Goal: Contribute content: Add original content to the website for others to see

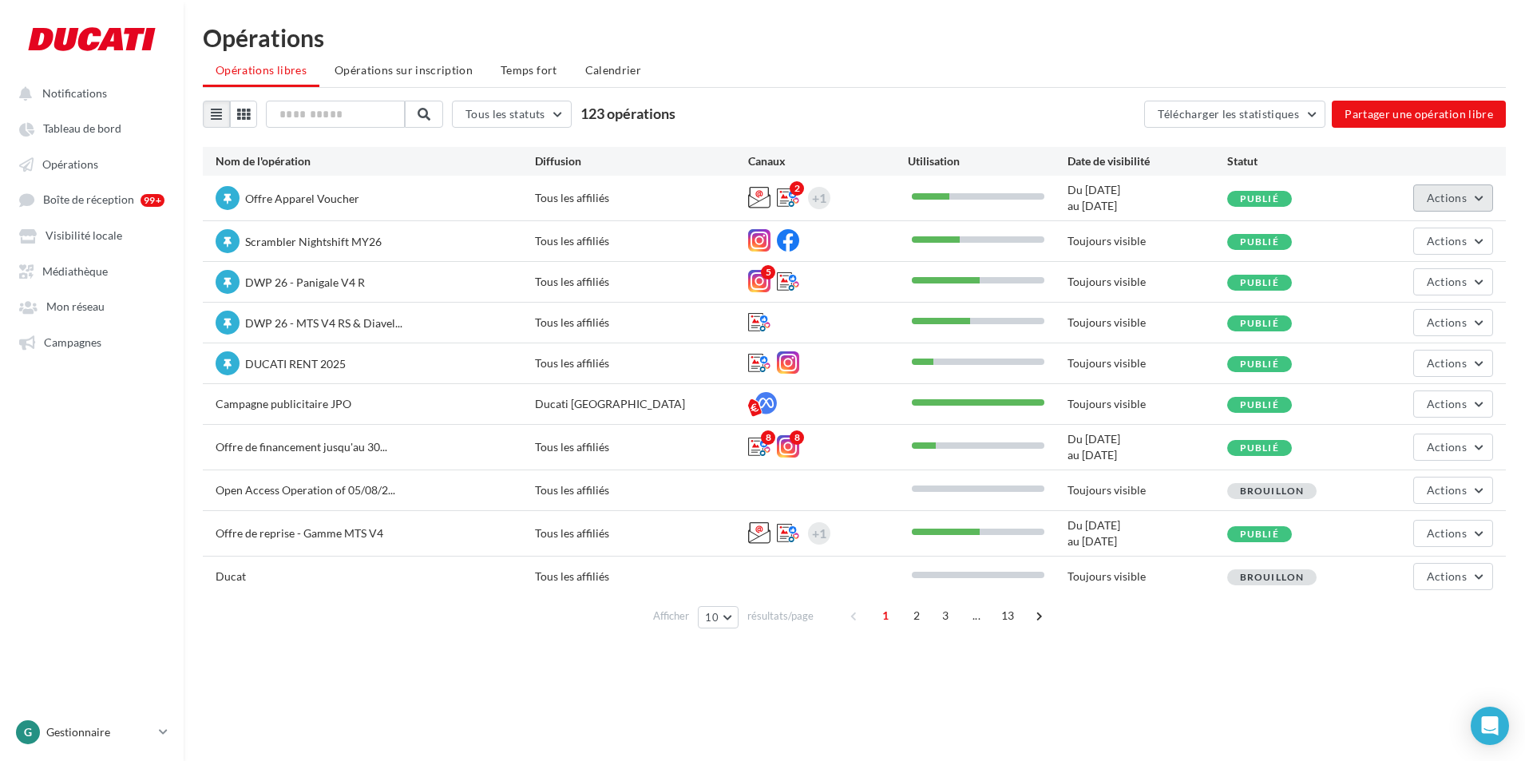
click at [1443, 198] on span "Actions" at bounding box center [1447, 198] width 40 height 14
click at [1411, 228] on button "Editer" at bounding box center [1408, 236] width 169 height 42
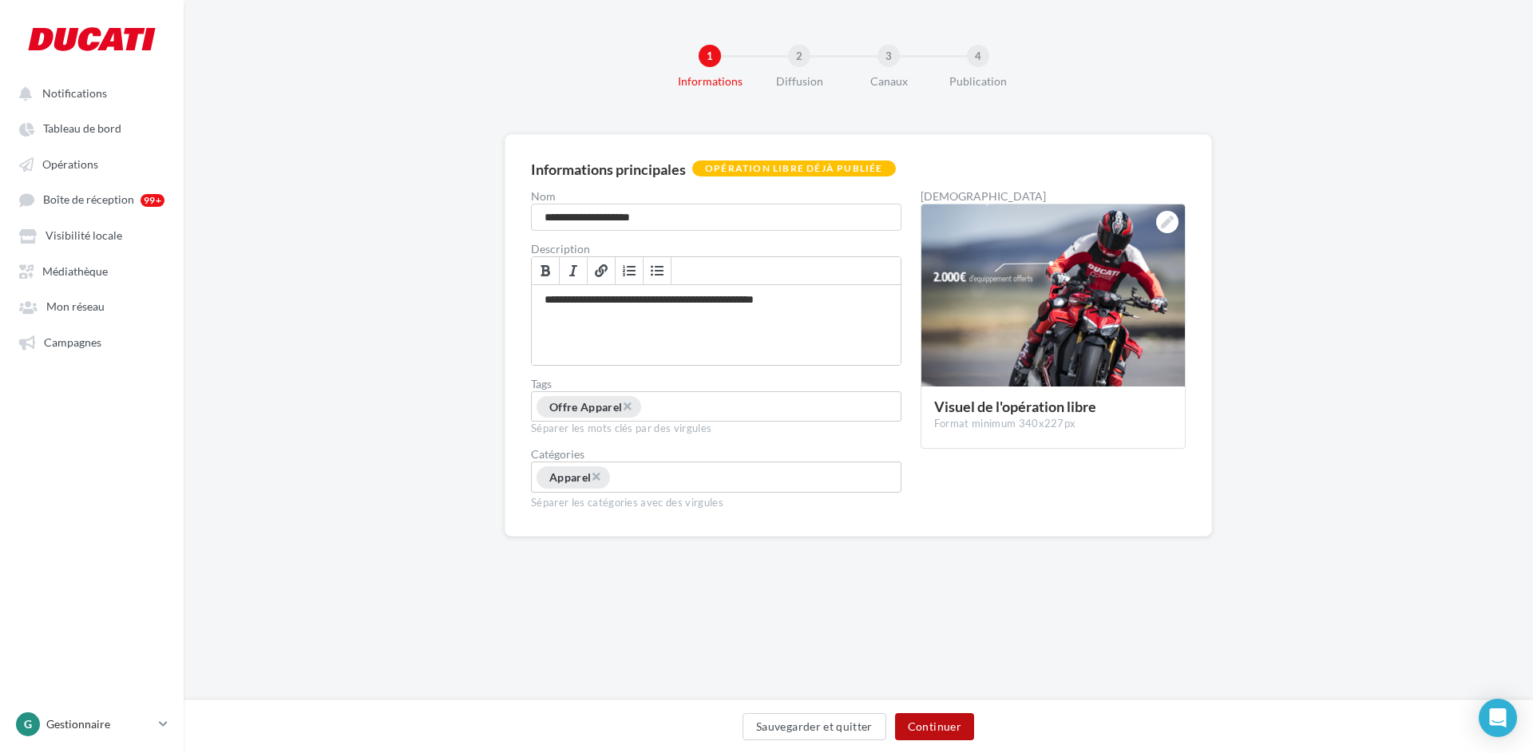
click at [939, 713] on button "Continuer" at bounding box center [934, 726] width 79 height 27
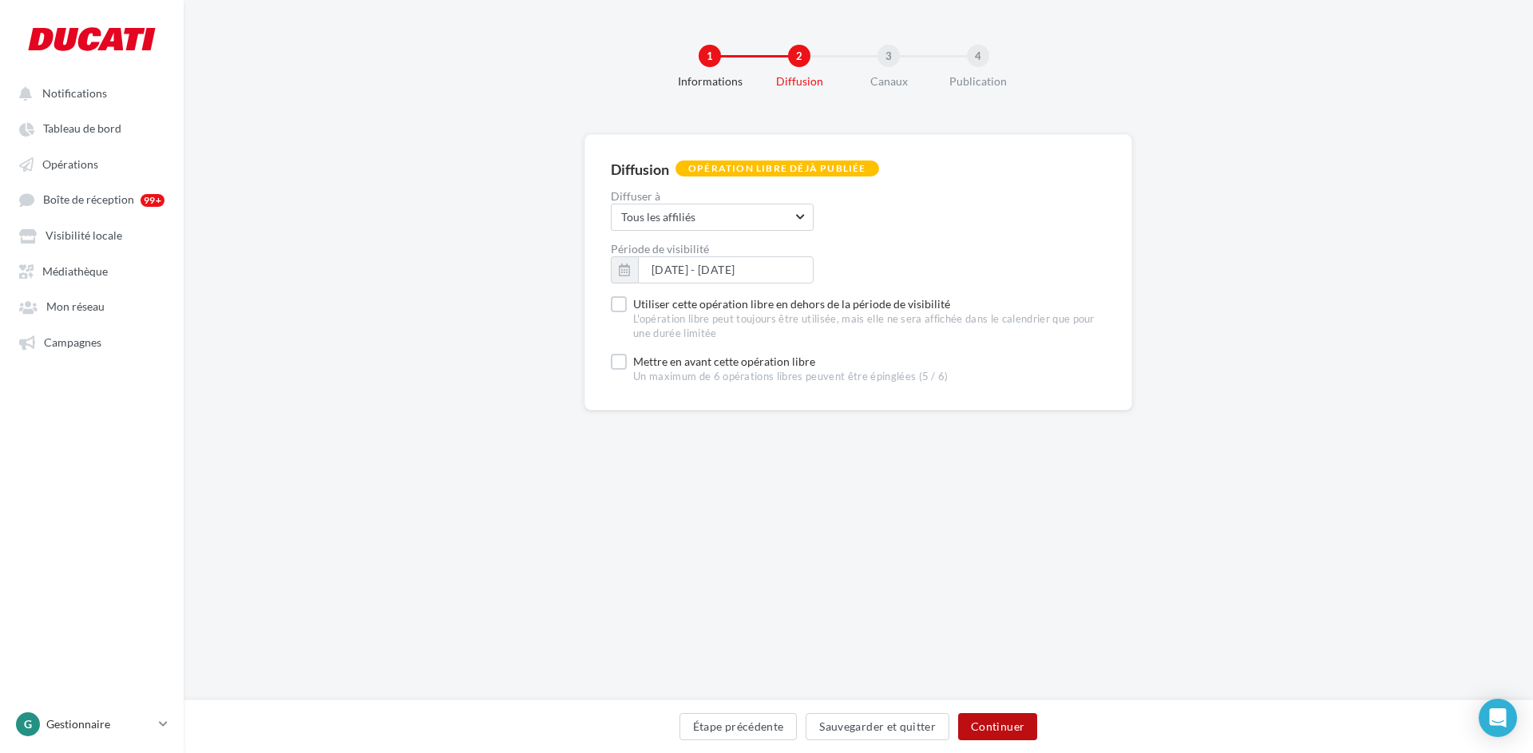
click at [1003, 719] on button "Continuer" at bounding box center [997, 726] width 79 height 27
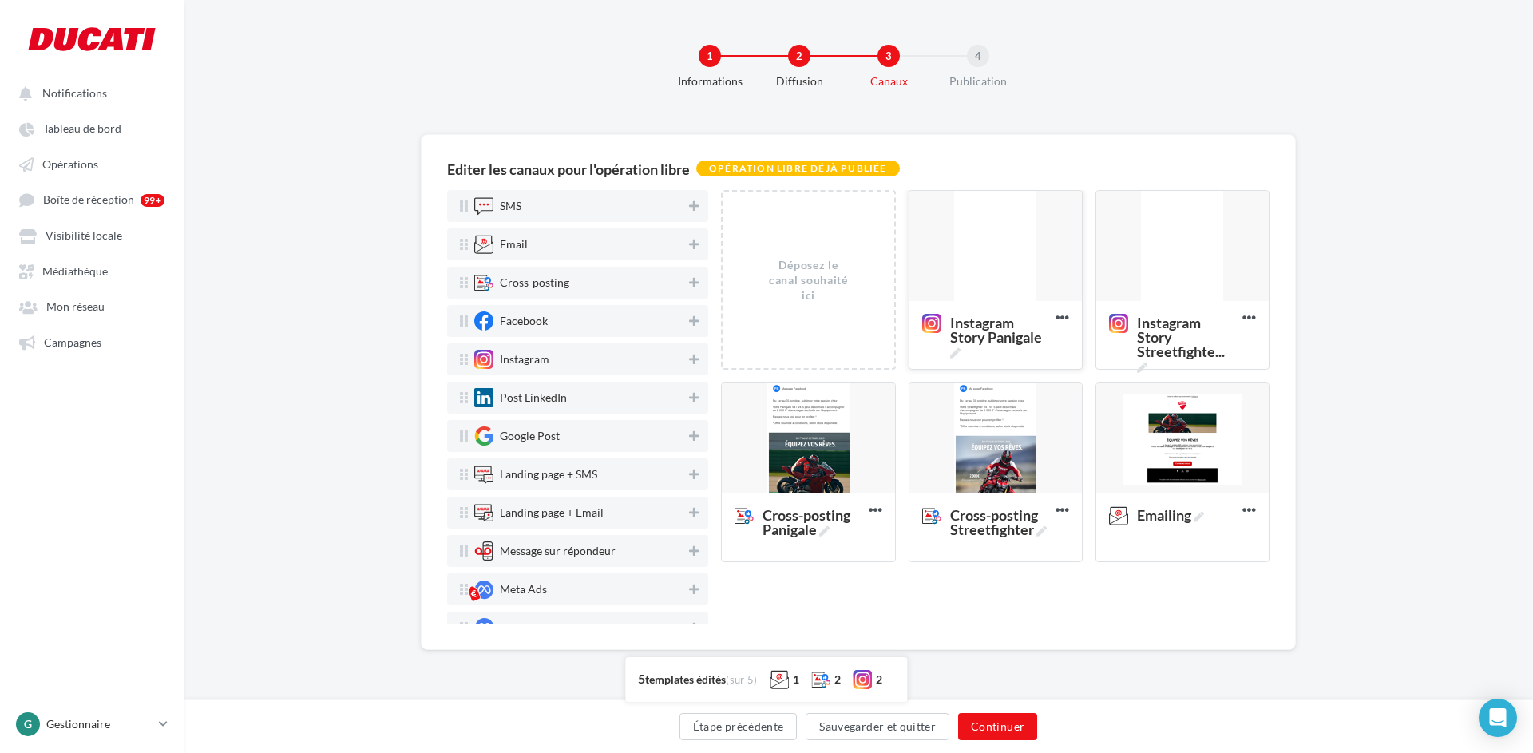
click at [1013, 233] on div at bounding box center [995, 247] width 172 height 112
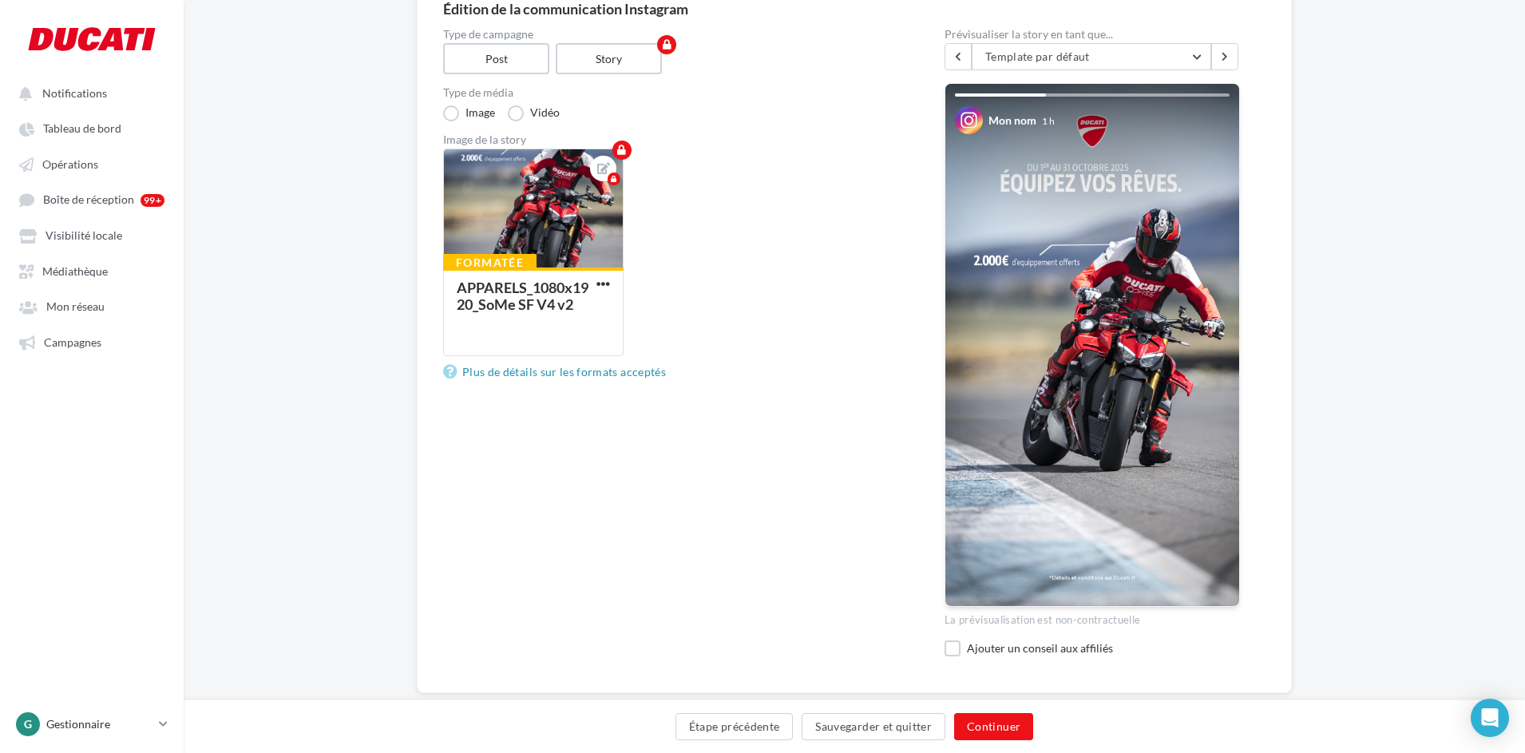
scroll to position [160, 0]
click at [746, 725] on button "Étape précédente" at bounding box center [734, 726] width 118 height 27
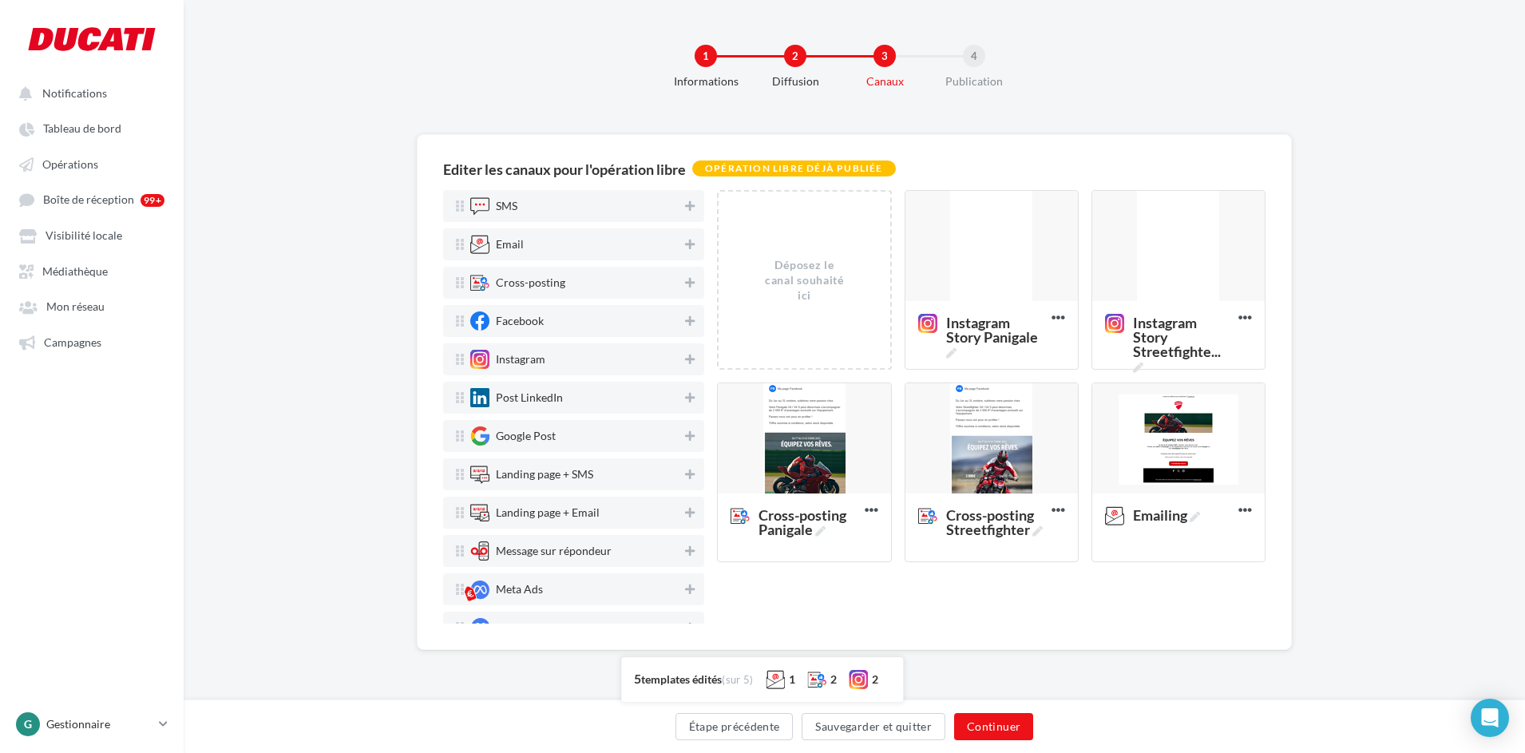
scroll to position [0, 0]
click at [830, 441] on div at bounding box center [808, 439] width 172 height 112
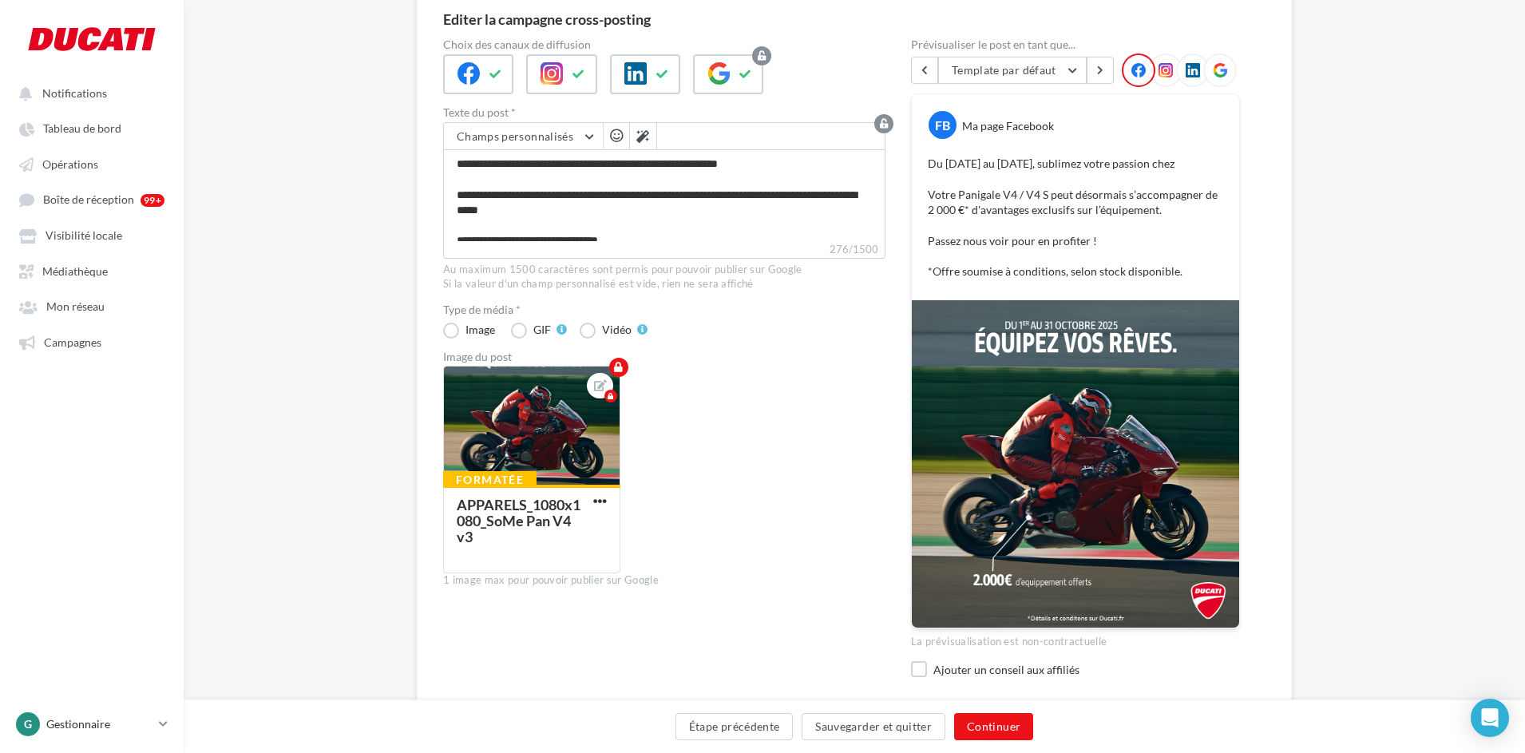
scroll to position [160, 0]
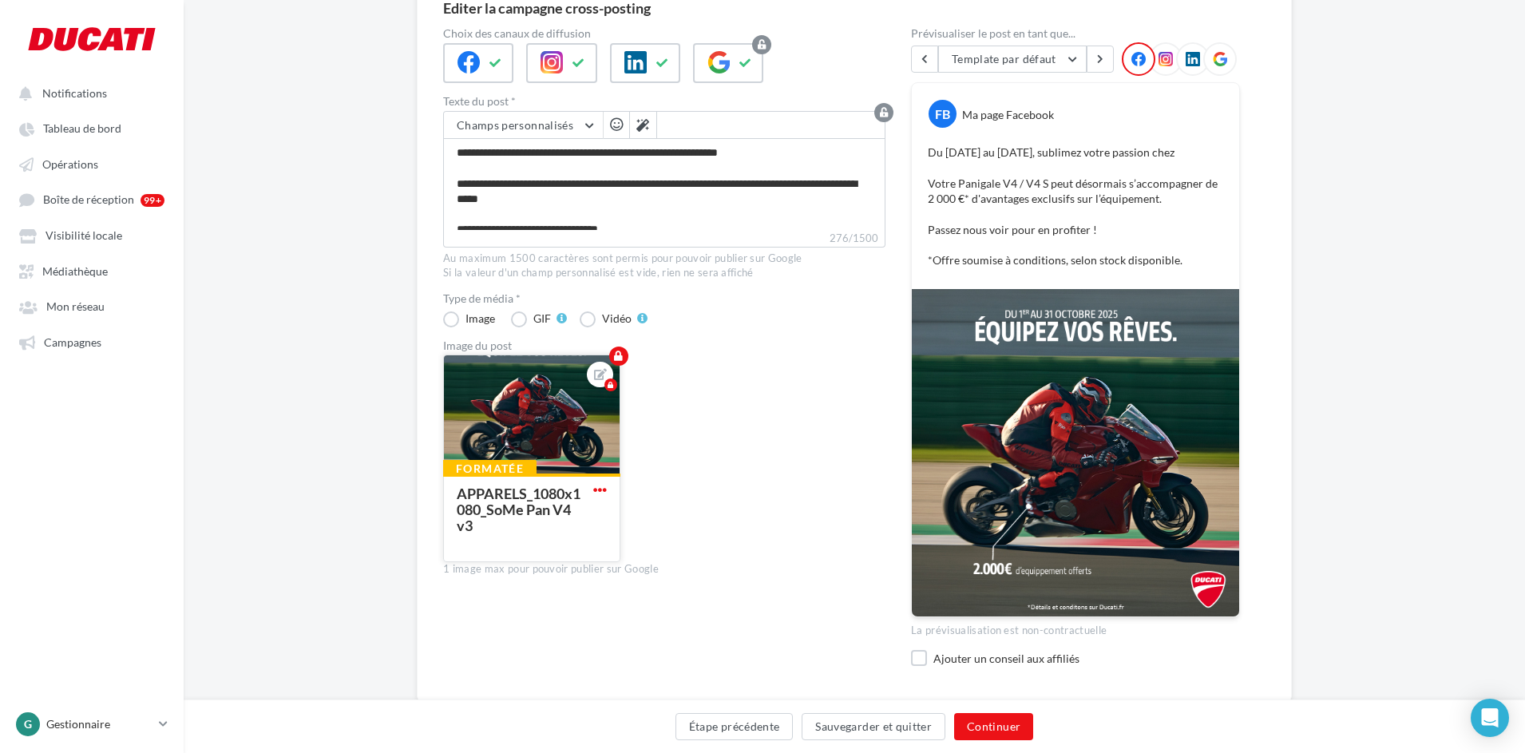
click at [597, 483] on span "button" at bounding box center [600, 490] width 14 height 14
click at [643, 522] on button "Remplacer l'image" at bounding box center [674, 521] width 168 height 41
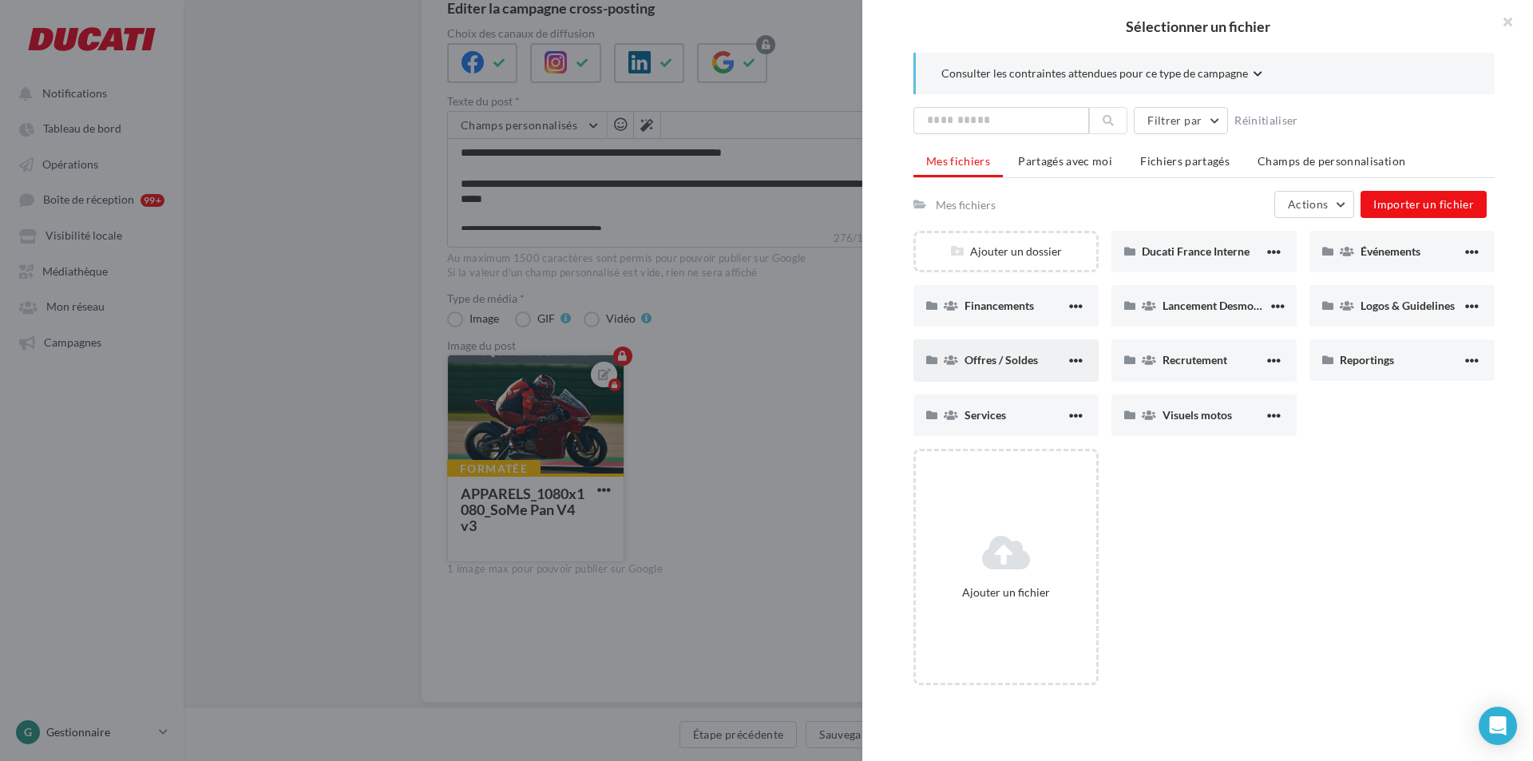
click at [1029, 350] on div "Offres / Soldes" at bounding box center [1005, 360] width 185 height 42
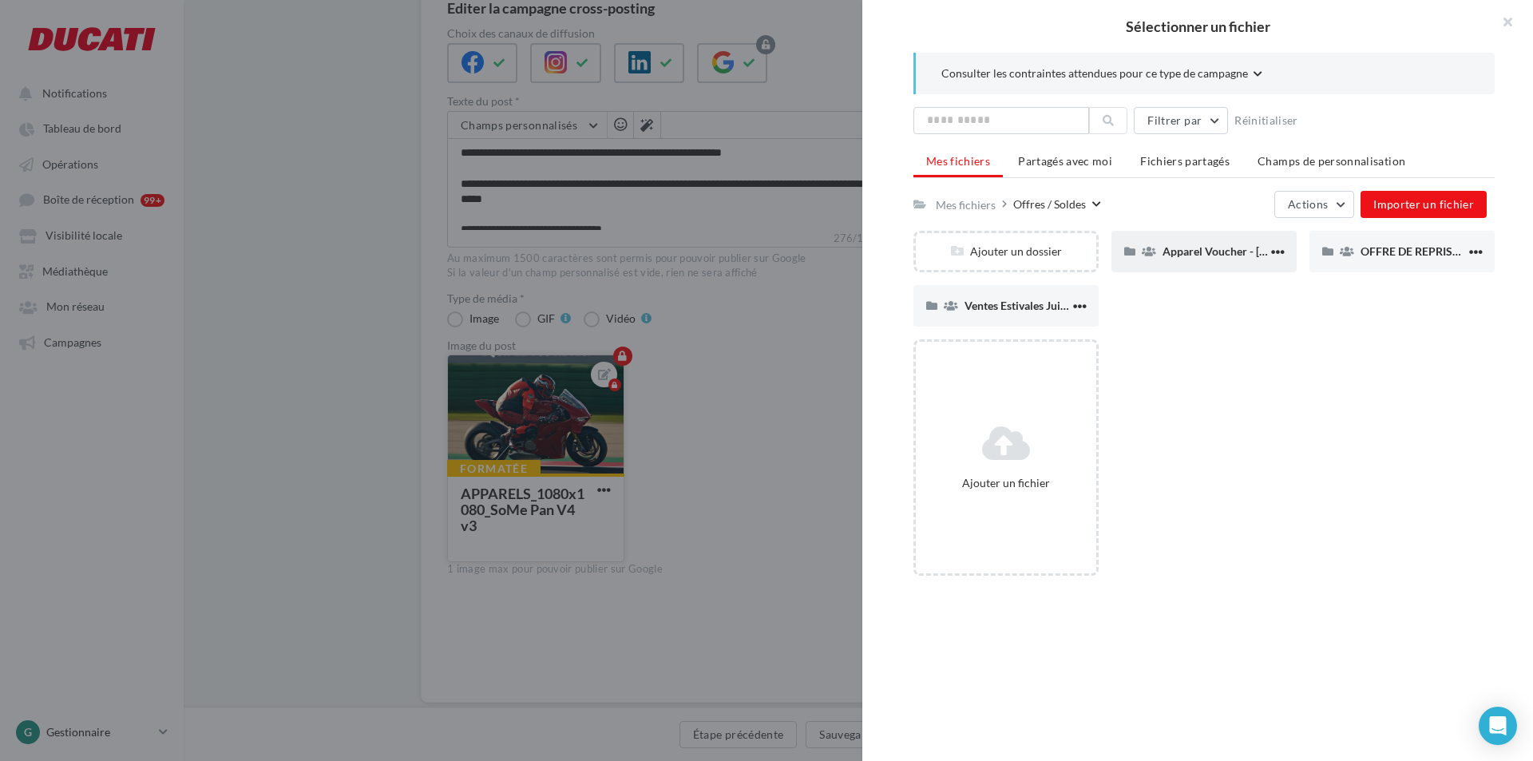
click at [1194, 259] on div "Apparel Voucher - [DATE]" at bounding box center [1214, 250] width 105 height 15
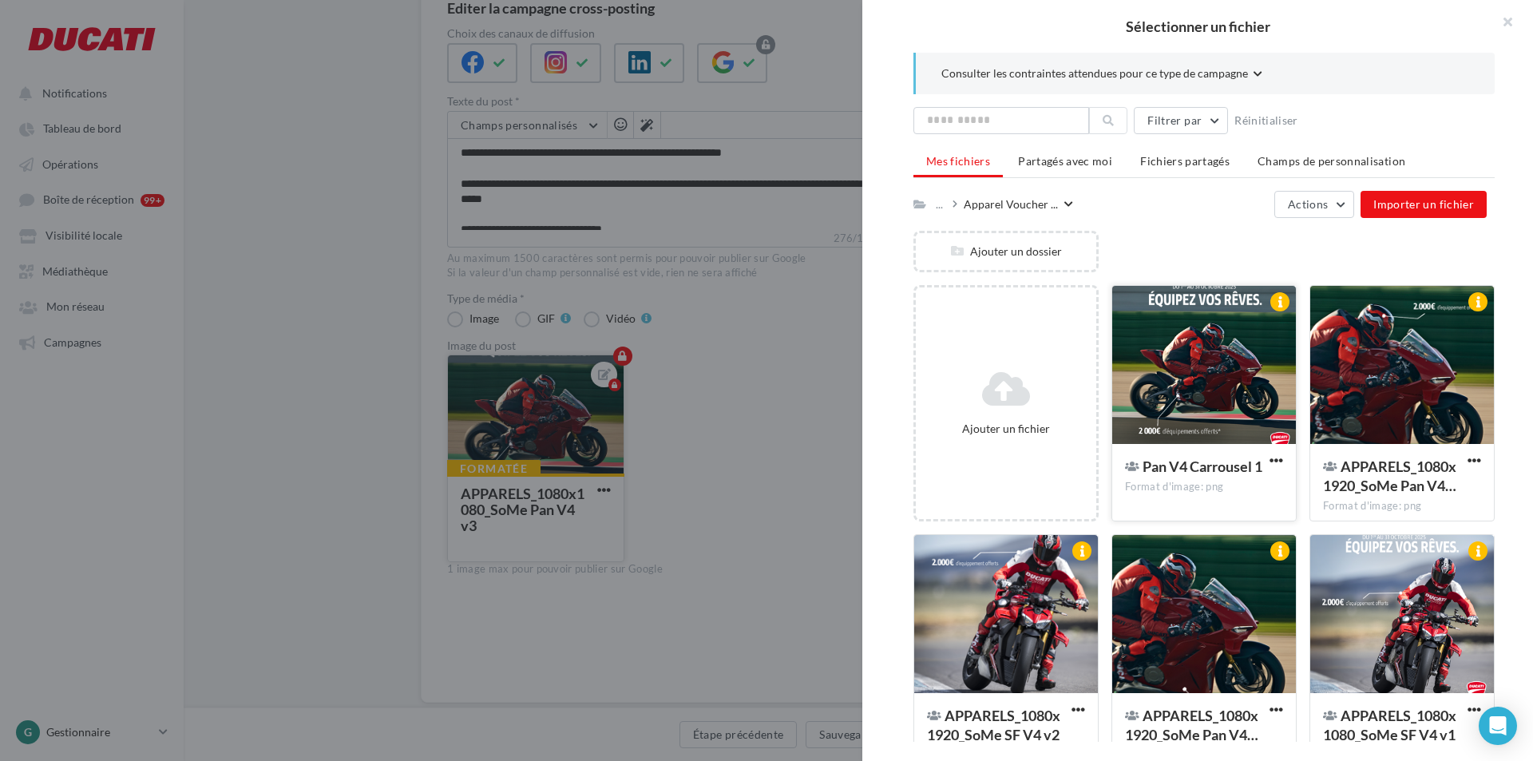
click at [1213, 402] on div at bounding box center [1204, 366] width 184 height 160
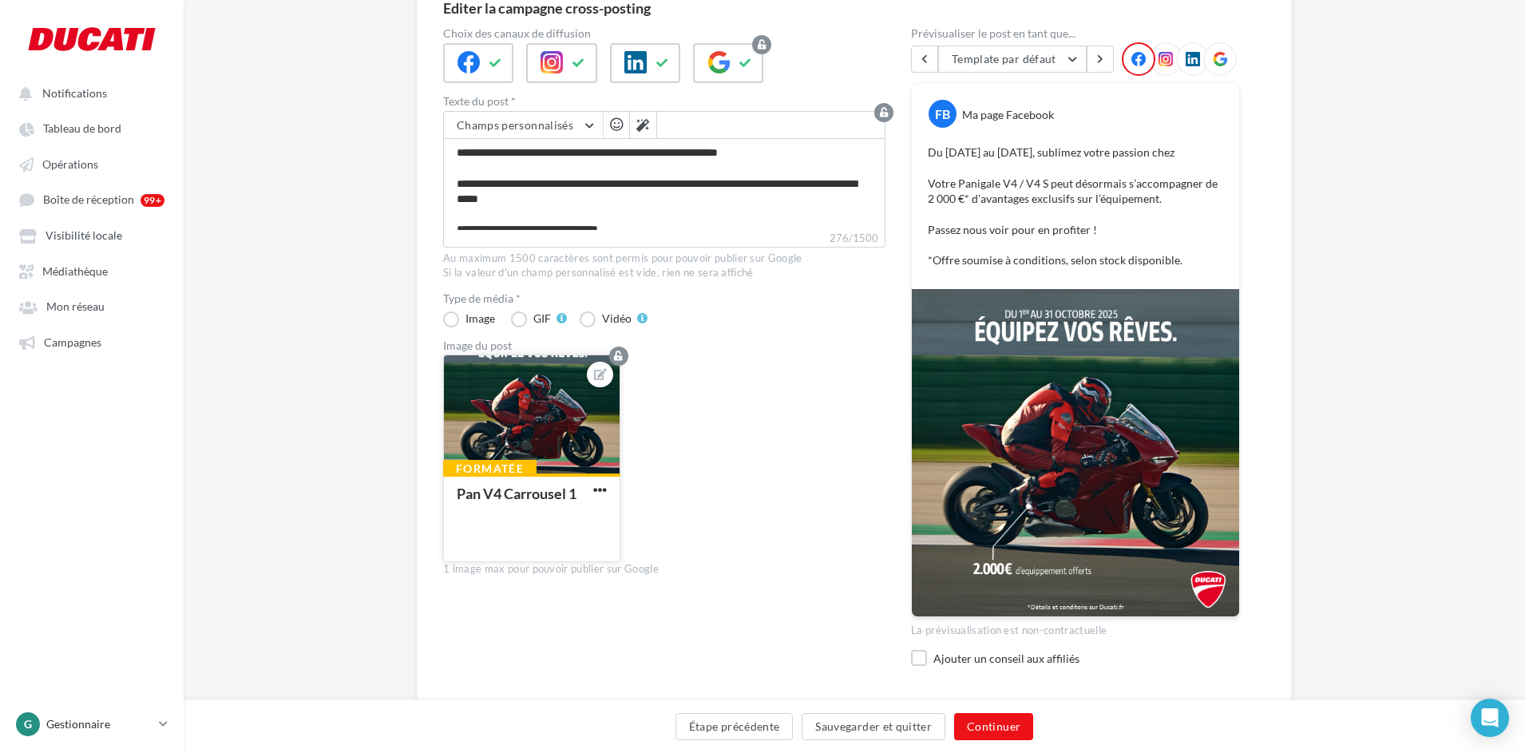
click at [610, 378] on div at bounding box center [600, 375] width 26 height 26
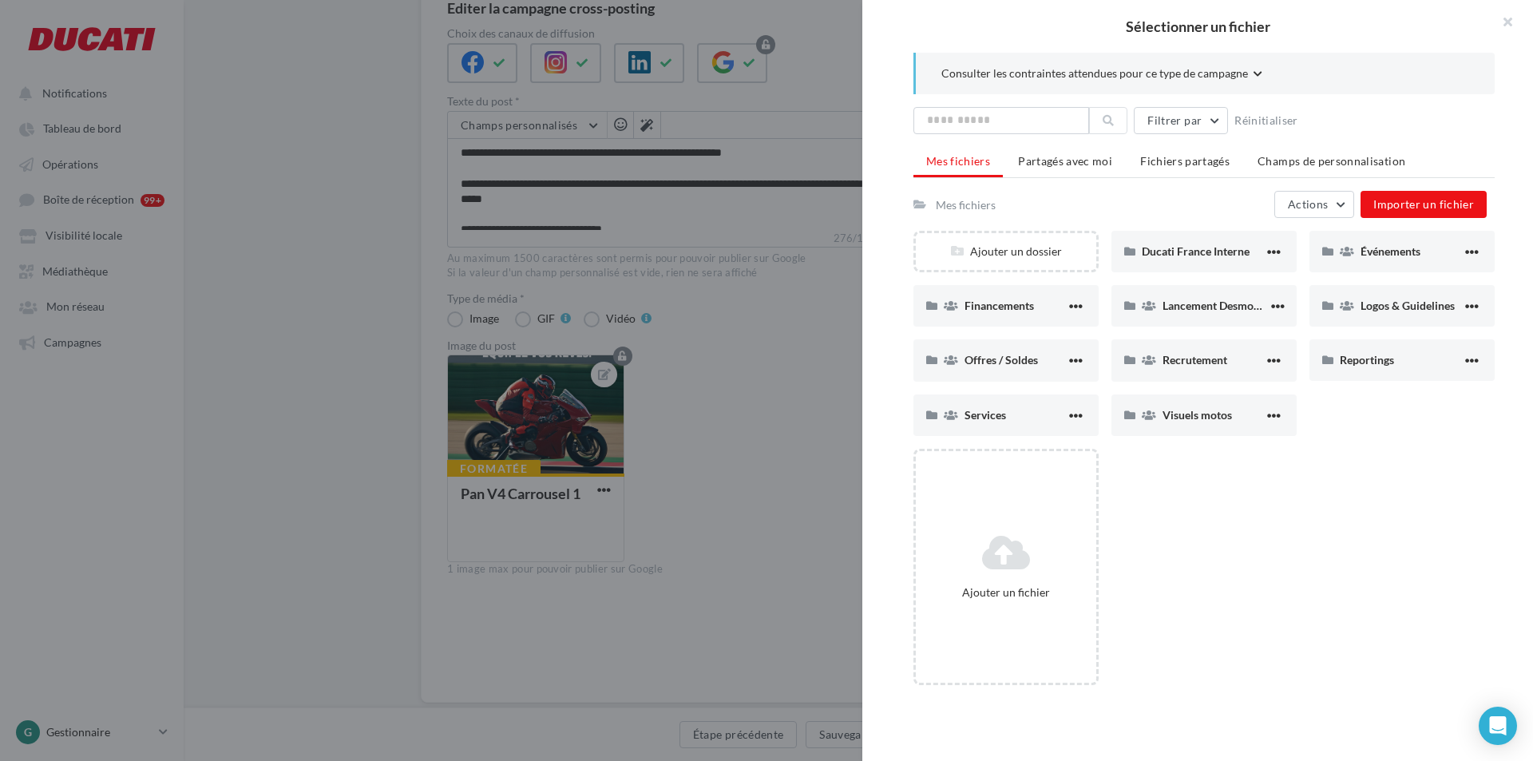
click at [717, 330] on div at bounding box center [766, 380] width 1533 height 761
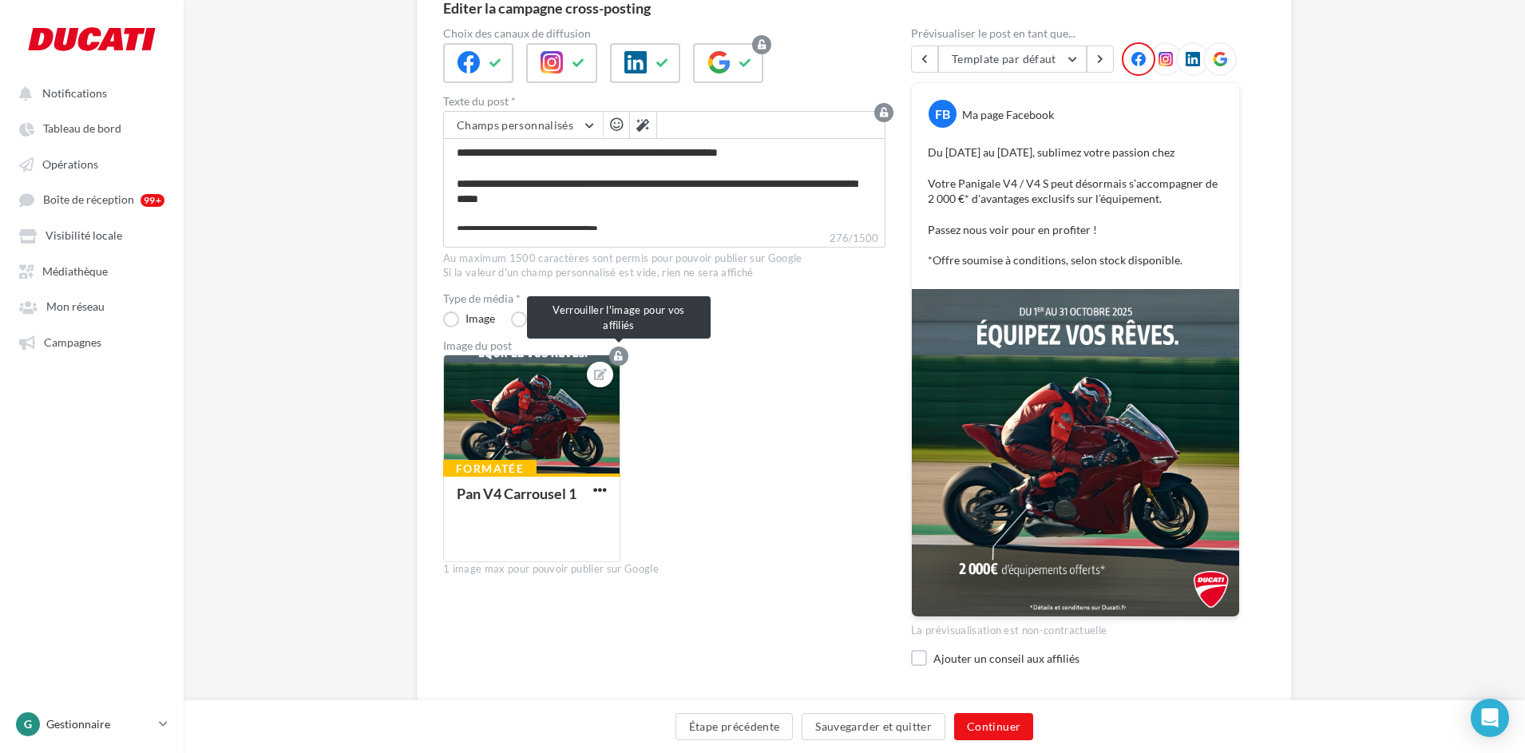
click at [619, 351] on icon "button" at bounding box center [618, 356] width 9 height 10
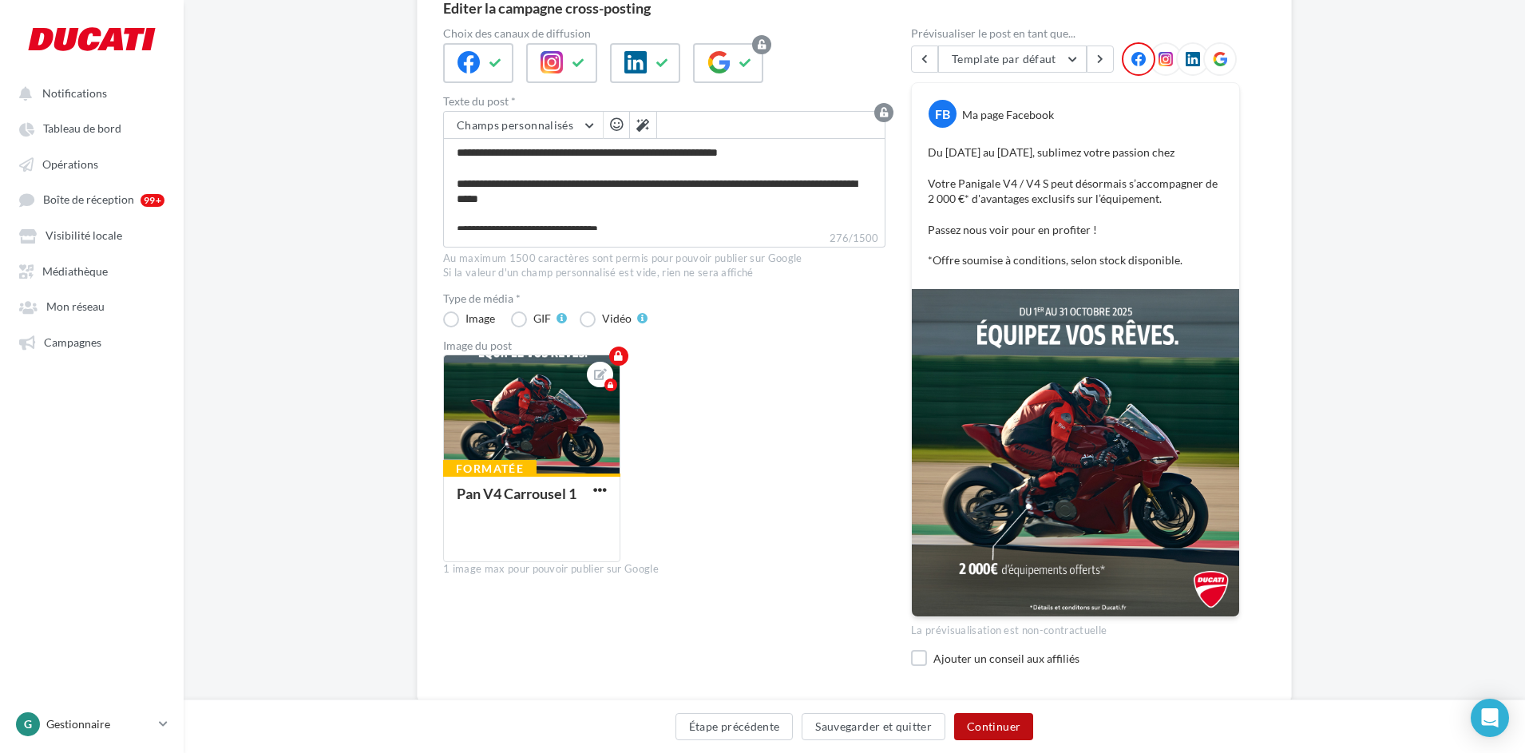
click at [986, 729] on button "Continuer" at bounding box center [993, 726] width 79 height 27
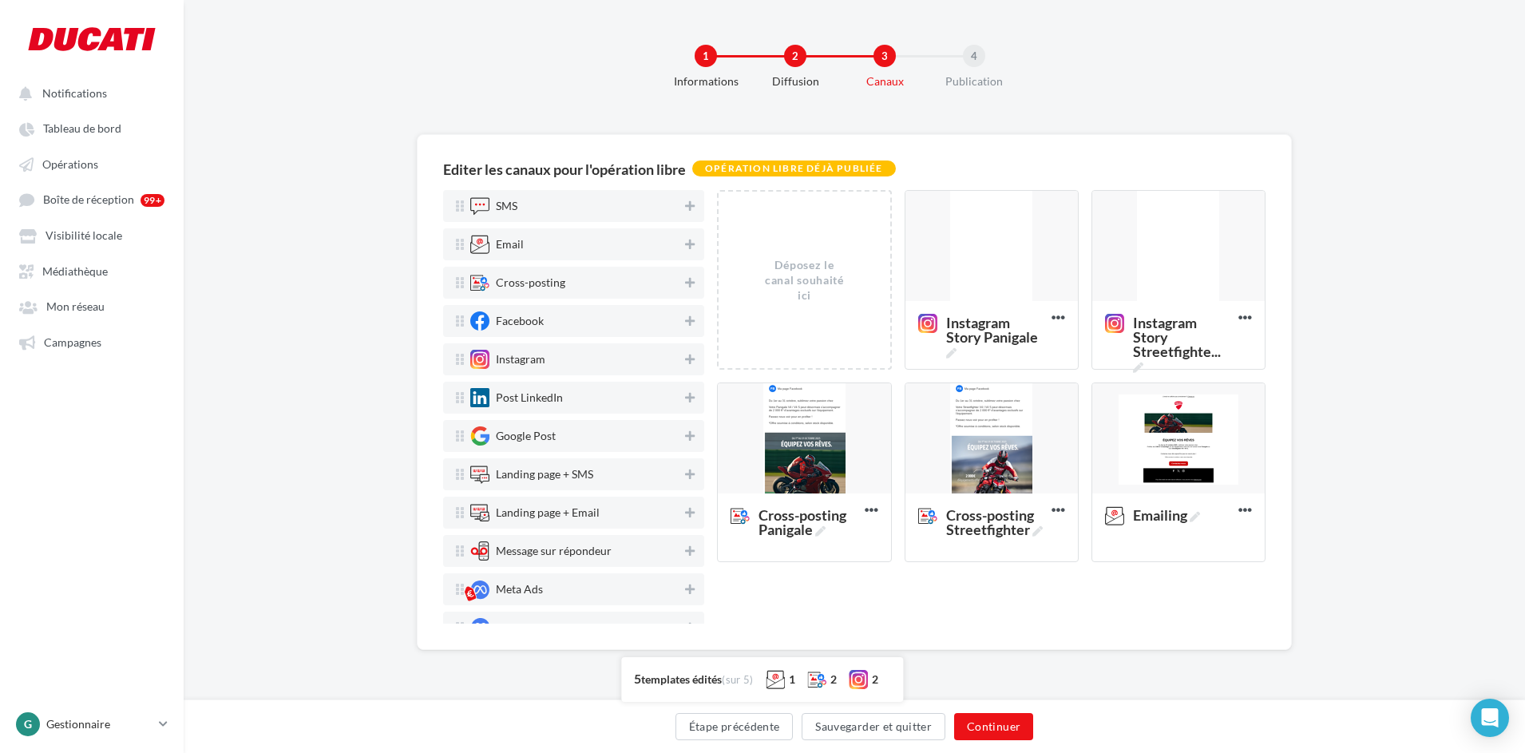
scroll to position [0, 0]
click at [942, 455] on div at bounding box center [995, 439] width 172 height 112
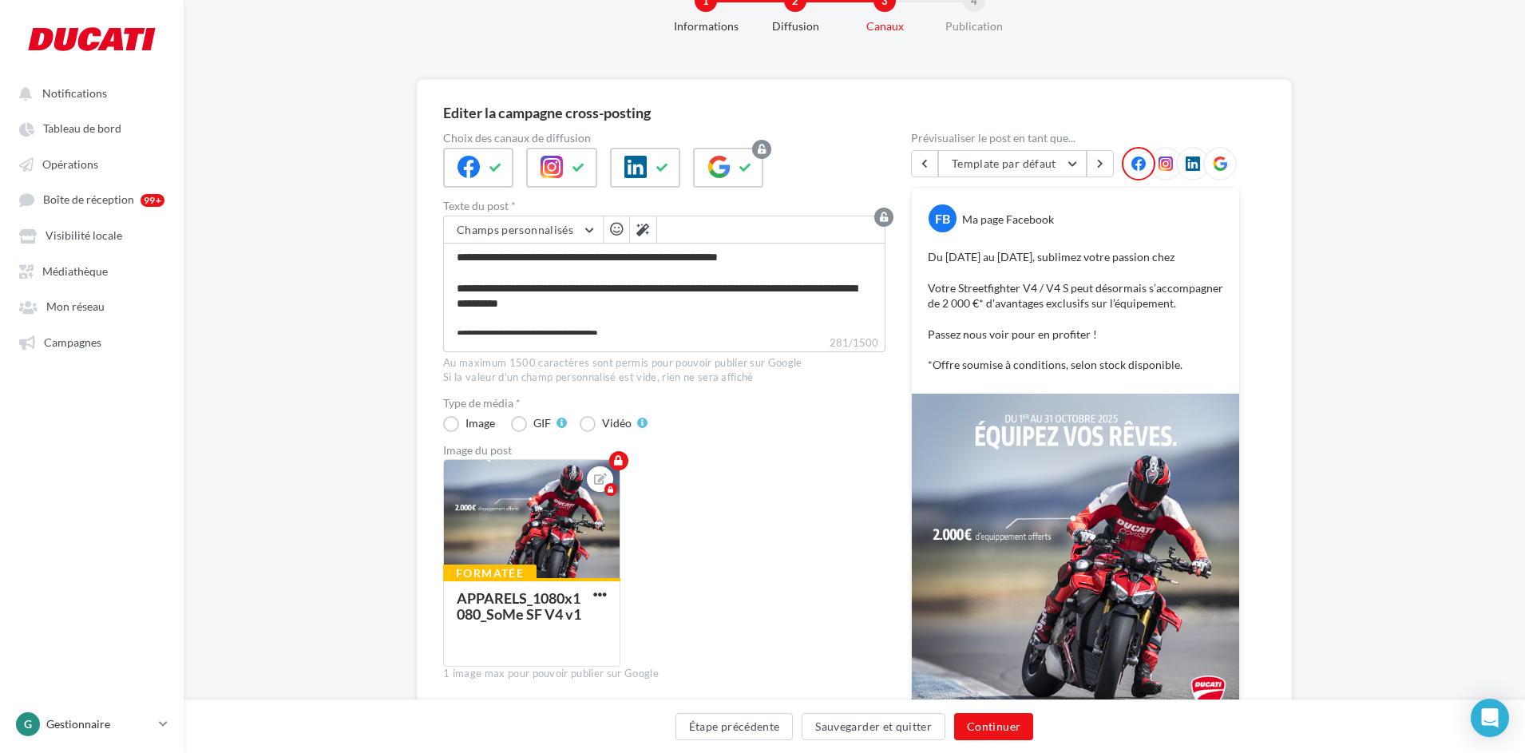
scroll to position [160, 0]
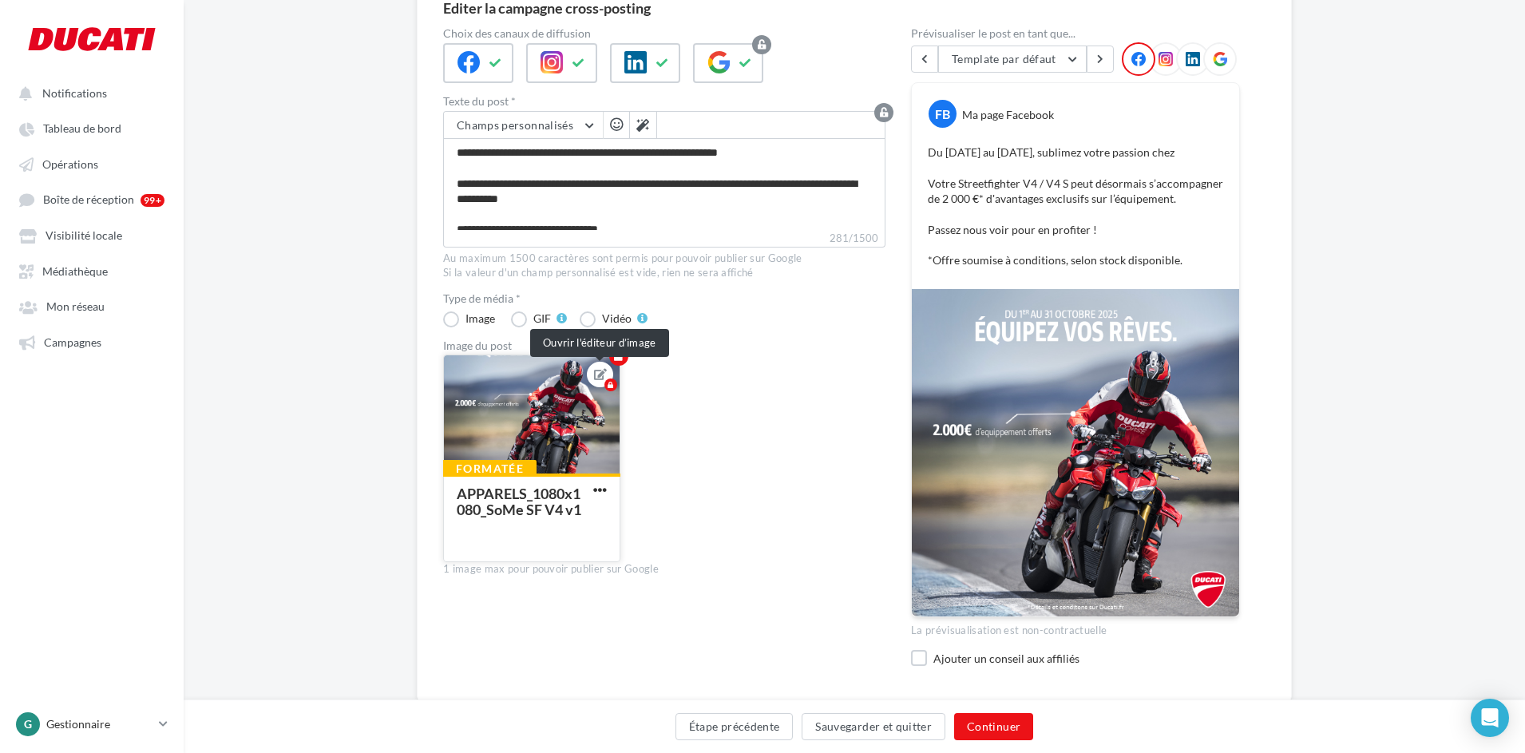
click at [600, 376] on icon at bounding box center [600, 374] width 13 height 11
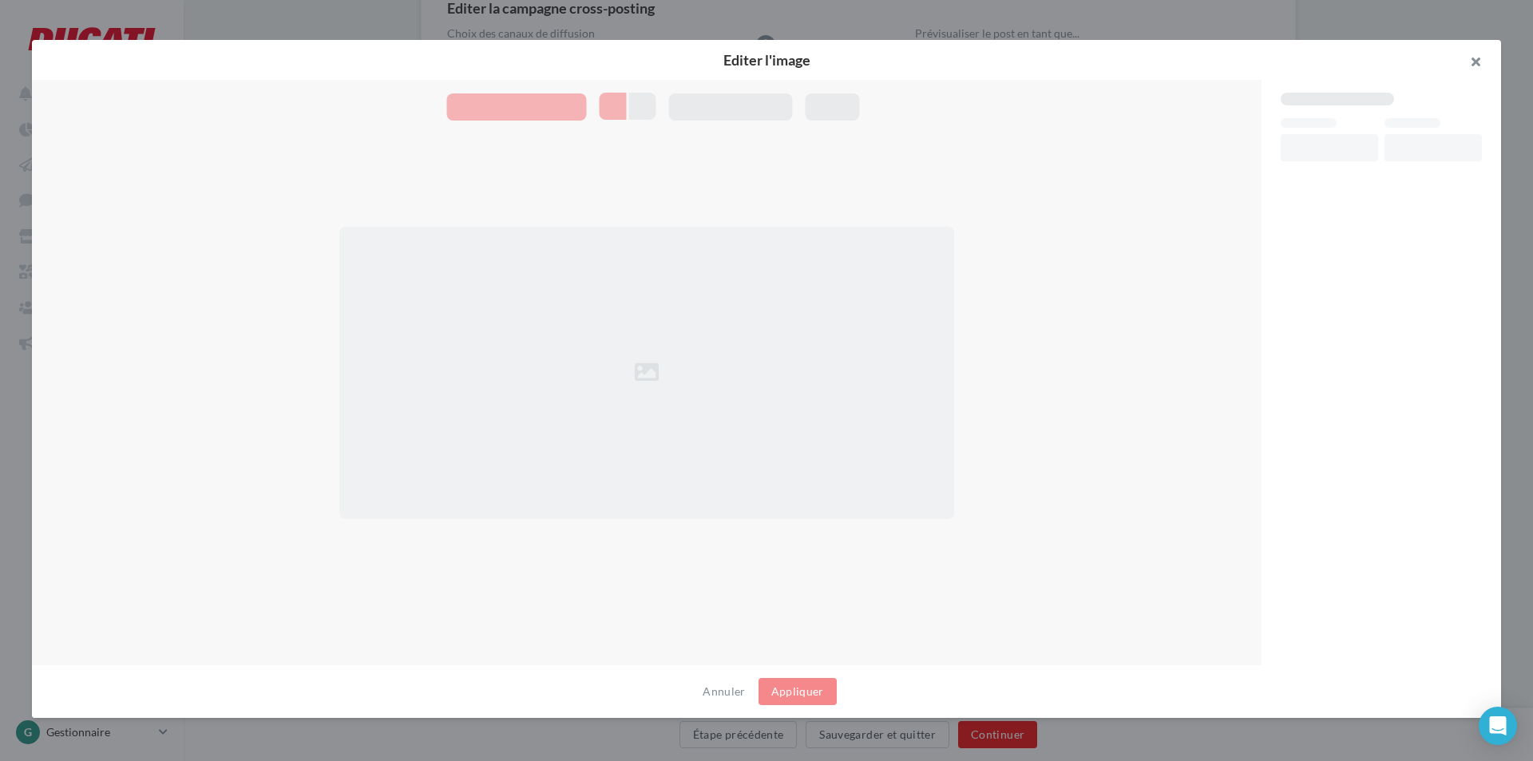
click at [1472, 69] on button "button" at bounding box center [1469, 64] width 64 height 48
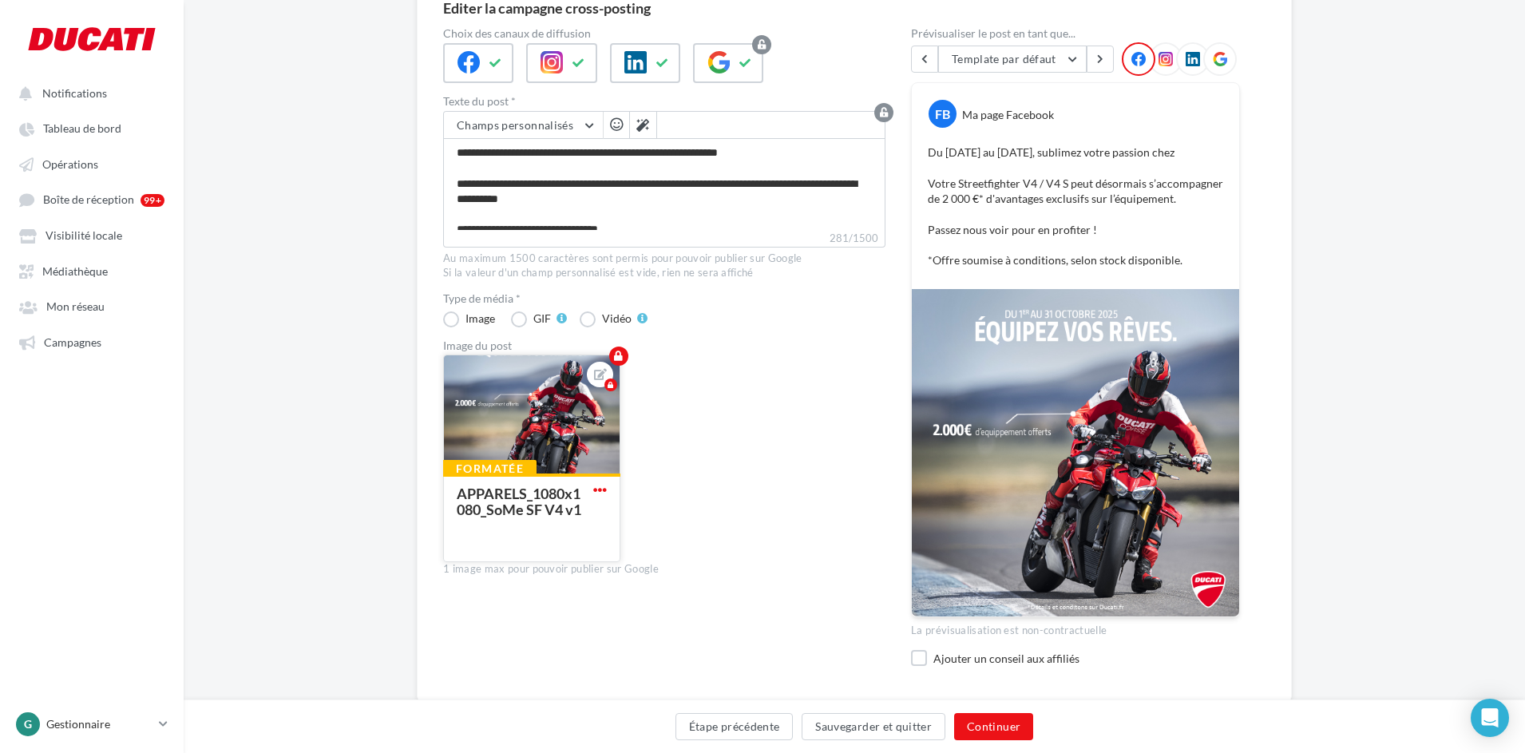
click at [599, 485] on span "button" at bounding box center [600, 490] width 14 height 14
click at [671, 525] on button "Remplacer l'image" at bounding box center [674, 521] width 168 height 41
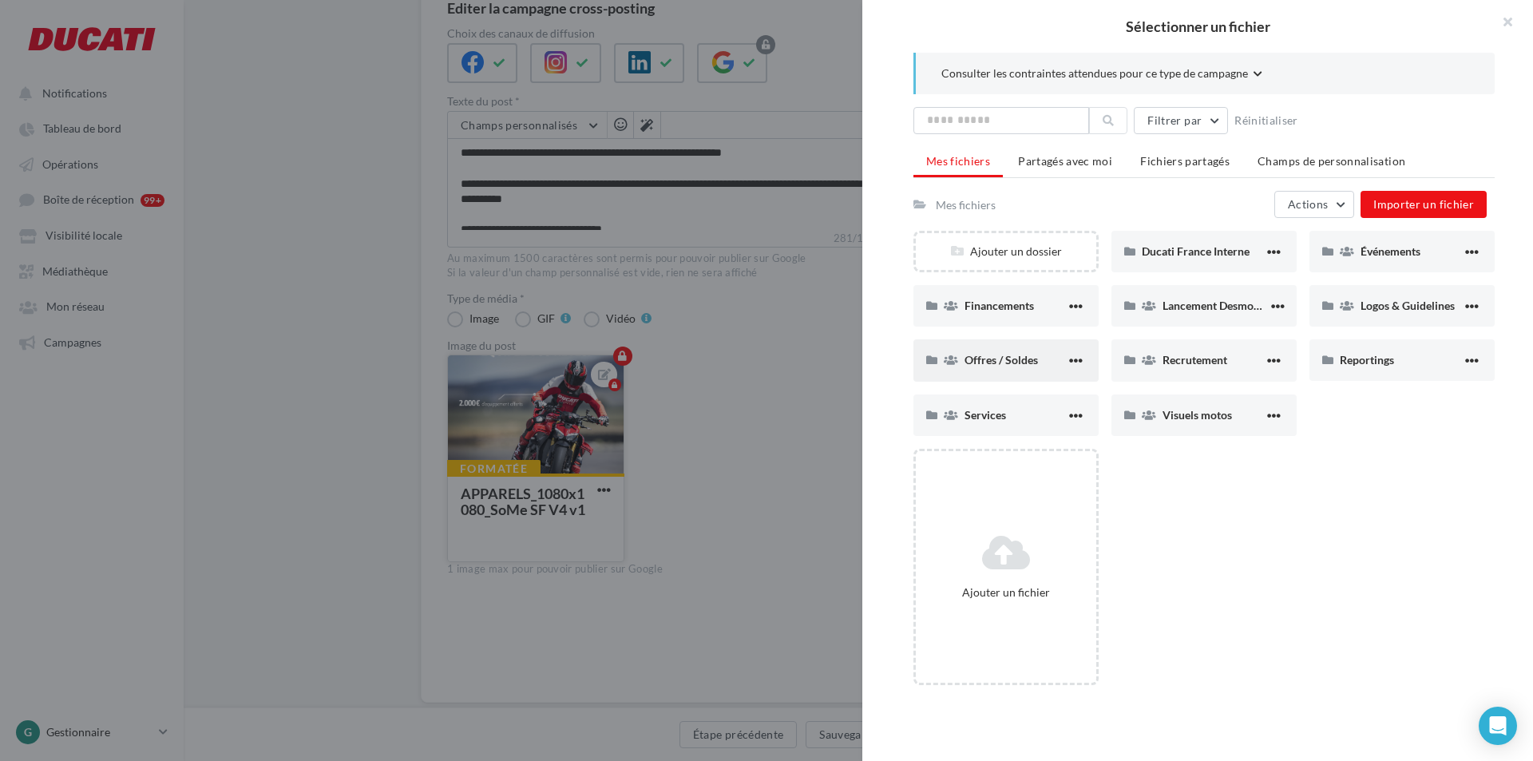
click at [1006, 375] on div "Offres / Soldes" at bounding box center [1005, 360] width 185 height 42
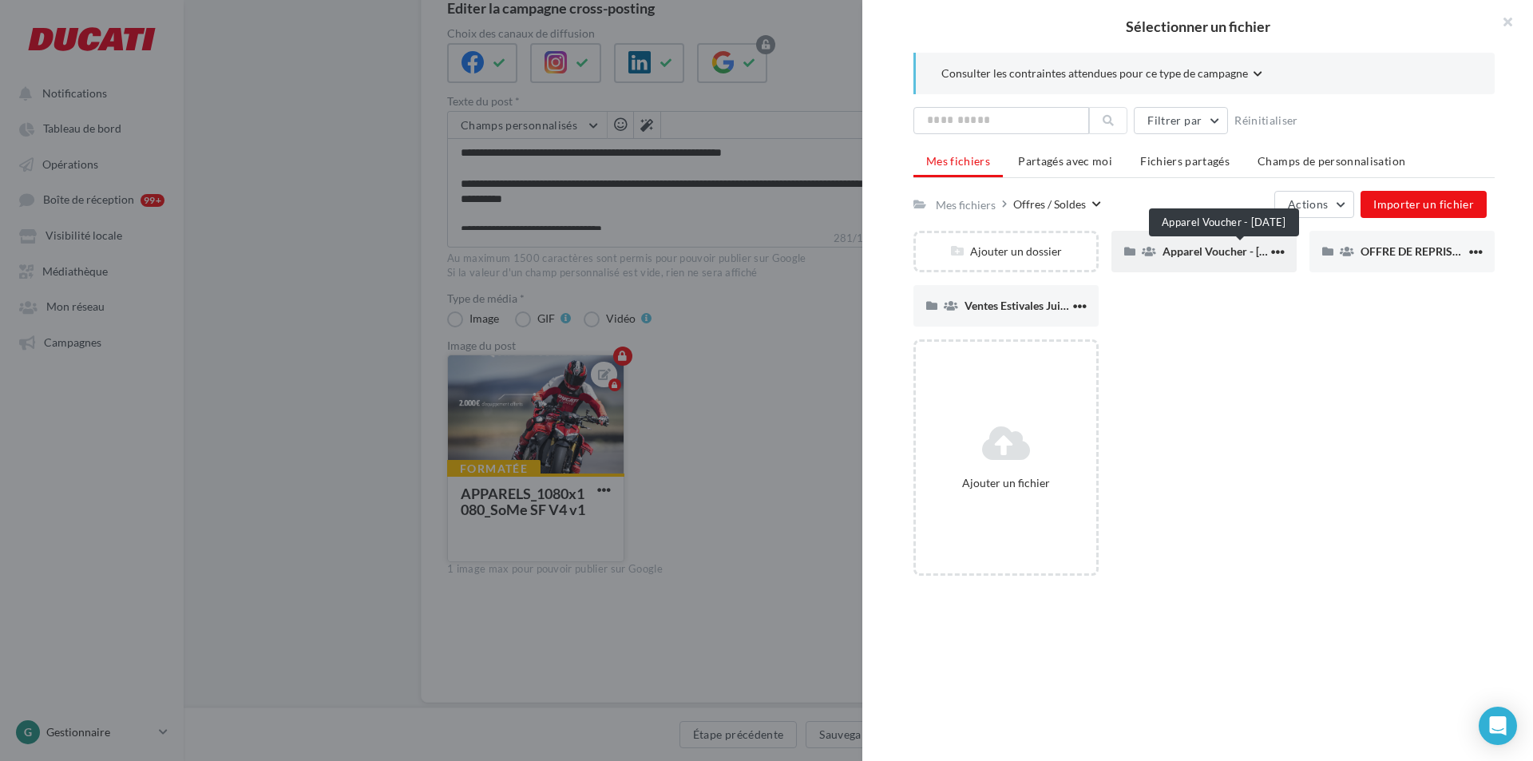
click at [1168, 253] on span "Apparel Voucher - [DATE]" at bounding box center [1226, 251] width 128 height 14
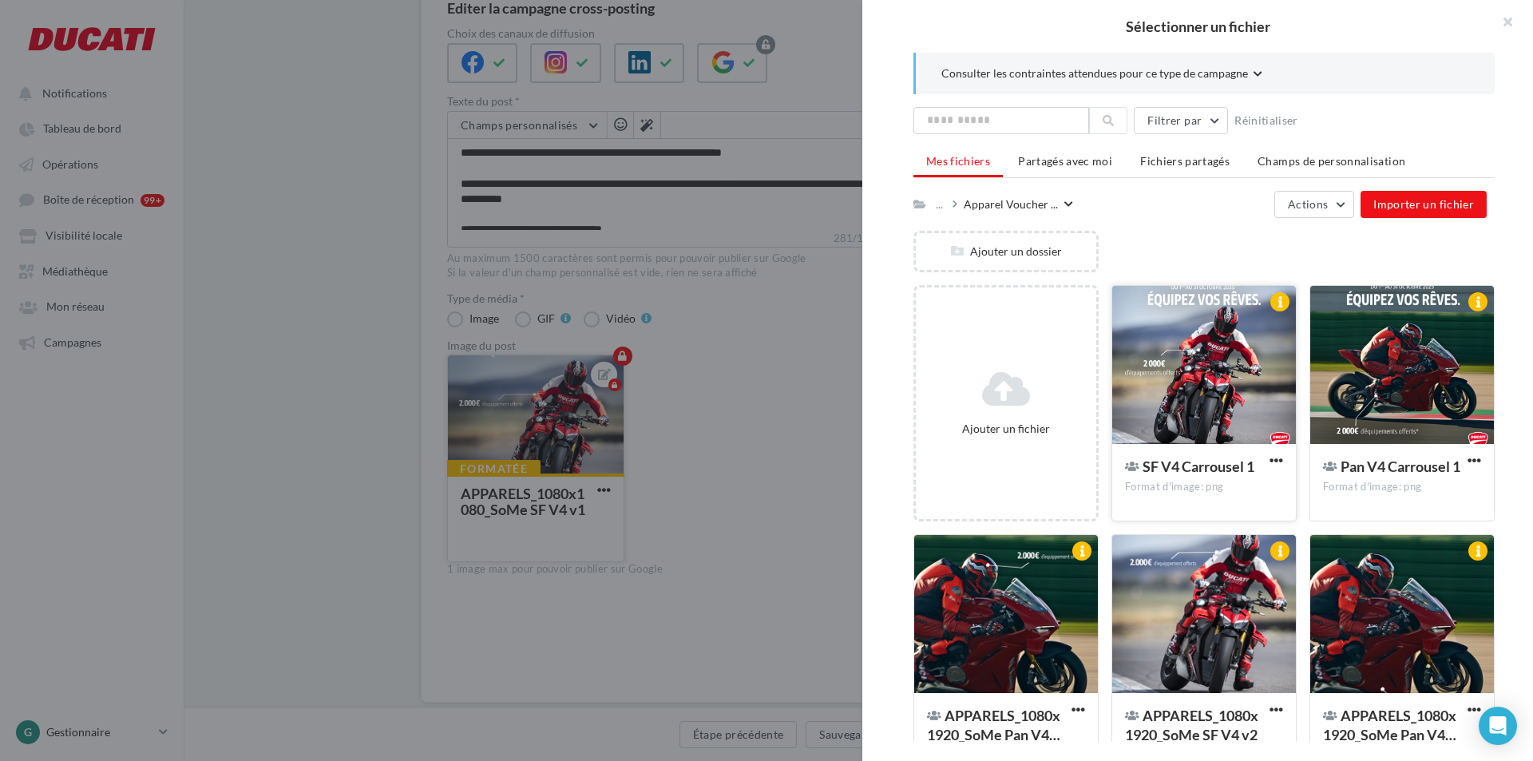
click at [1205, 377] on div at bounding box center [1204, 366] width 184 height 160
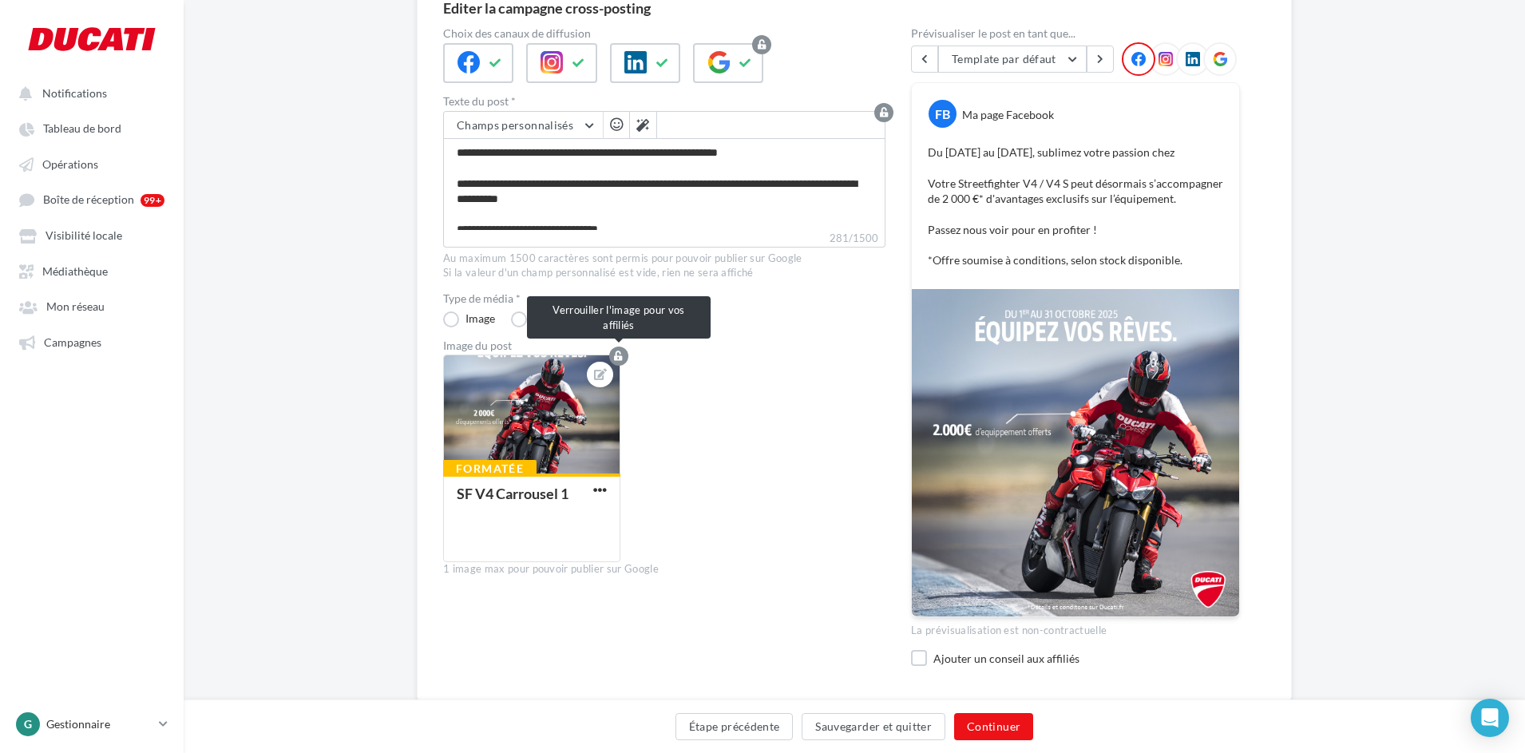
click at [620, 358] on icon "button" at bounding box center [618, 356] width 9 height 10
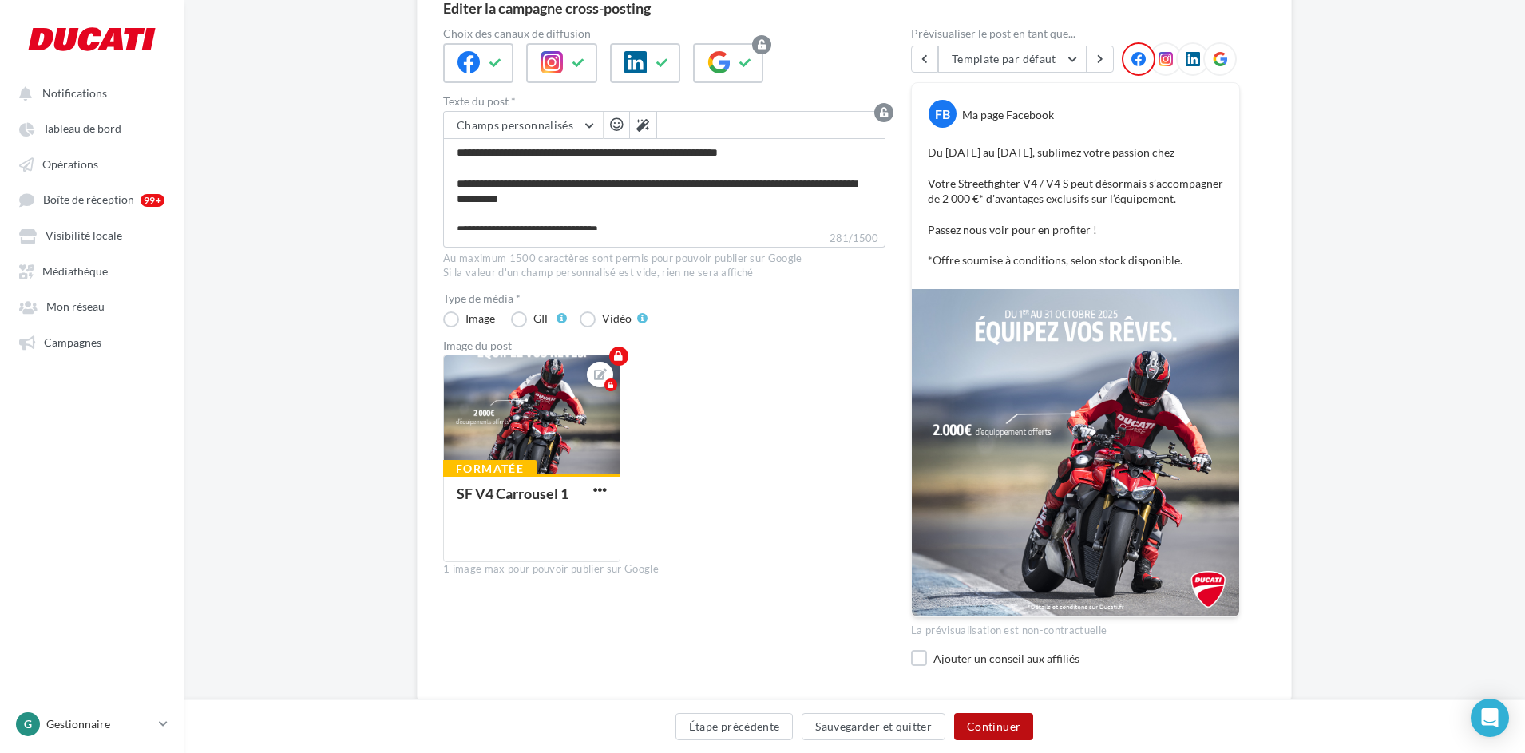
click at [1015, 723] on button "Continuer" at bounding box center [993, 726] width 79 height 27
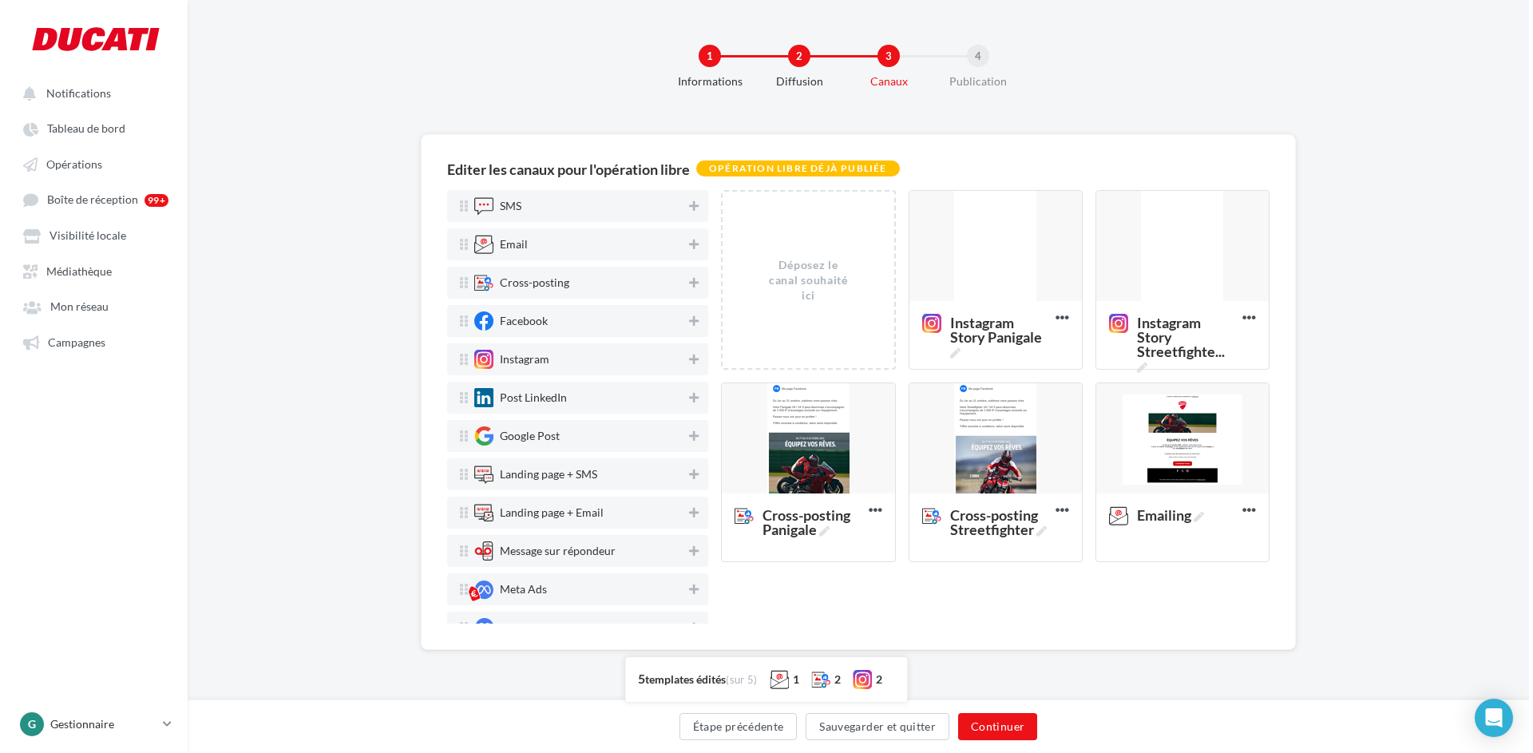
scroll to position [0, 0]
click at [970, 469] on div at bounding box center [995, 439] width 172 height 112
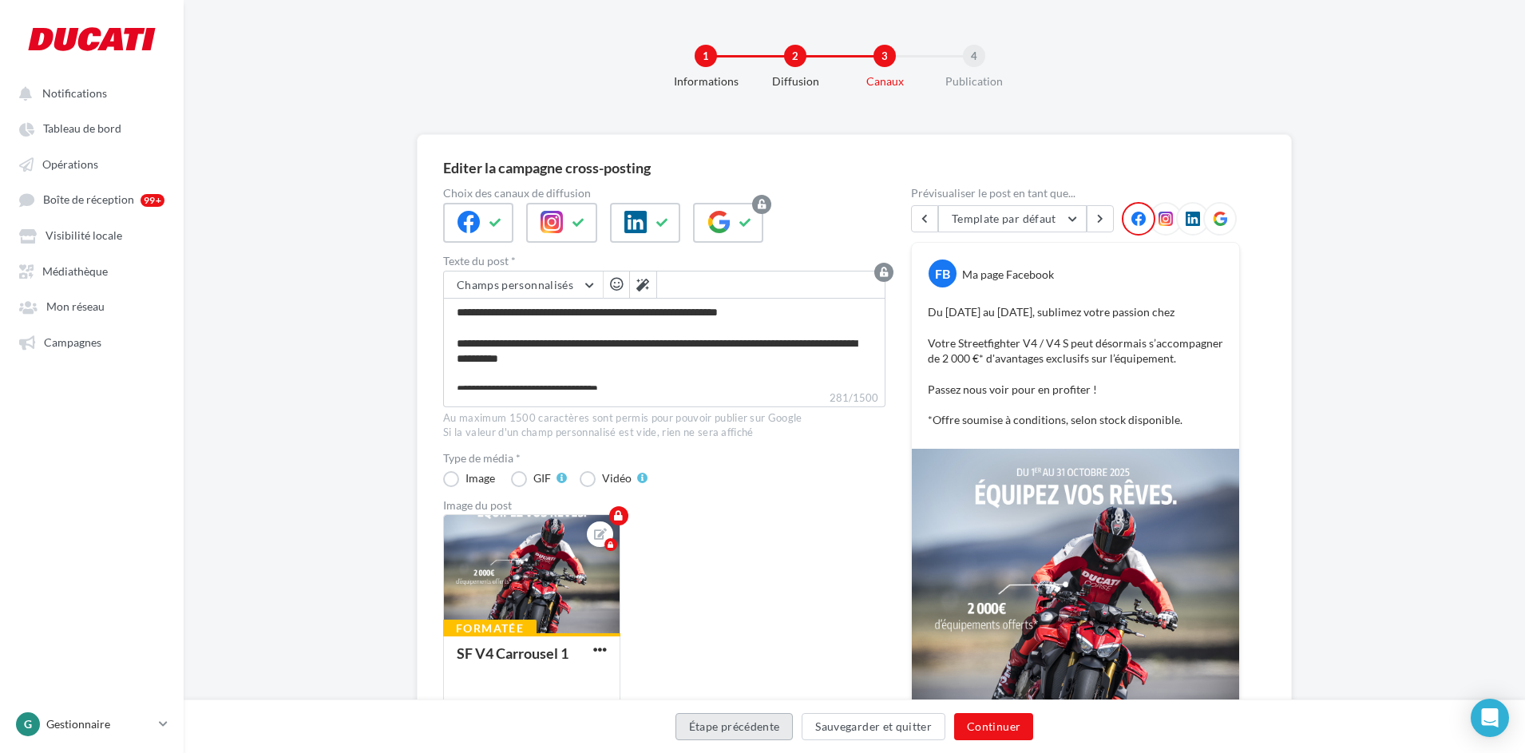
click at [758, 724] on button "Étape précédente" at bounding box center [734, 726] width 118 height 27
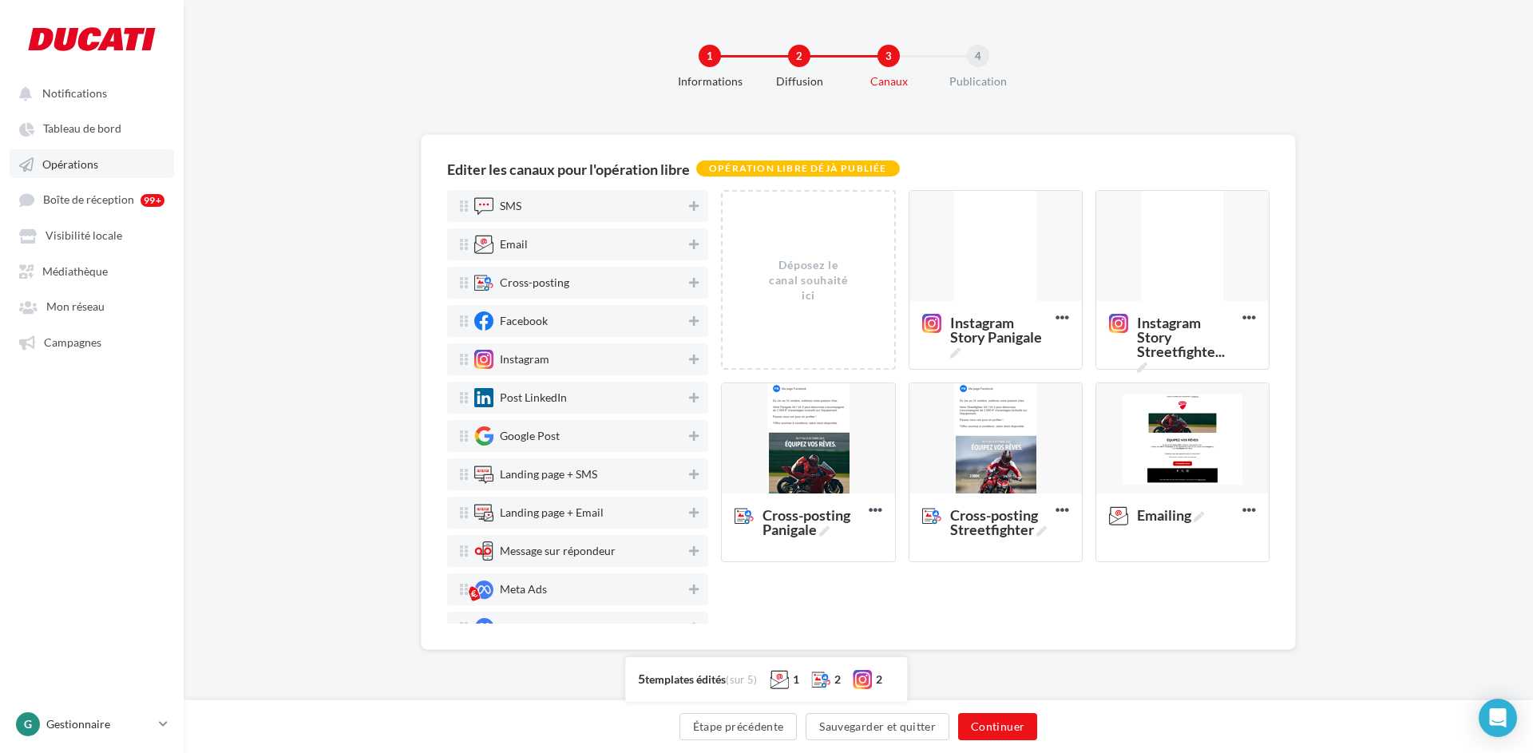
click at [97, 166] on link "Opérations" at bounding box center [92, 163] width 164 height 29
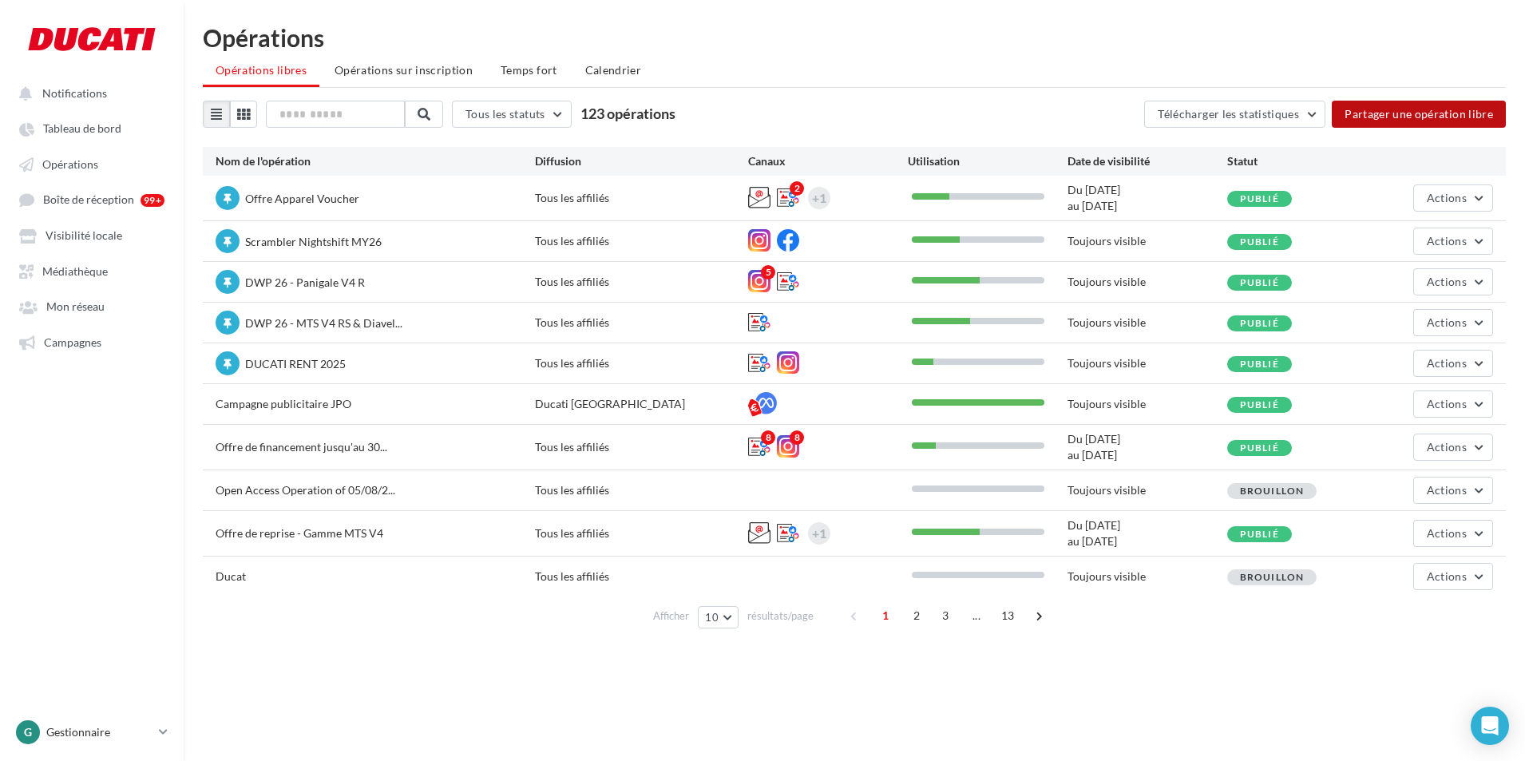
click at [1419, 107] on button "Partager une opération libre" at bounding box center [1419, 114] width 174 height 27
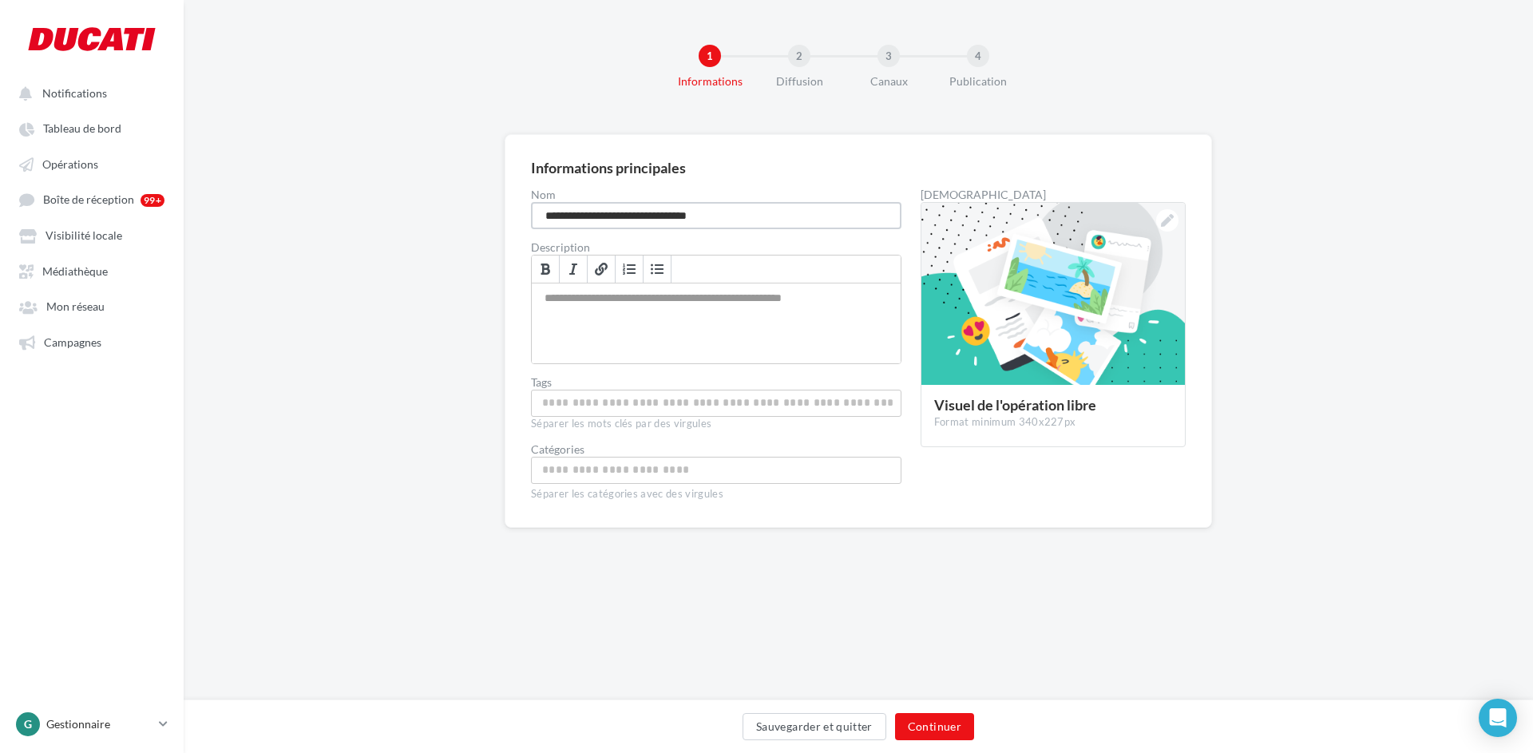
drag, startPoint x: 809, startPoint y: 209, endPoint x: 473, endPoint y: 212, distance: 336.9
click at [473, 212] on div "**********" at bounding box center [858, 356] width 1349 height 445
type input "**********"
click at [678, 465] on input "Choisissez une catégorie" at bounding box center [716, 470] width 362 height 18
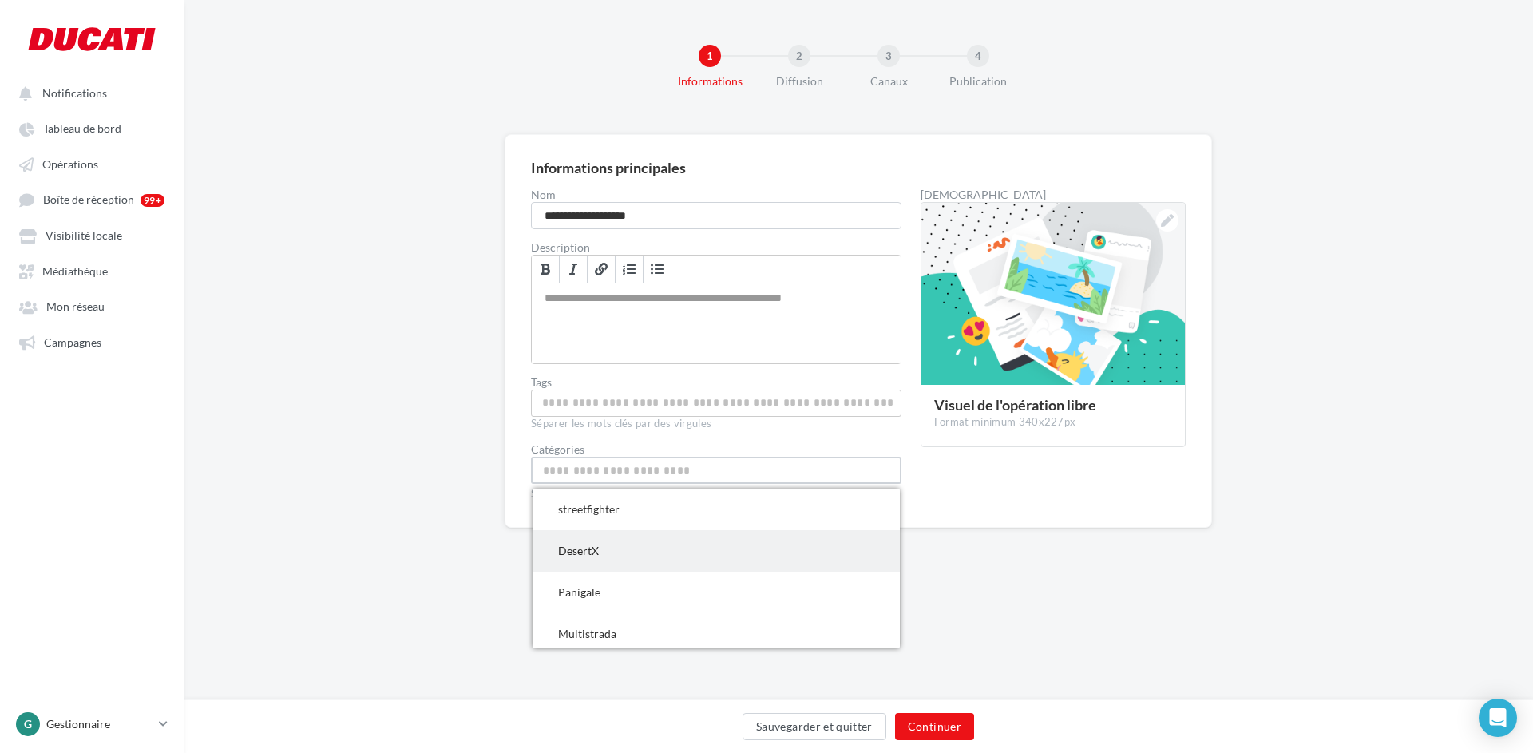
scroll to position [80, 0]
click at [633, 543] on span "Multistrada" at bounding box center [715, 554] width 367 height 42
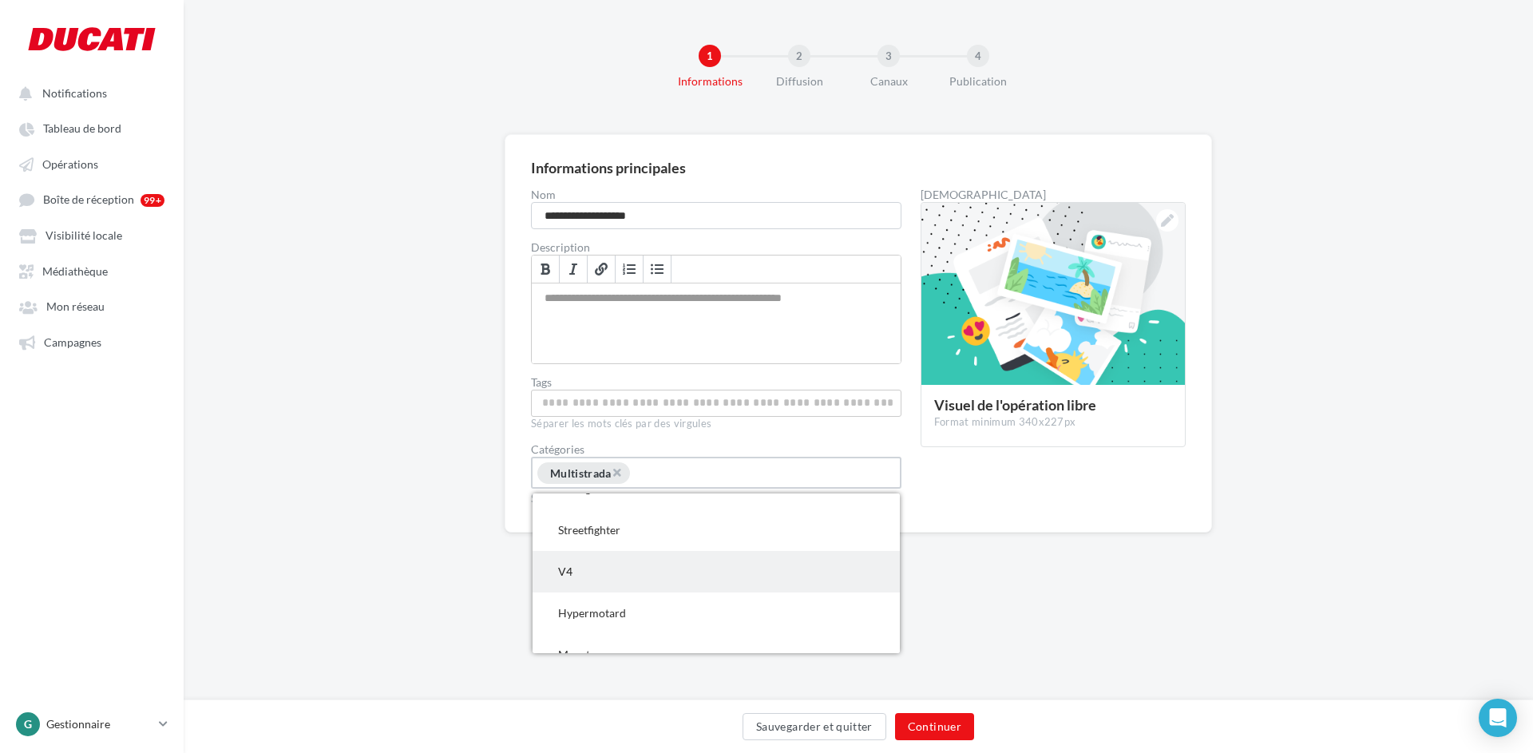
click at [738, 578] on span "V4" at bounding box center [715, 572] width 367 height 42
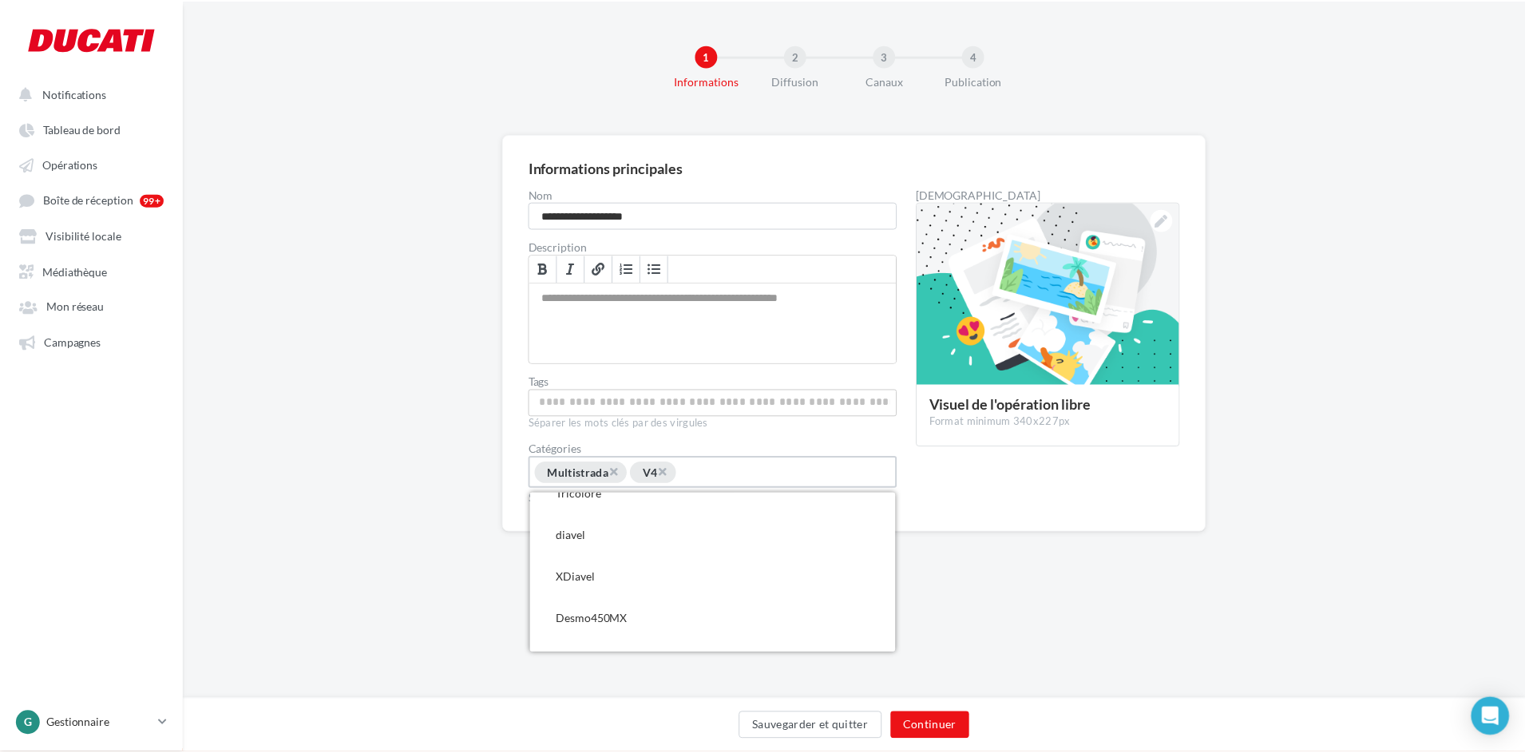
scroll to position [629, 0]
click at [1163, 218] on icon at bounding box center [1167, 220] width 13 height 13
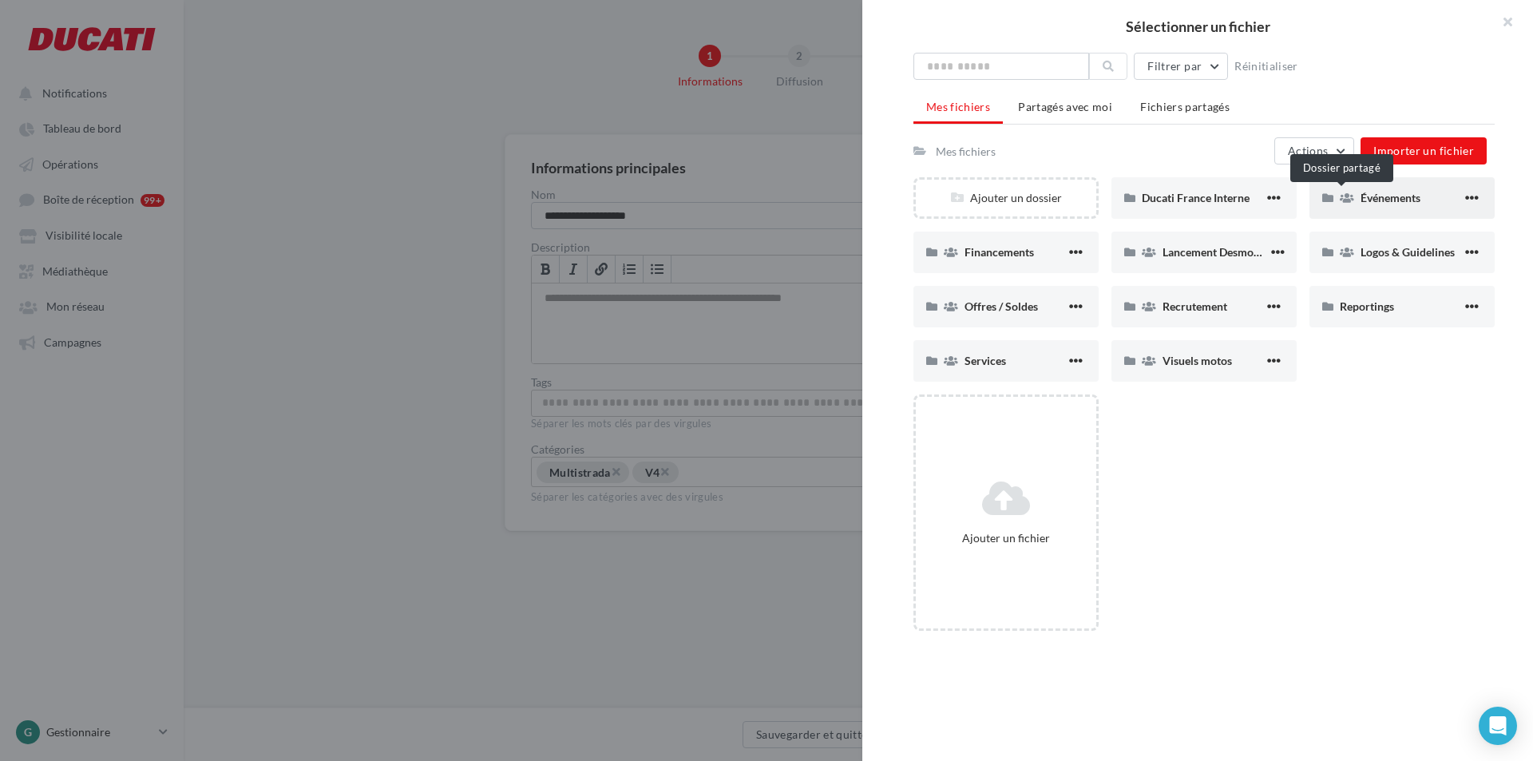
click at [1346, 196] on icon at bounding box center [1347, 197] width 14 height 11
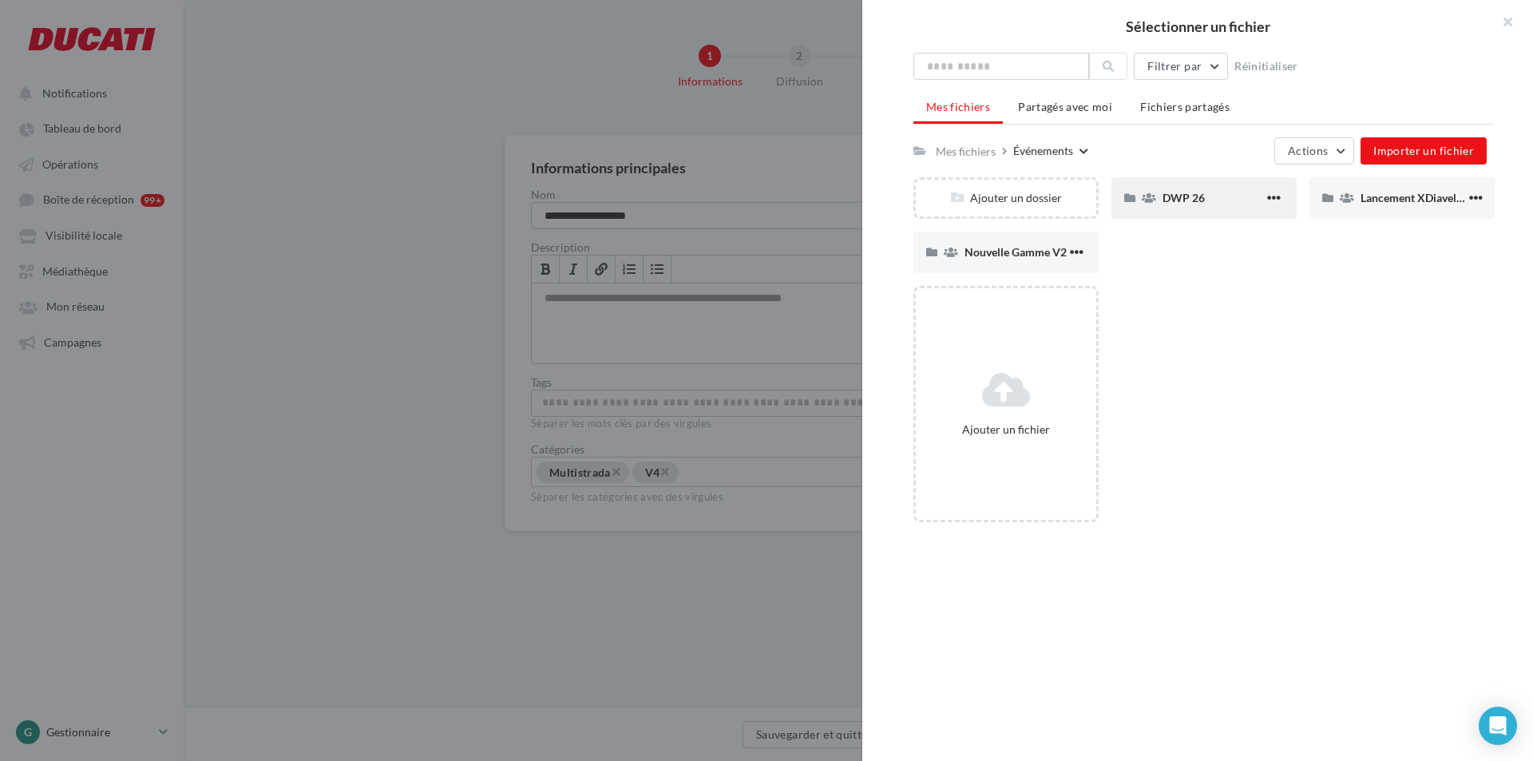
click at [1178, 205] on div "DWP 26" at bounding box center [1212, 198] width 101 height 16
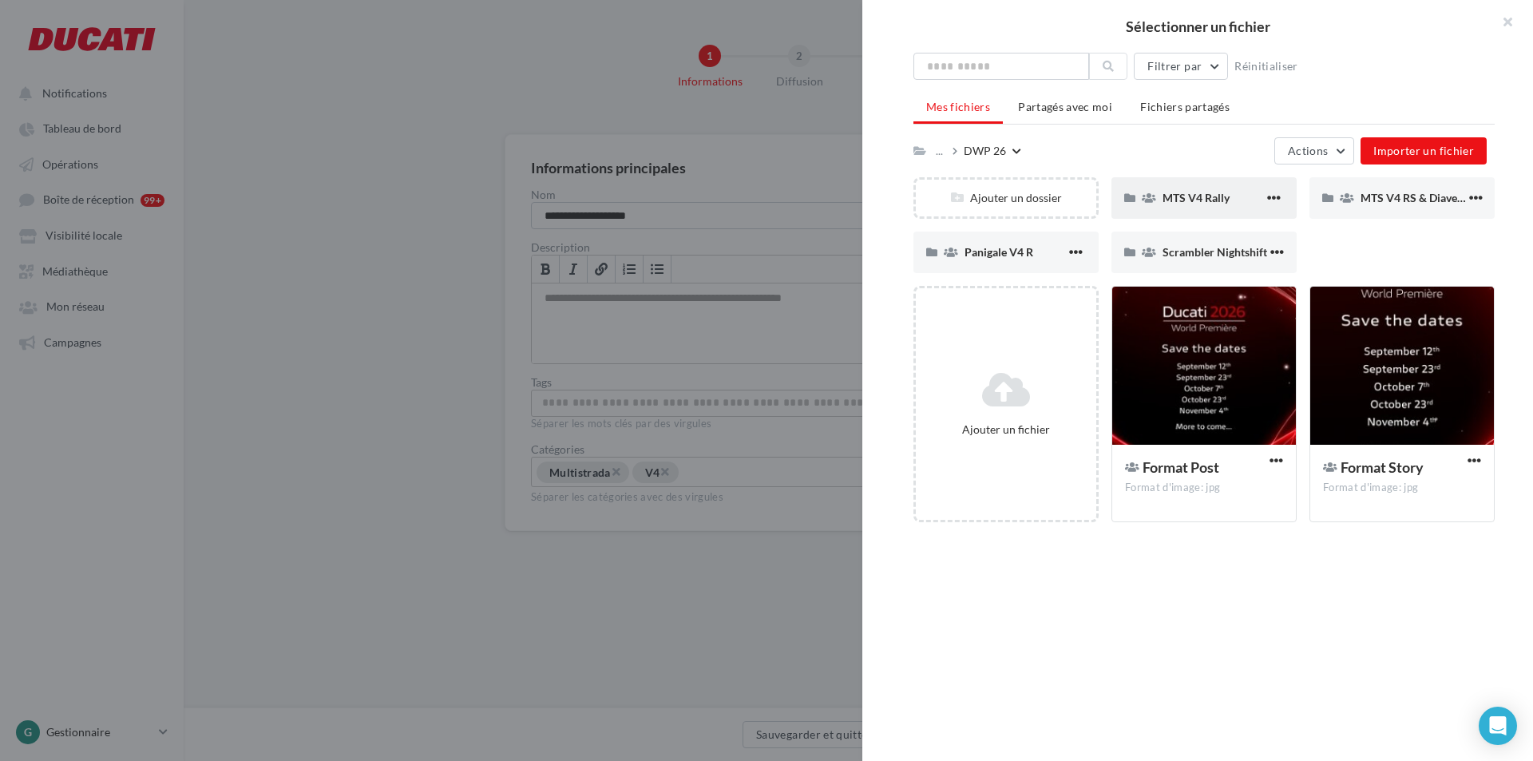
click at [1158, 200] on div "MTS V4 Rally" at bounding box center [1203, 198] width 185 height 42
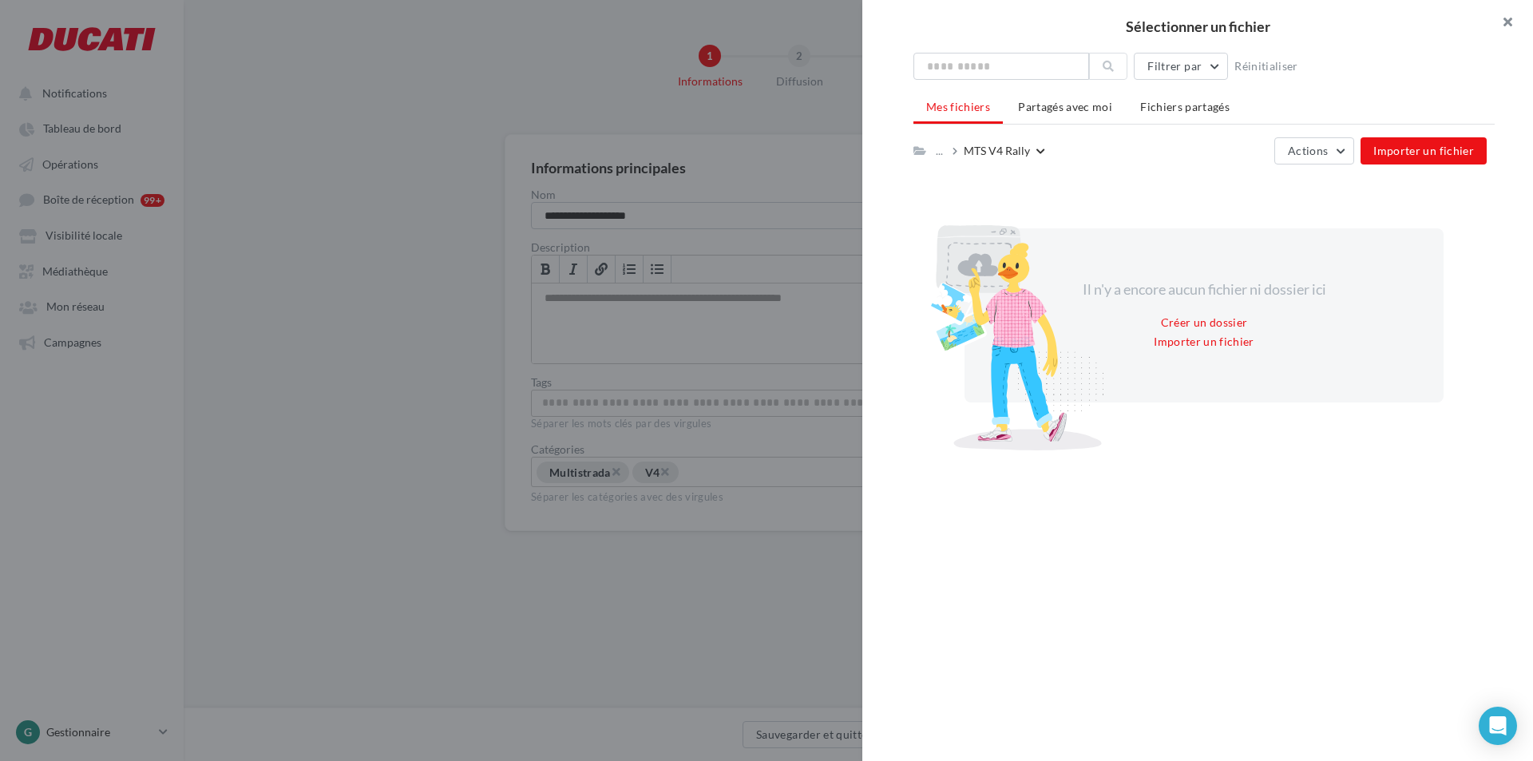
click at [1502, 16] on button "button" at bounding box center [1501, 24] width 64 height 48
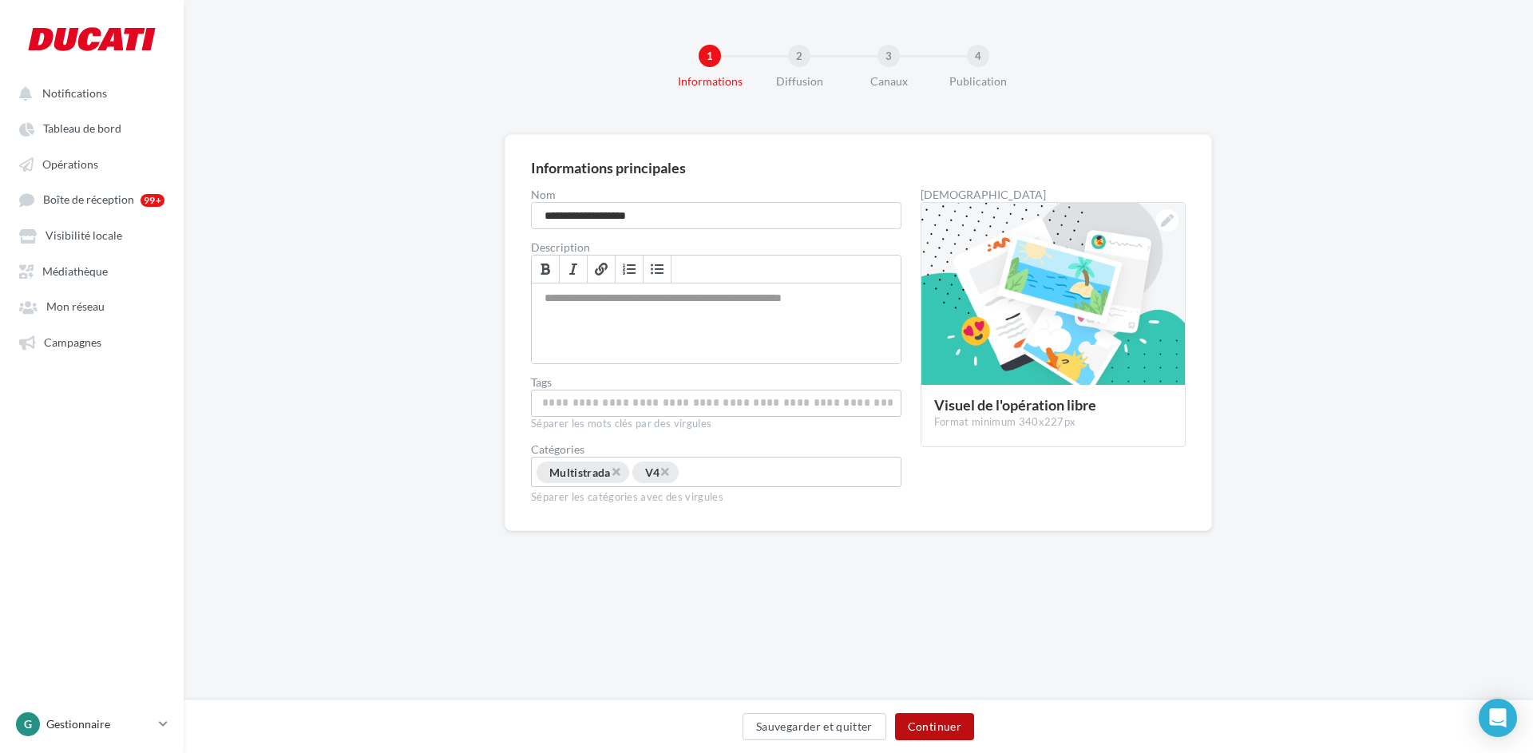
click at [943, 720] on button "Continuer" at bounding box center [934, 726] width 79 height 27
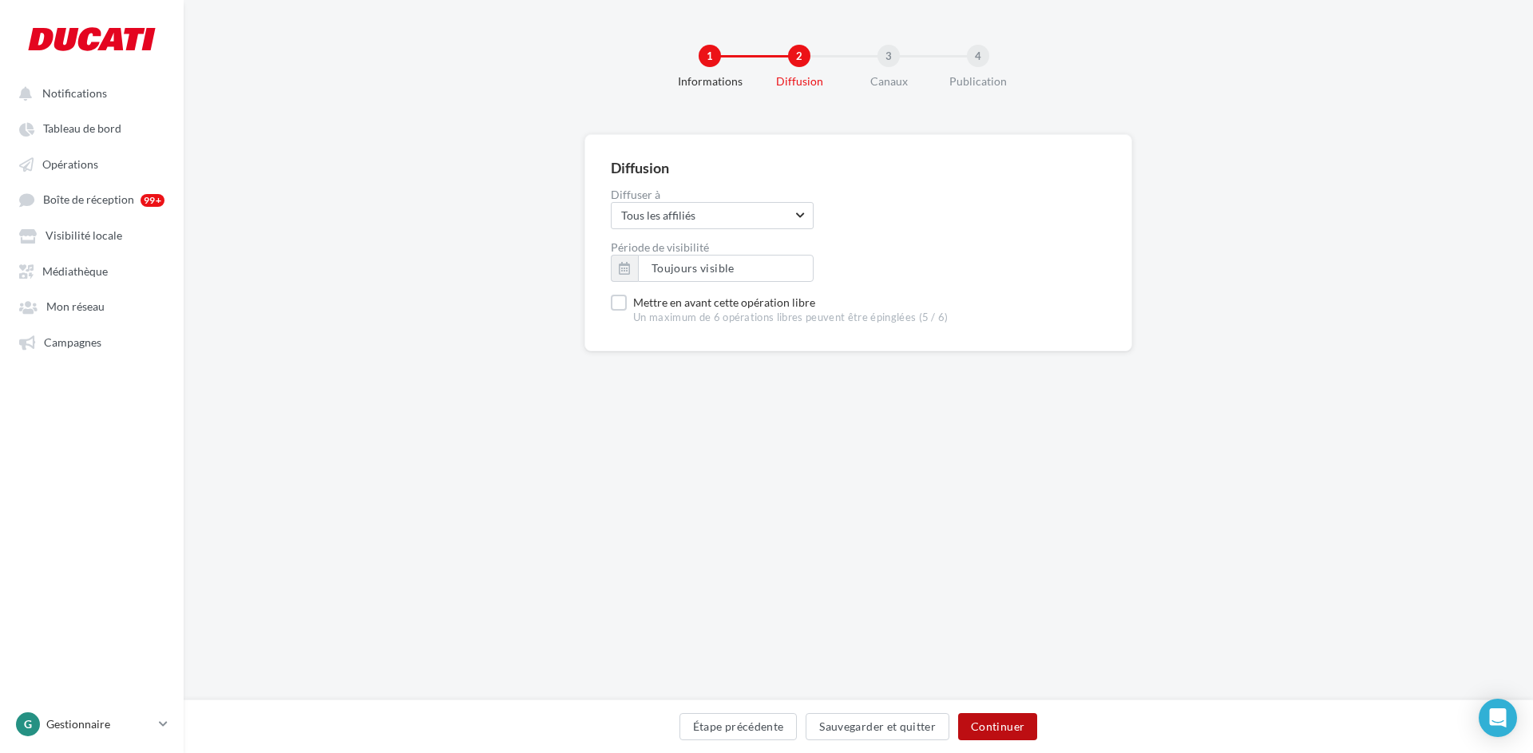
click at [1007, 724] on button "Continuer" at bounding box center [997, 726] width 79 height 27
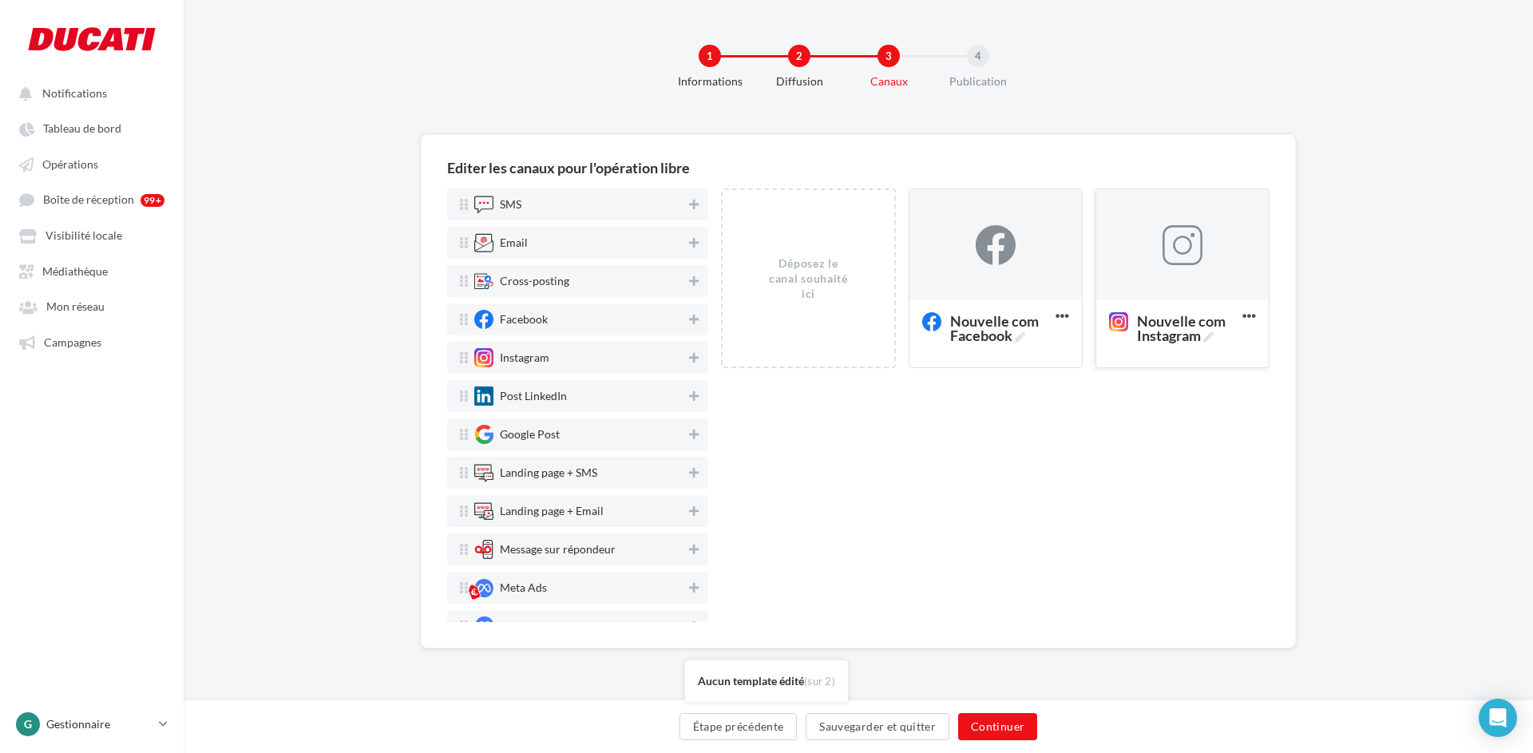
click at [1186, 277] on div at bounding box center [1182, 245] width 172 height 112
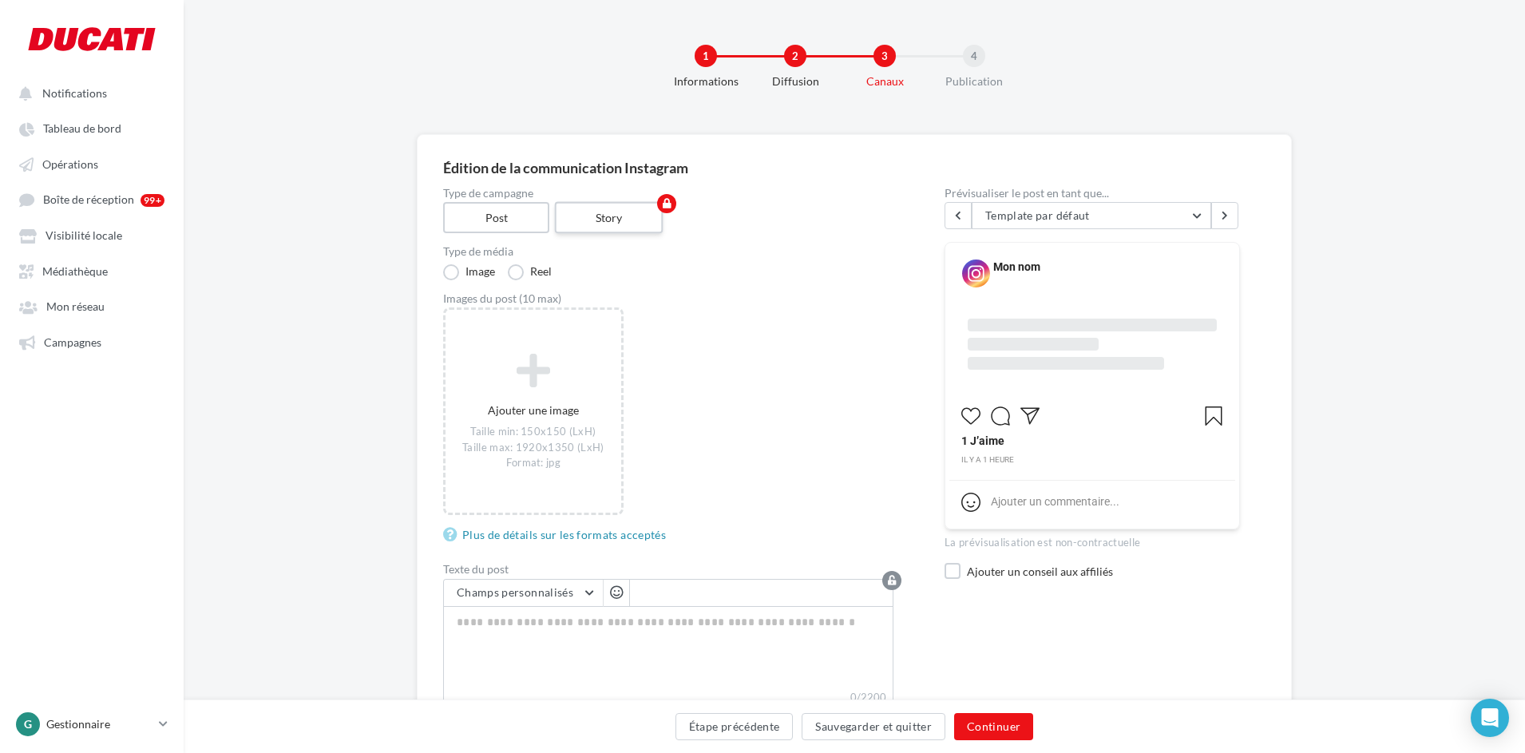
click at [623, 217] on label "Story" at bounding box center [609, 218] width 109 height 32
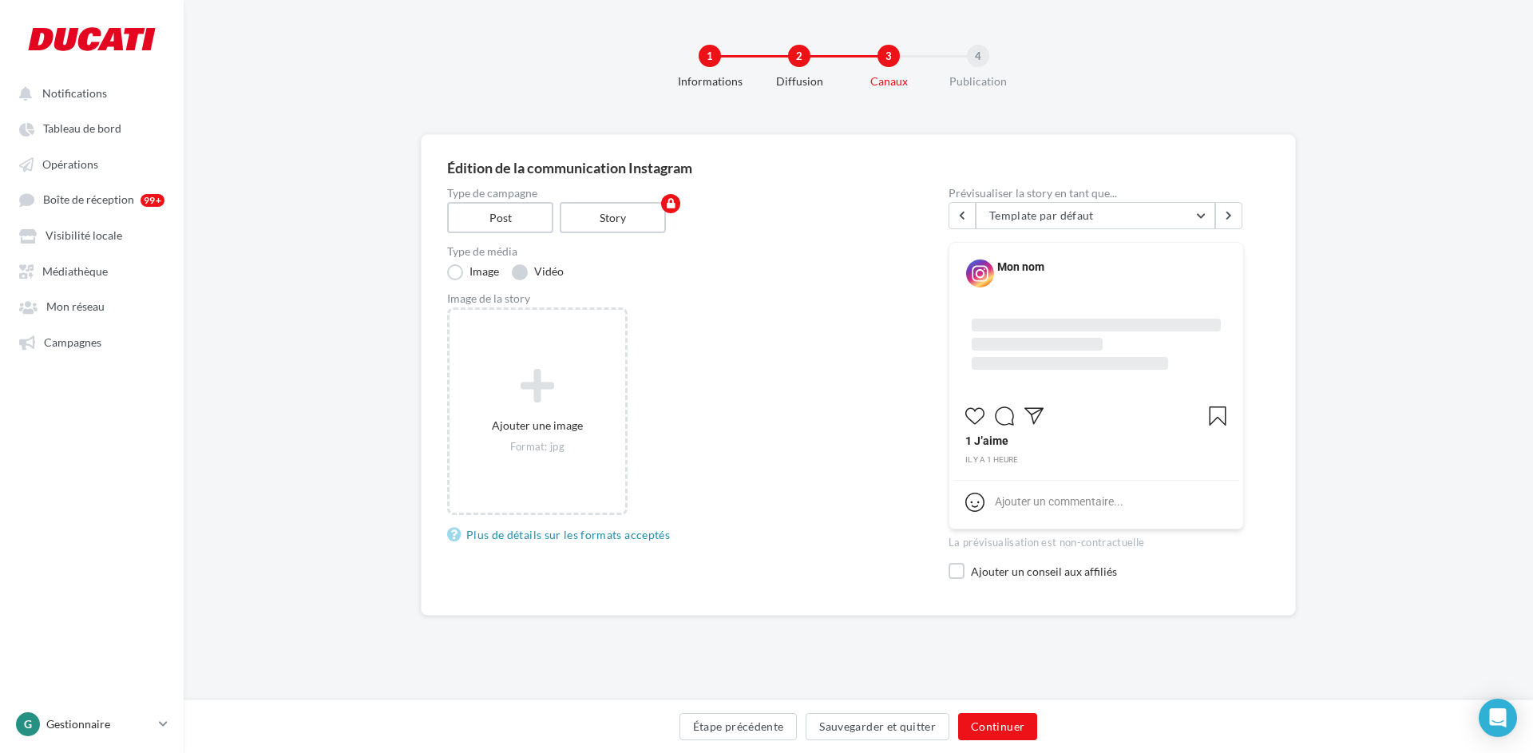
click at [528, 271] on label "Vidéo" at bounding box center [538, 272] width 52 height 16
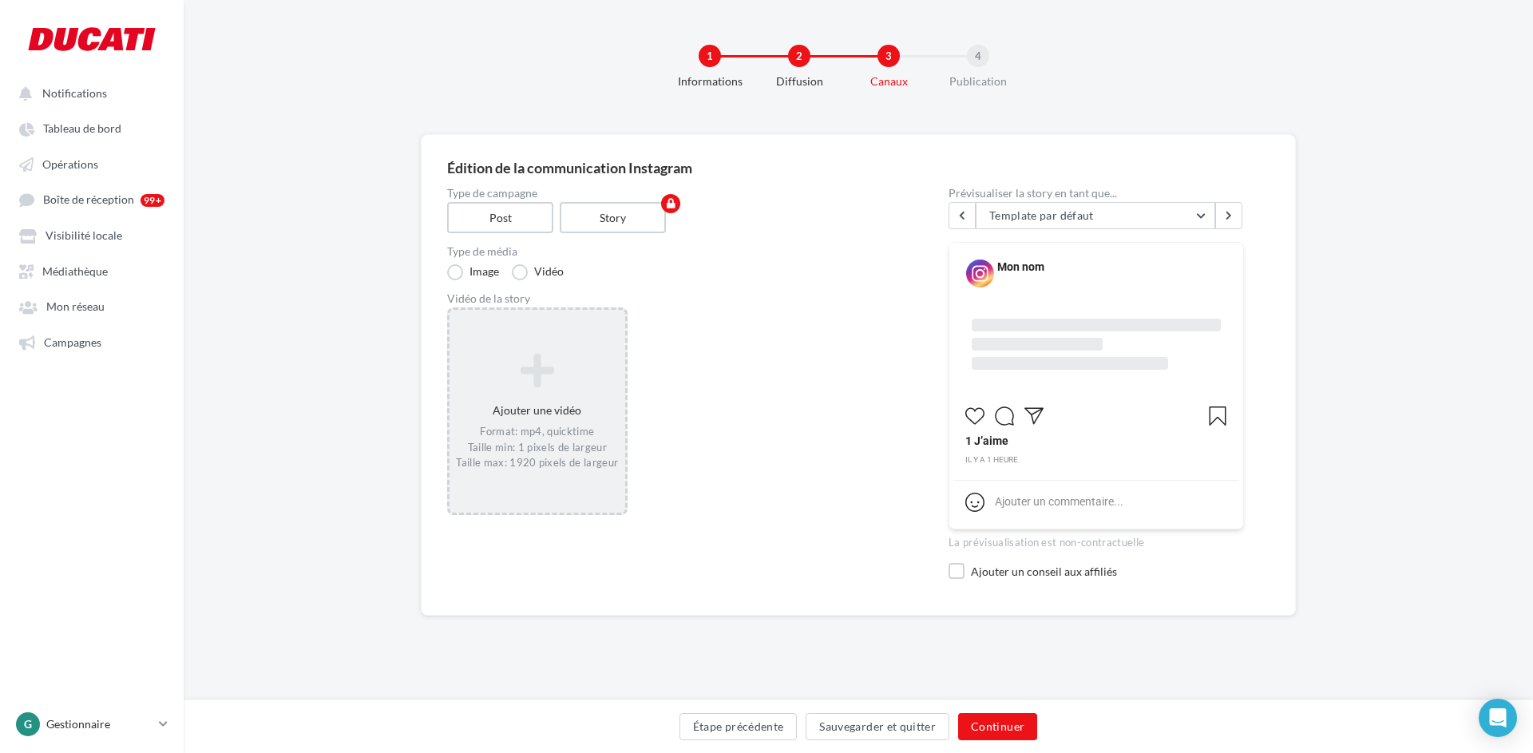
click at [551, 366] on icon at bounding box center [537, 370] width 163 height 38
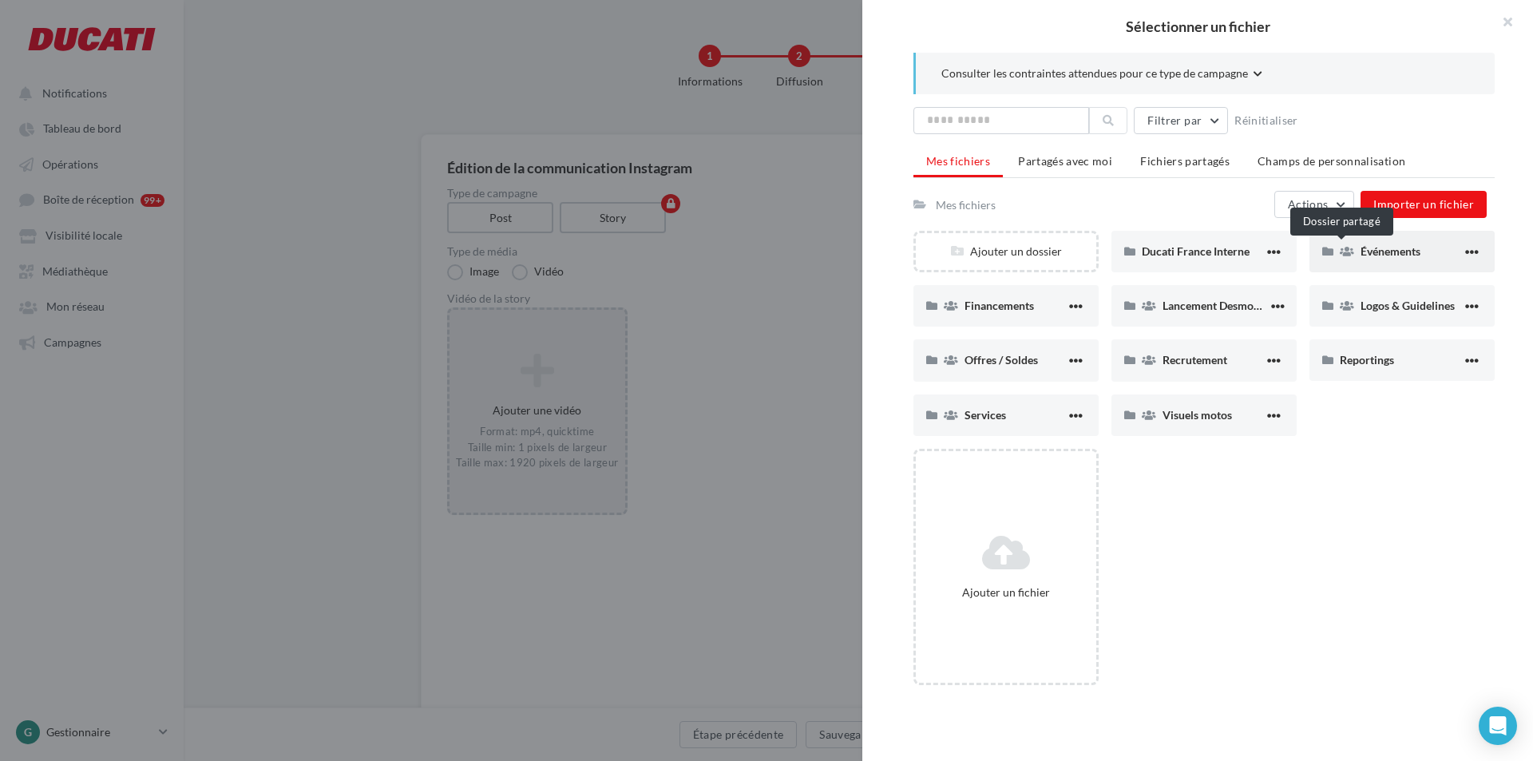
click at [1342, 255] on icon at bounding box center [1347, 251] width 14 height 11
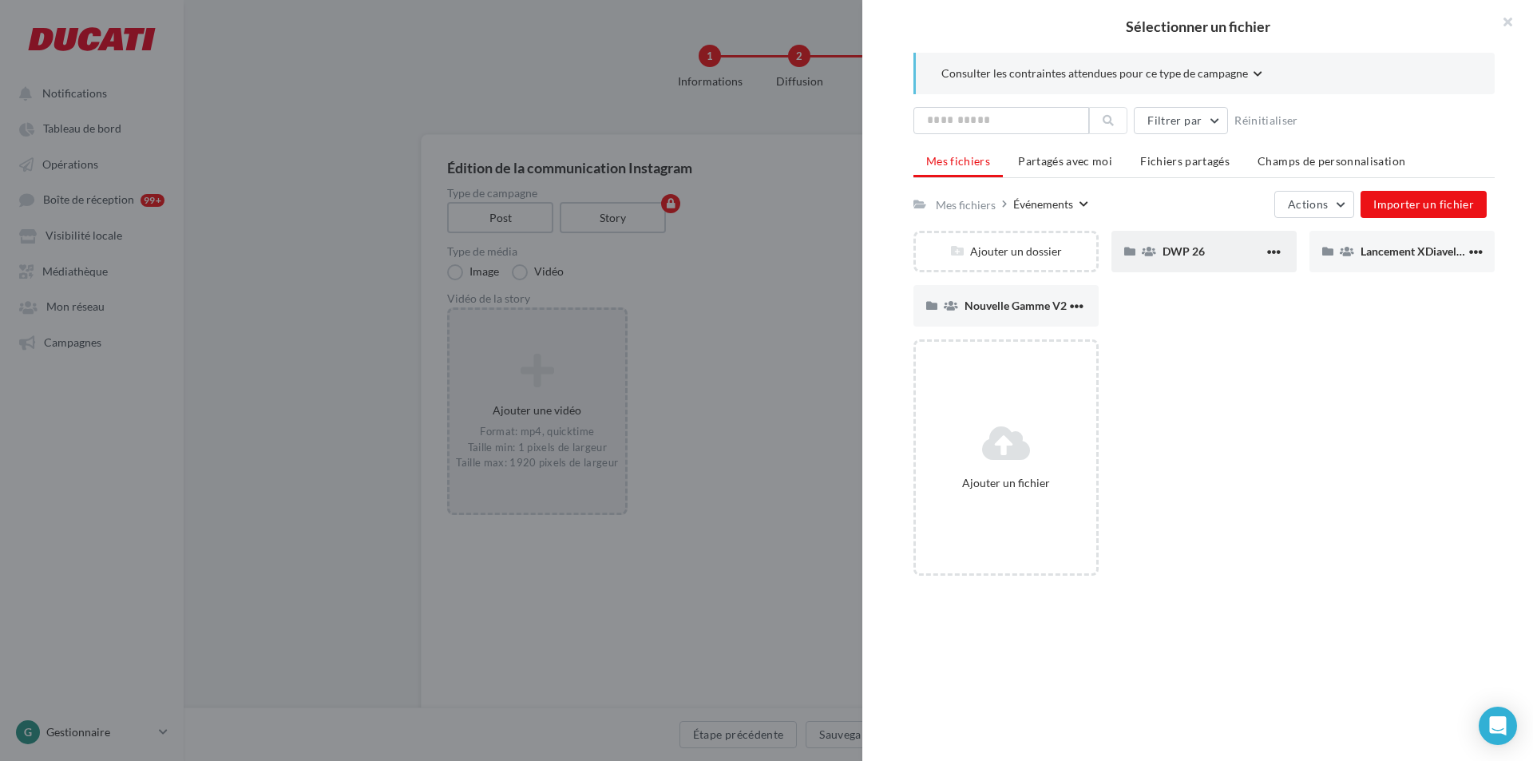
click at [1206, 260] on div "DWP 26" at bounding box center [1203, 252] width 185 height 42
click at [1172, 266] on div "MTS V4 Rally" at bounding box center [1203, 252] width 185 height 42
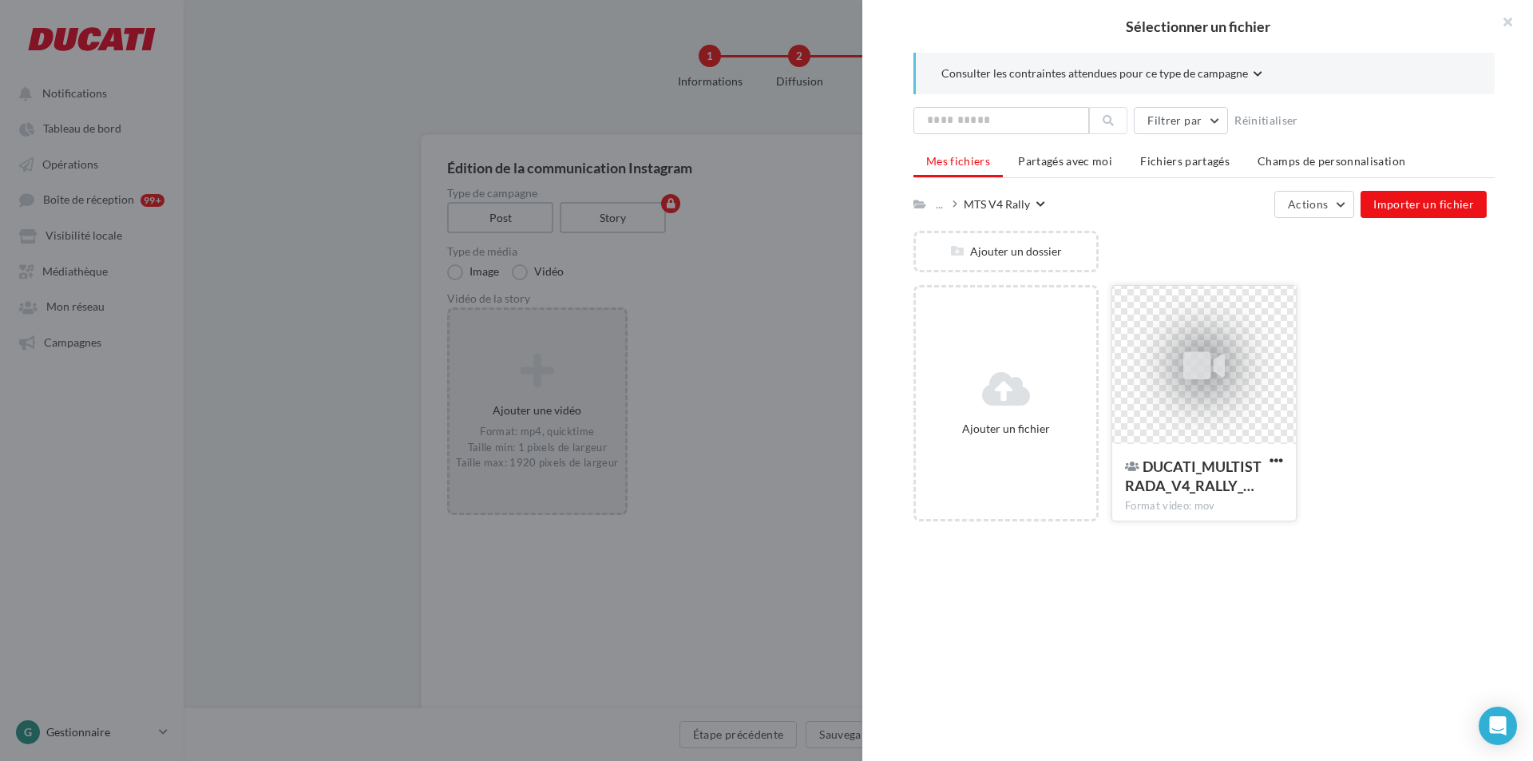
click at [1171, 338] on div at bounding box center [1204, 366] width 184 height 160
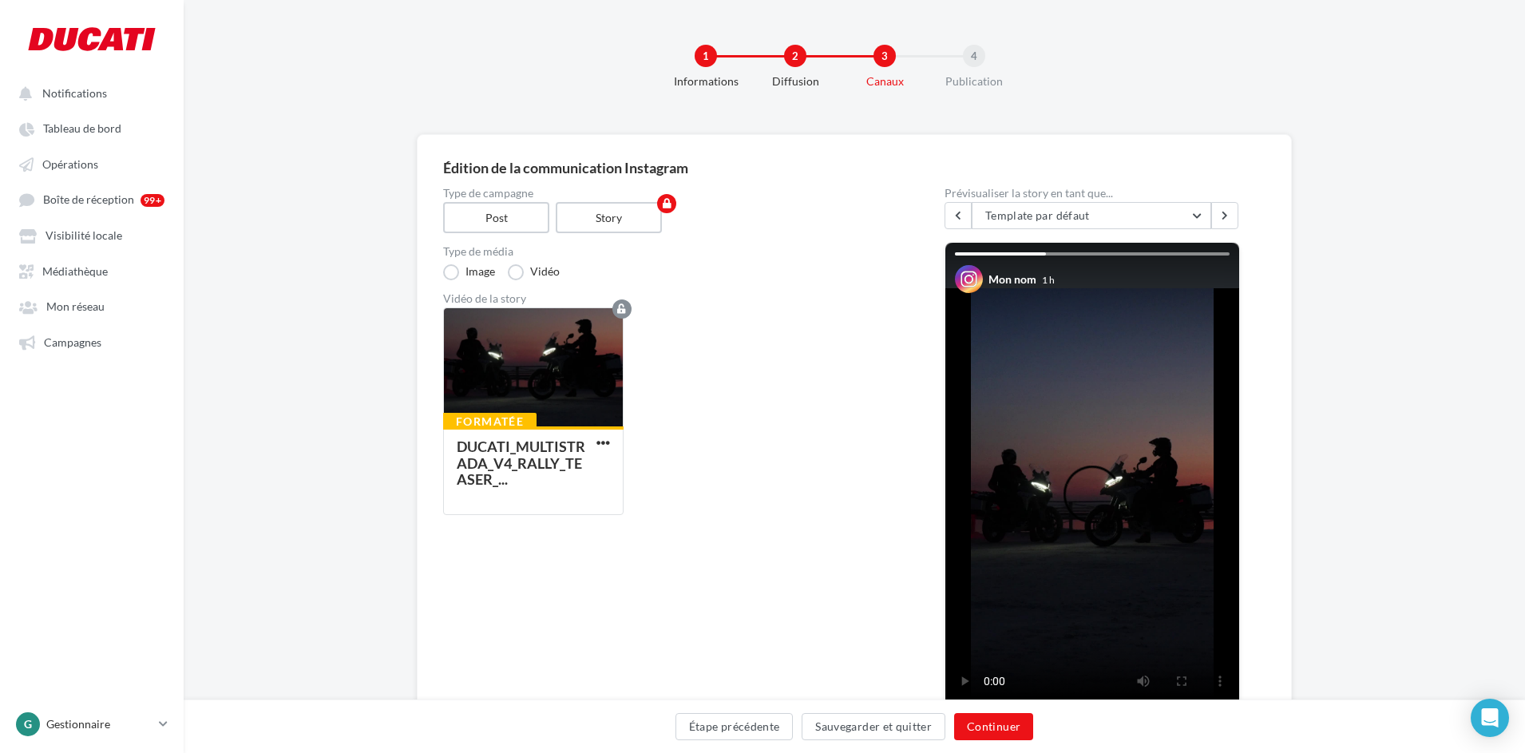
scroll to position [80, 0]
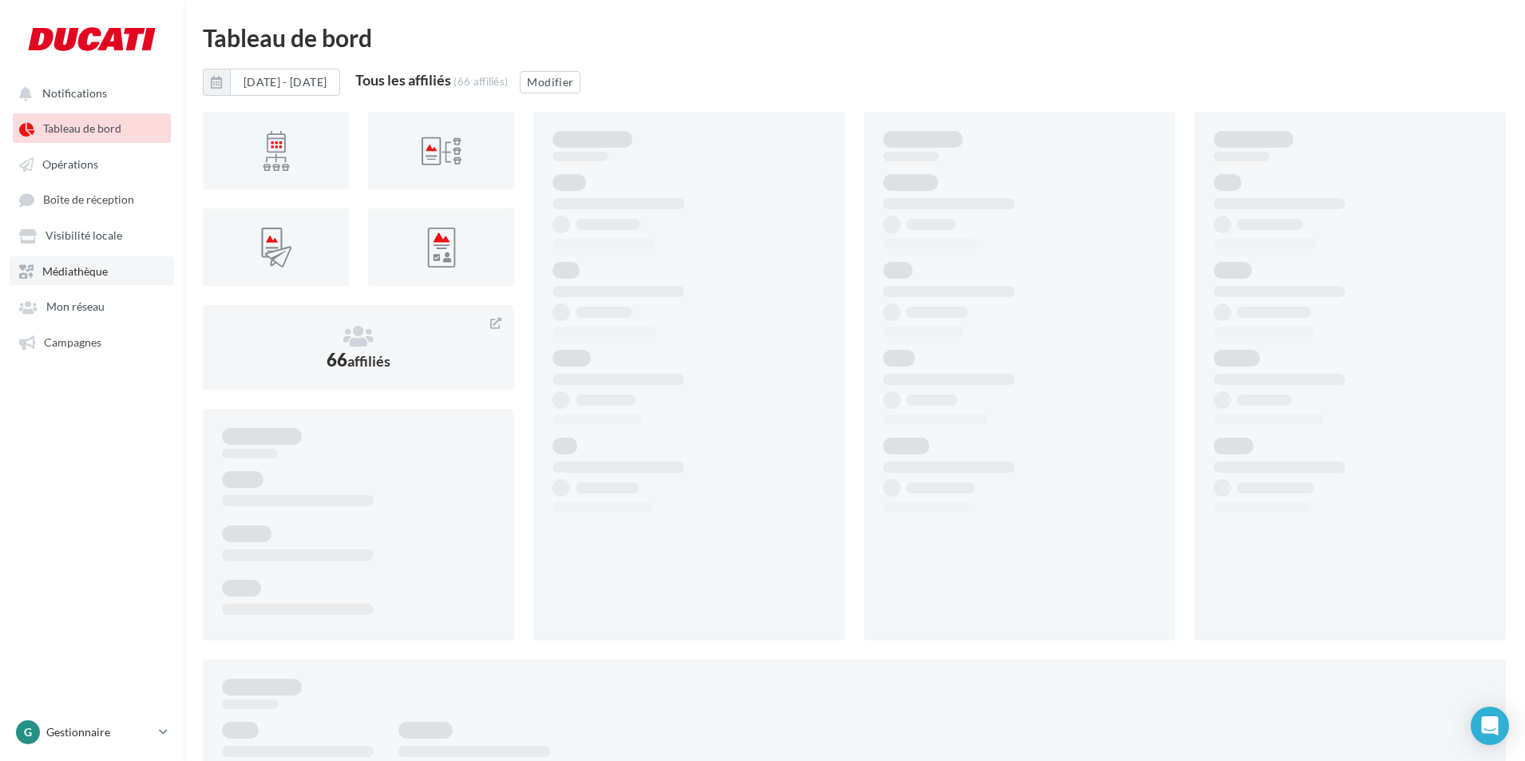
click at [73, 278] on span "Médiathèque" at bounding box center [74, 271] width 65 height 14
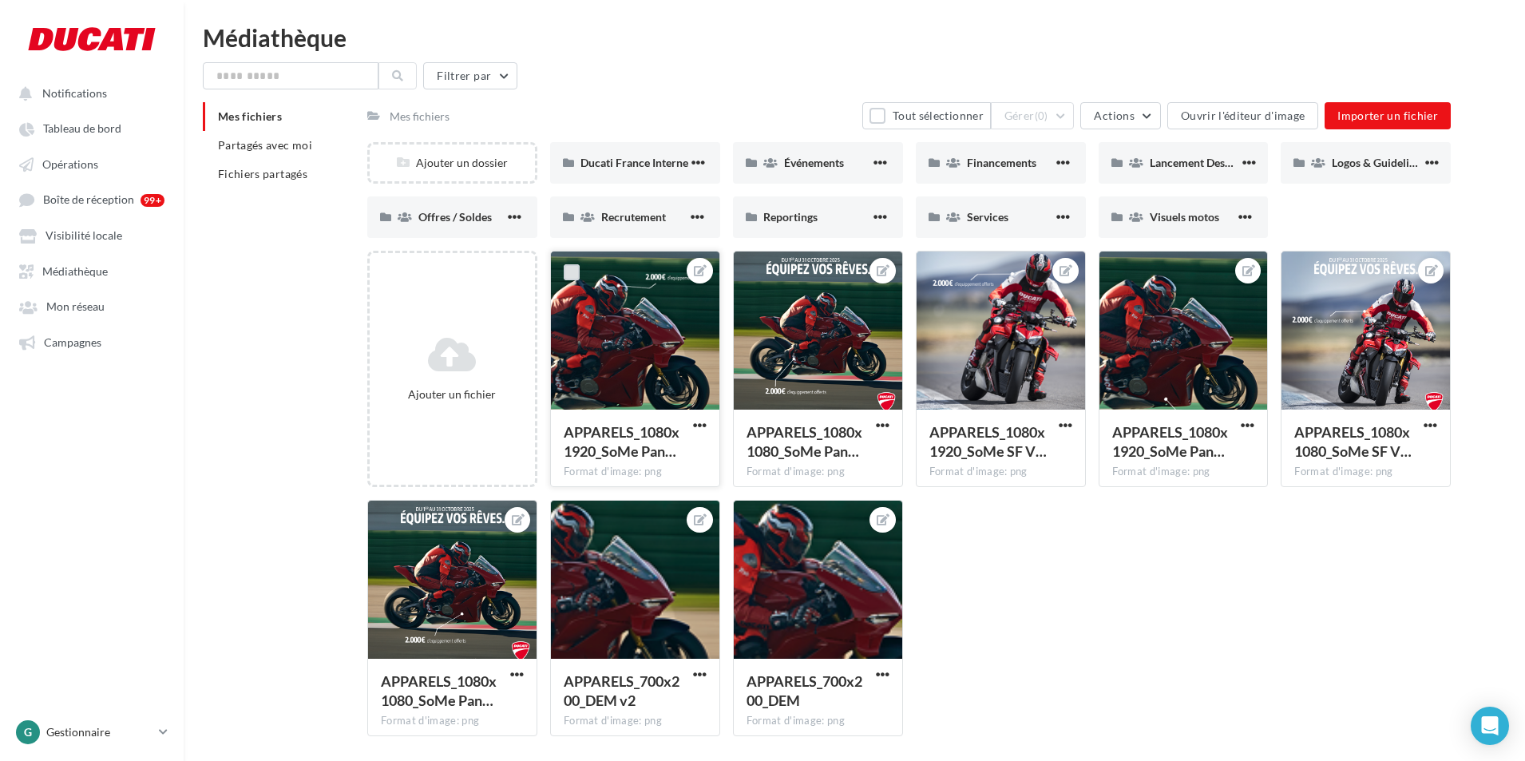
click at [570, 272] on label at bounding box center [572, 272] width 16 height 16
click at [750, 265] on label at bounding box center [754, 272] width 16 height 16
click at [931, 266] on label at bounding box center [937, 272] width 16 height 16
click at [1119, 267] on label at bounding box center [1120, 272] width 16 height 16
click at [1303, 272] on label at bounding box center [1302, 272] width 16 height 16
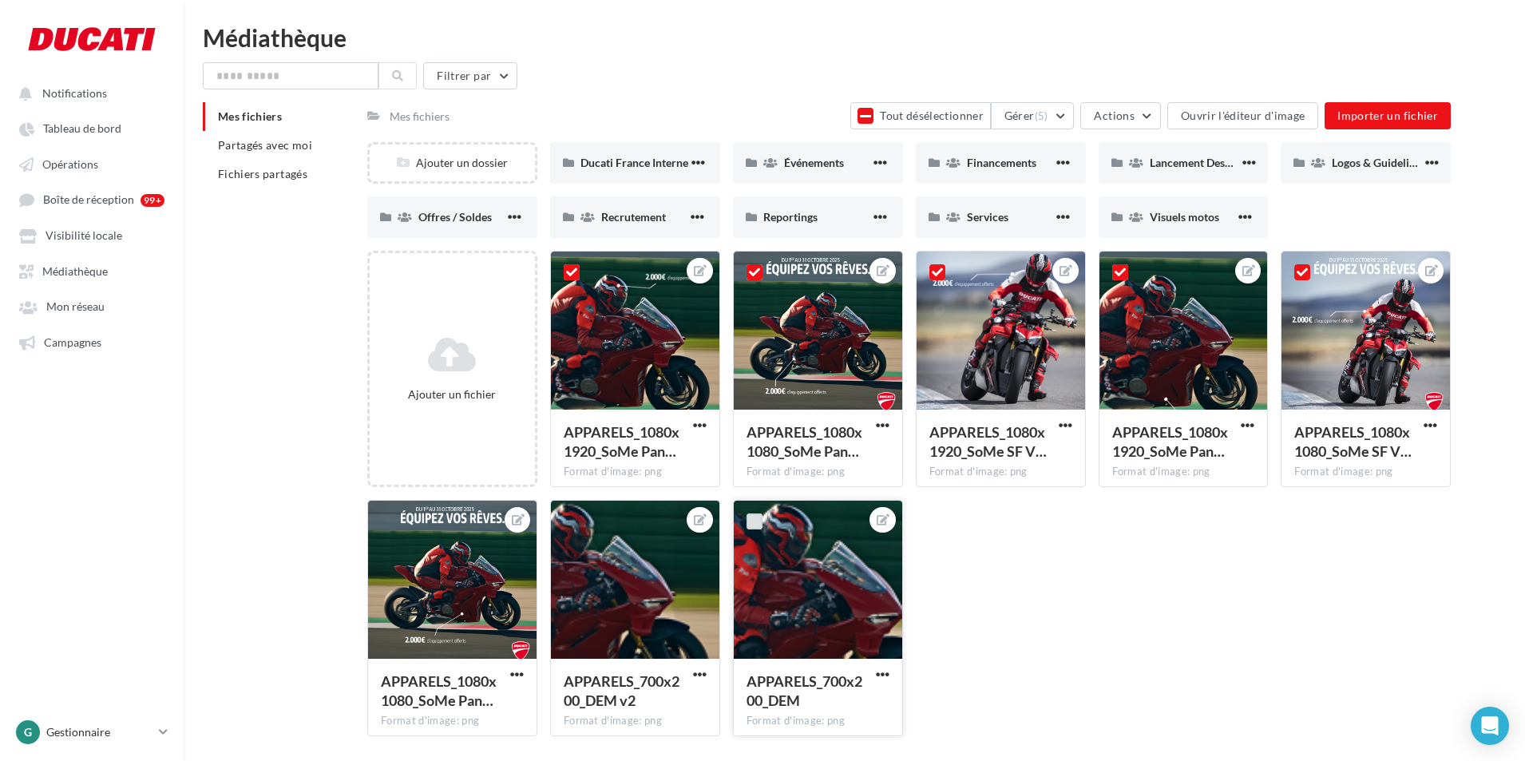
click at [754, 519] on label at bounding box center [754, 521] width 16 height 16
click at [569, 519] on label at bounding box center [572, 521] width 16 height 16
click at [389, 520] on label at bounding box center [389, 521] width 16 height 16
click at [1046, 118] on span "(8)" at bounding box center [1042, 115] width 14 height 13
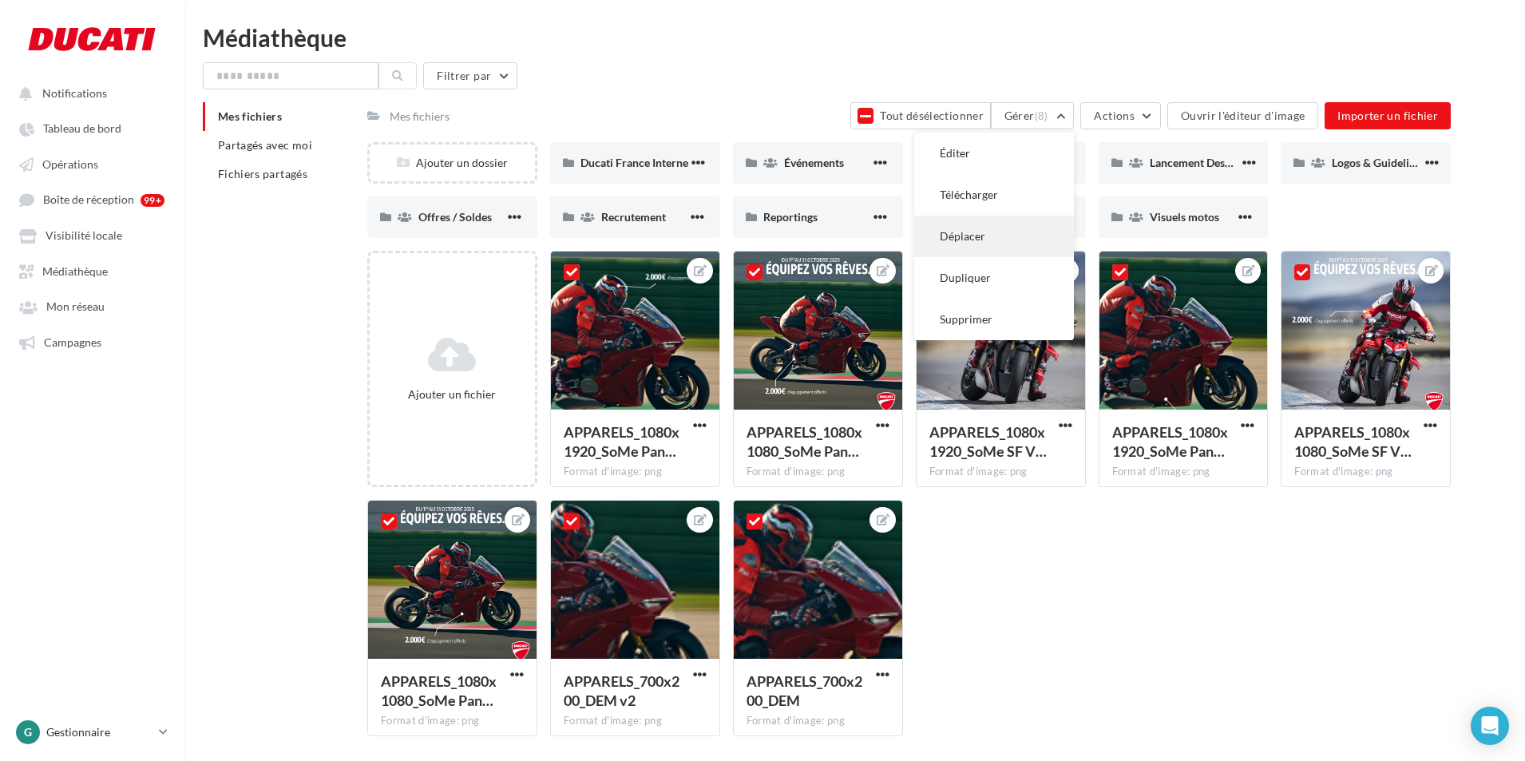
click at [991, 228] on button "Déplacer" at bounding box center [994, 237] width 160 height 42
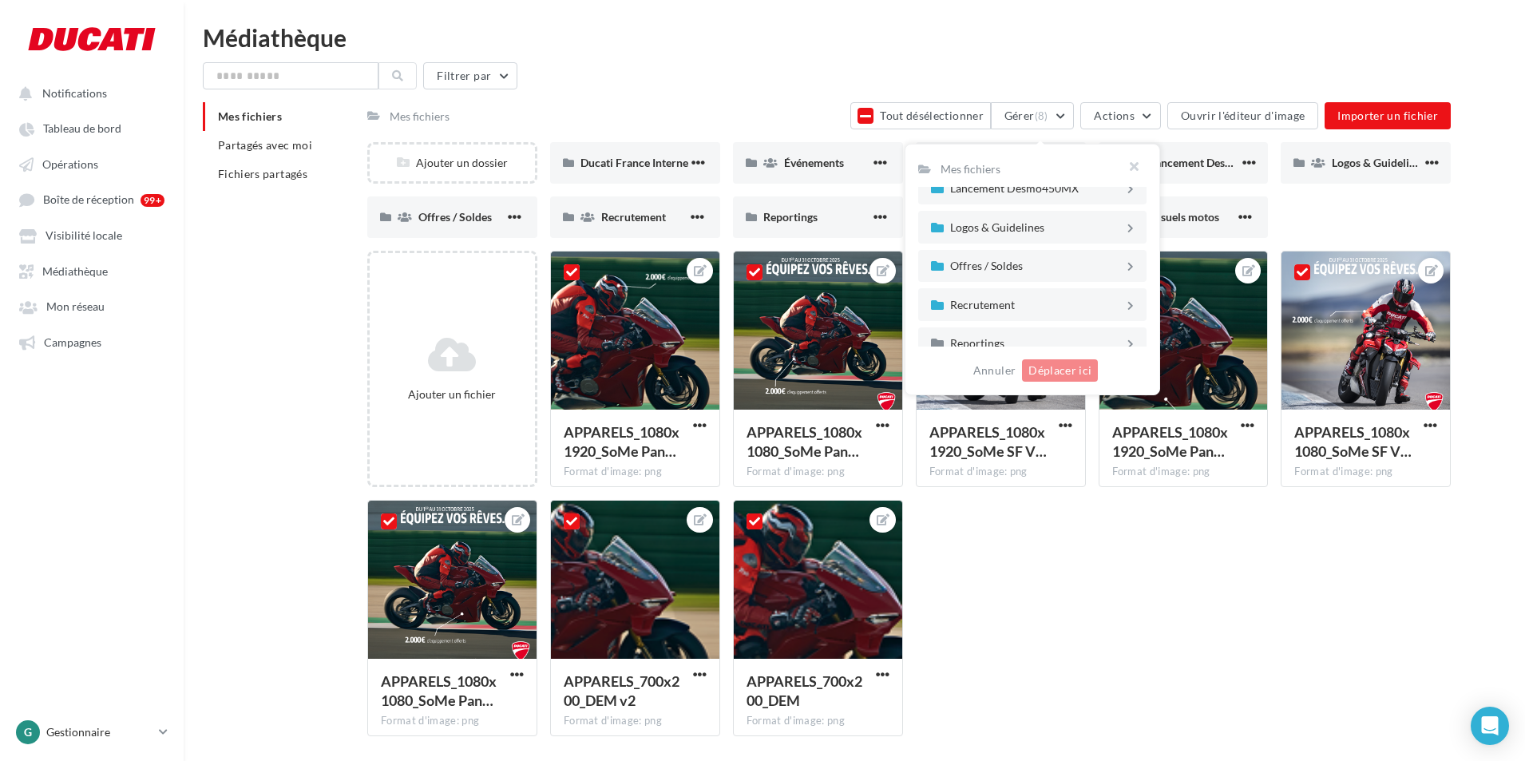
scroll to position [160, 0]
click at [1081, 237] on div "Offres / Soldes" at bounding box center [1037, 237] width 174 height 11
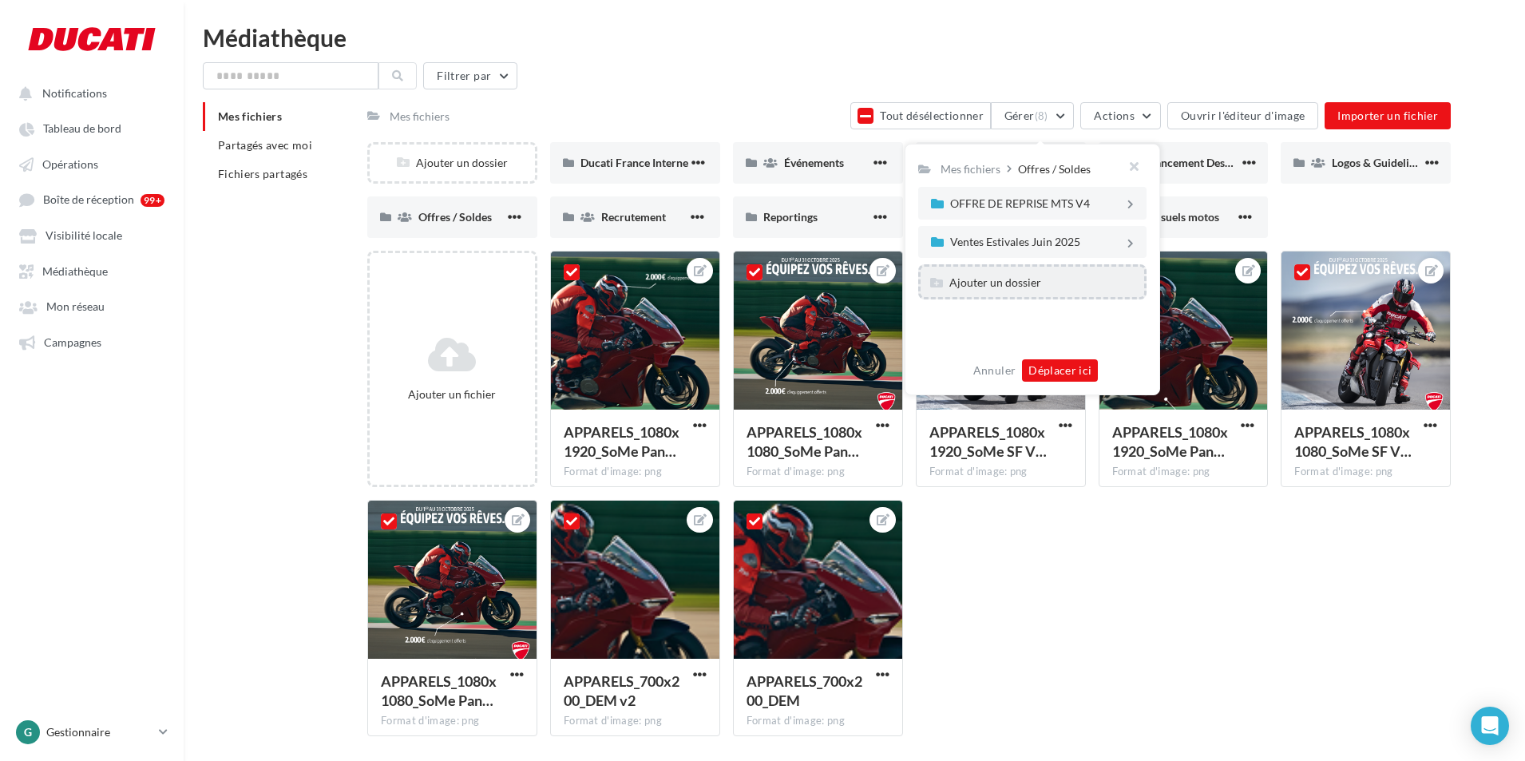
click at [1007, 281] on div "Ajouter un dossier" at bounding box center [995, 283] width 92 height 16
type input "**********"
click at [1007, 281] on div "Apparel Voucher - [DATE]" at bounding box center [1037, 280] width 174 height 11
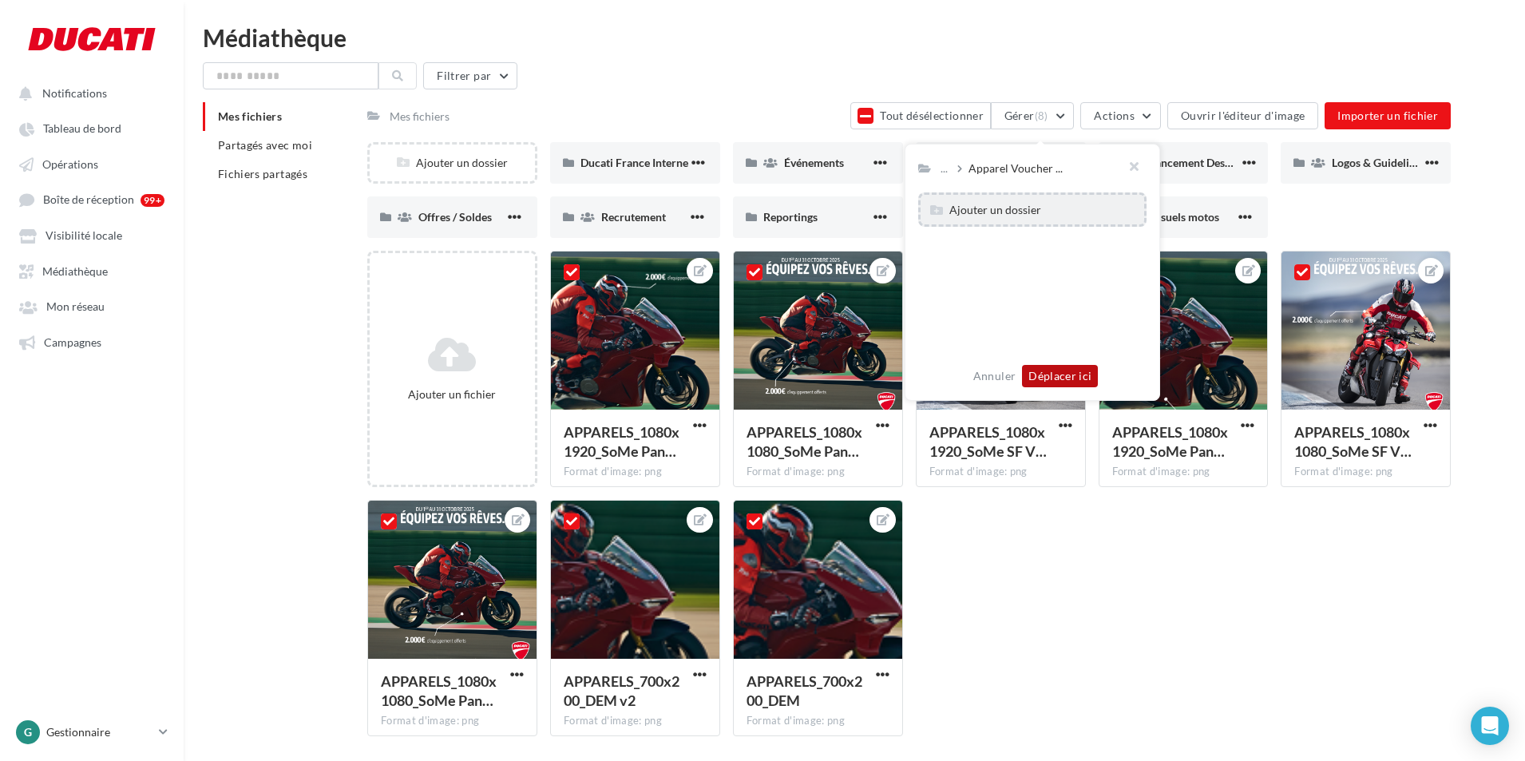
click at [1061, 374] on button "Déplacer ici" at bounding box center [1060, 376] width 76 height 22
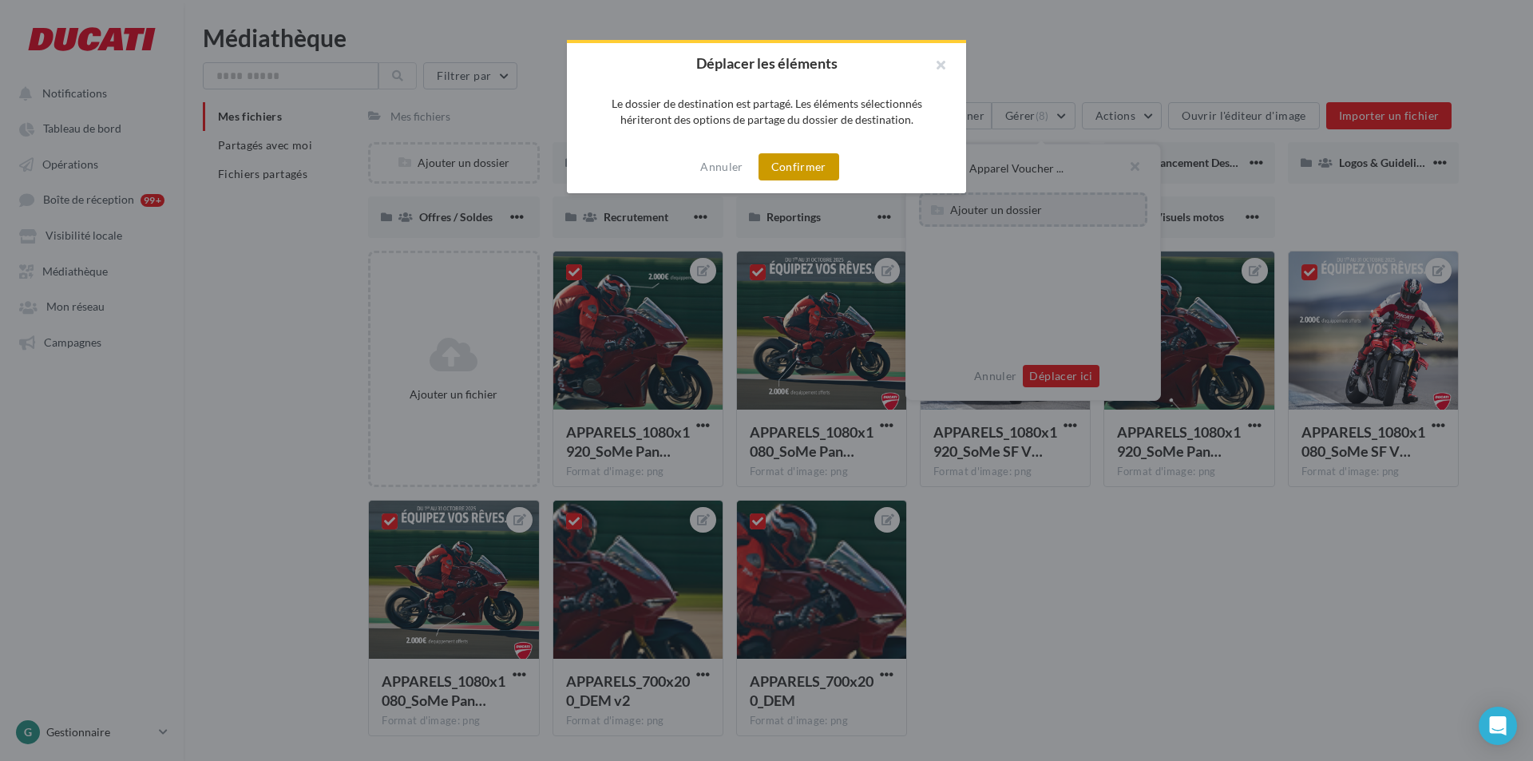
click at [820, 172] on button "Confirmer" at bounding box center [798, 166] width 81 height 27
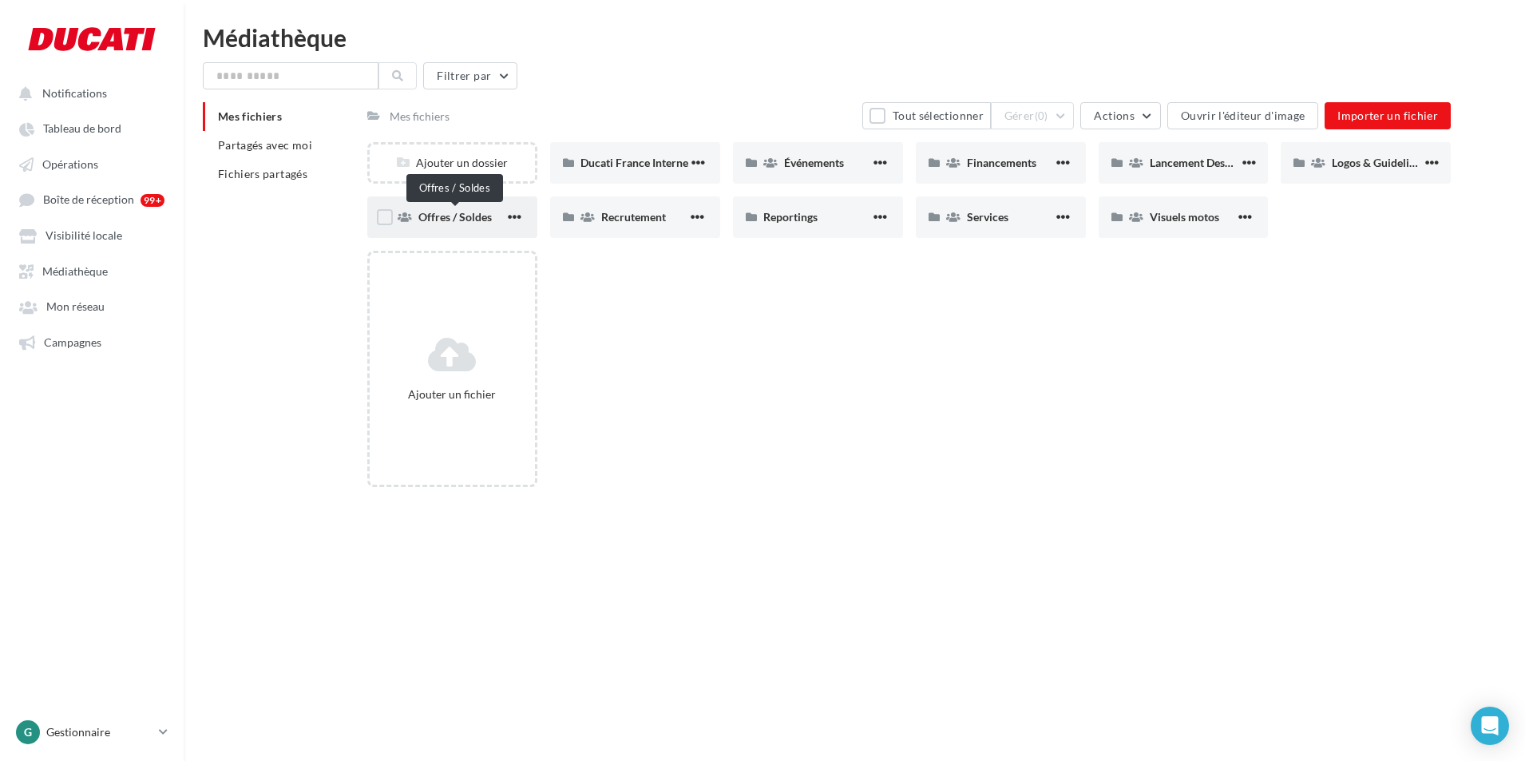
click at [450, 215] on span "Offres / Soldes" at bounding box center [454, 217] width 73 height 14
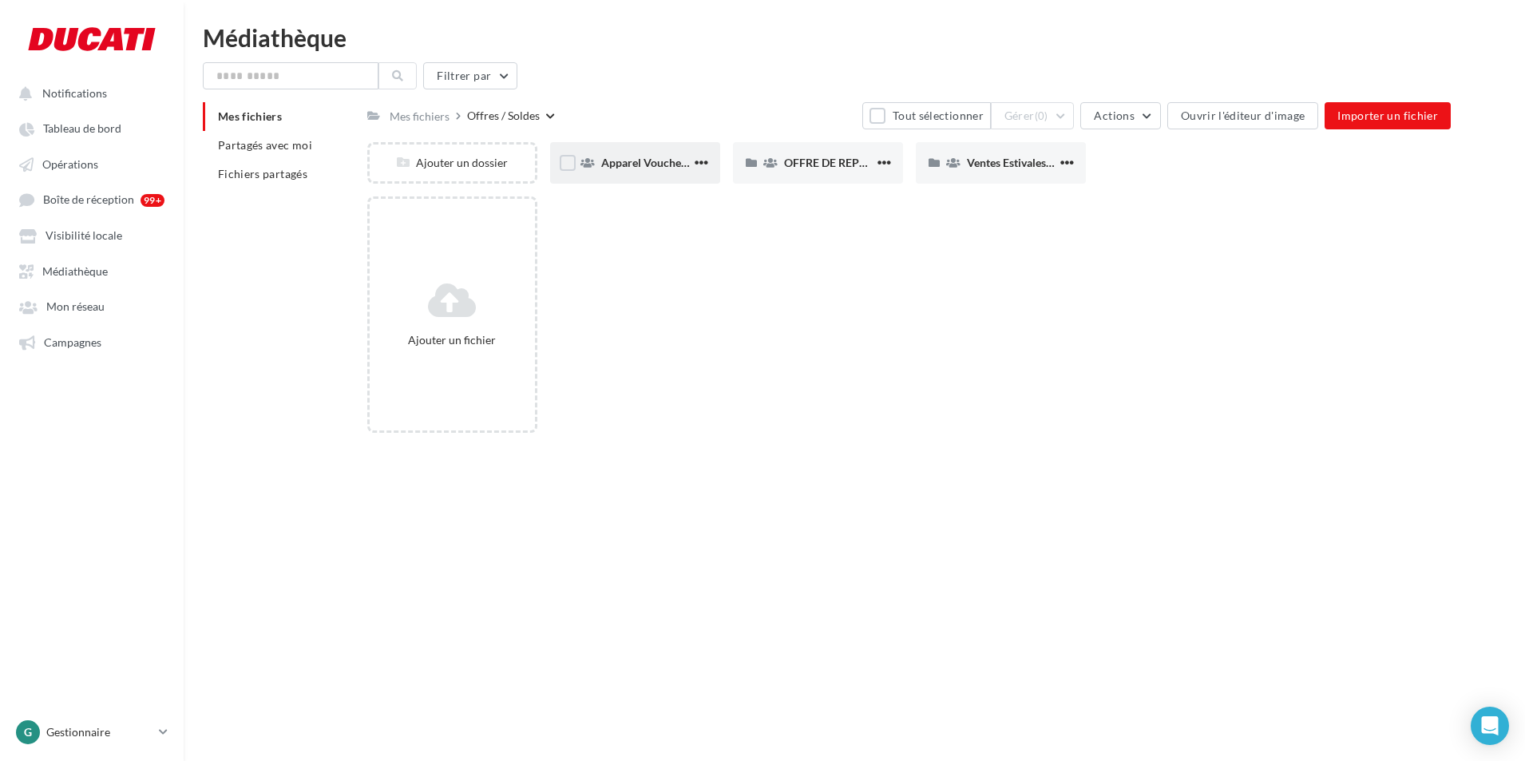
click at [608, 172] on div "Apparel Voucher - [DATE]" at bounding box center [635, 163] width 170 height 42
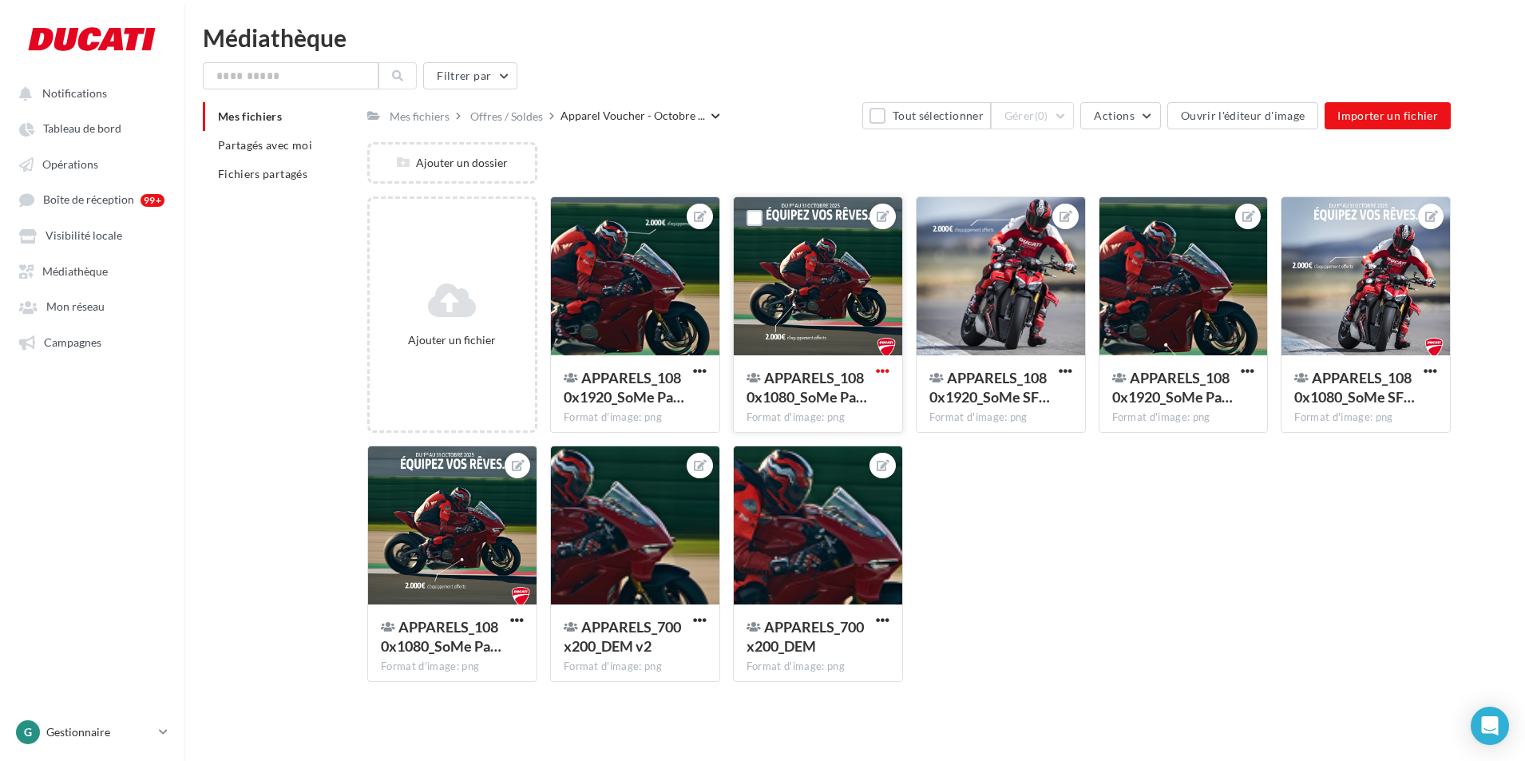
click at [879, 368] on span "button" at bounding box center [883, 371] width 14 height 14
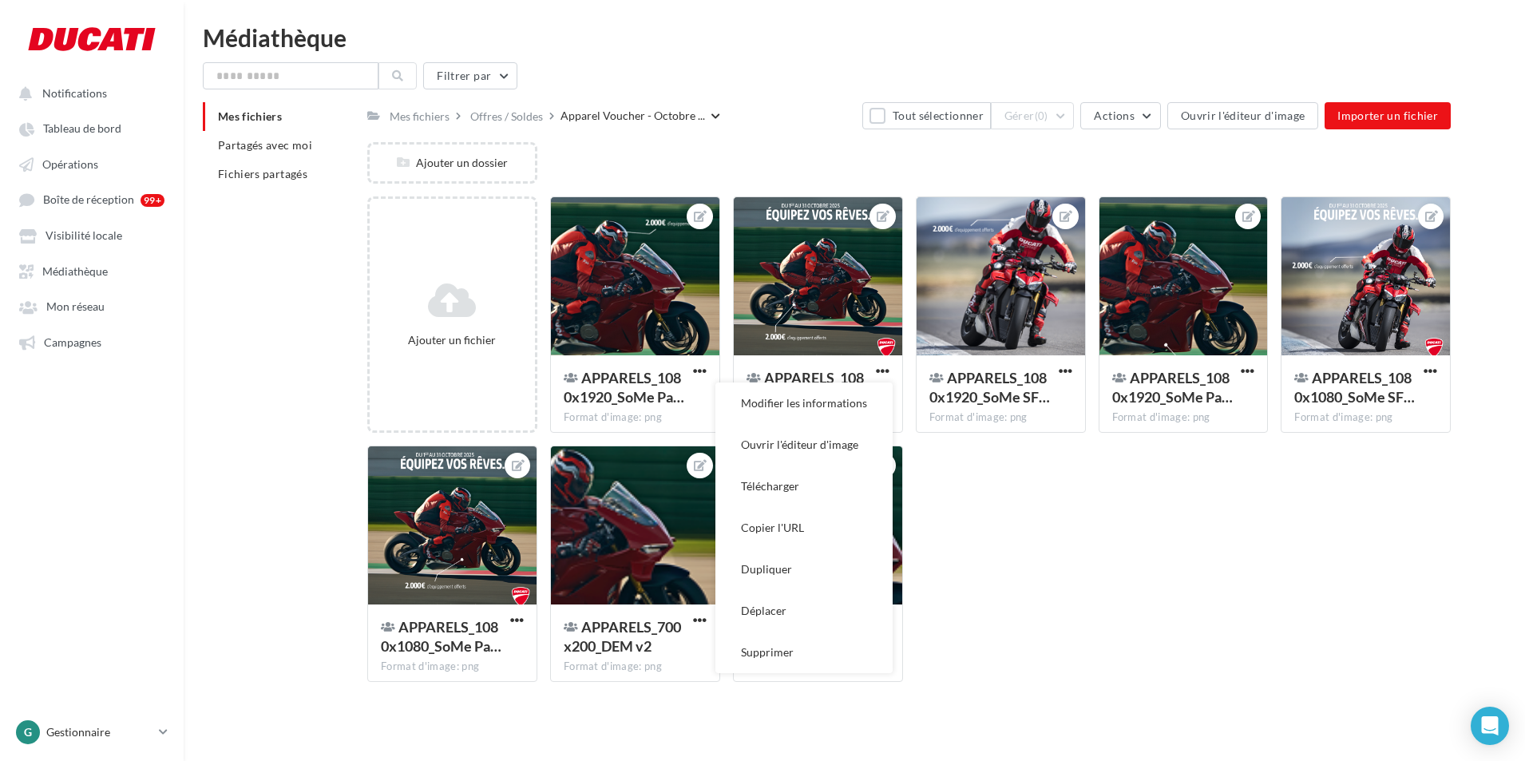
click at [1080, 585] on div "Ajouter un fichier APPARELS_1080x1920_SoMe Pa… Format d'image: png APPARELS_108…" at bounding box center [915, 445] width 1096 height 498
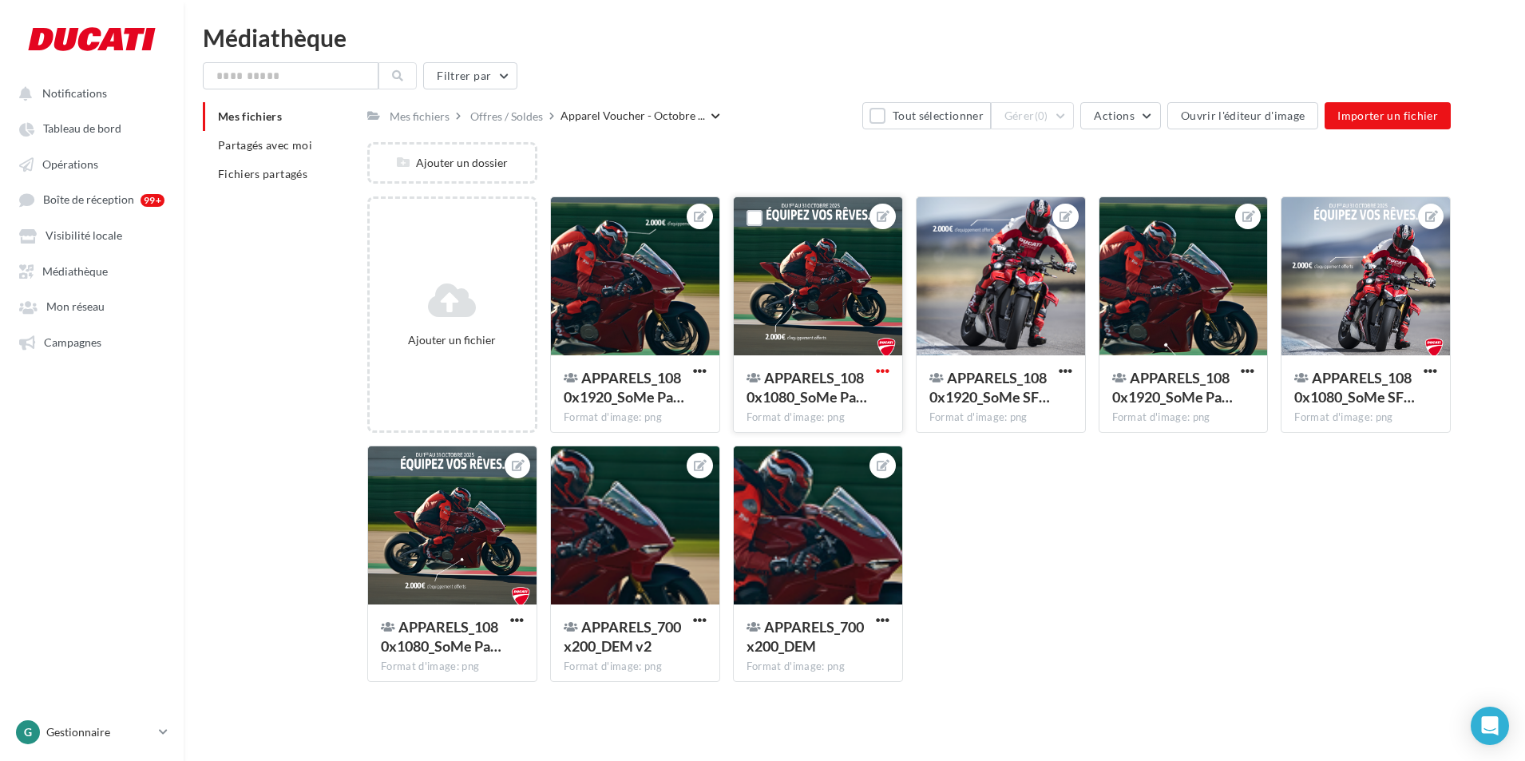
click at [884, 374] on span "button" at bounding box center [883, 371] width 14 height 14
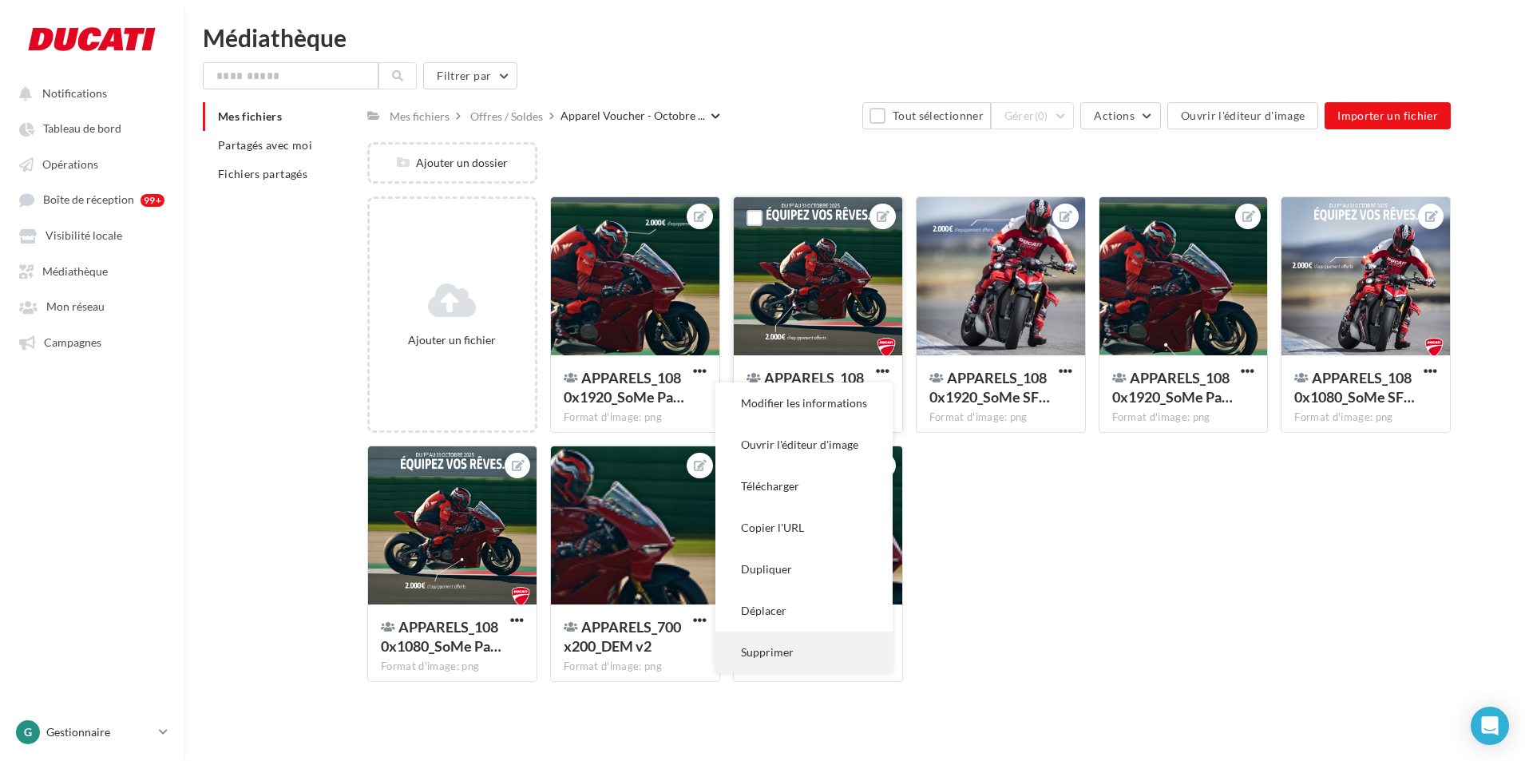
click at [784, 653] on button "Supprimer" at bounding box center [803, 652] width 177 height 42
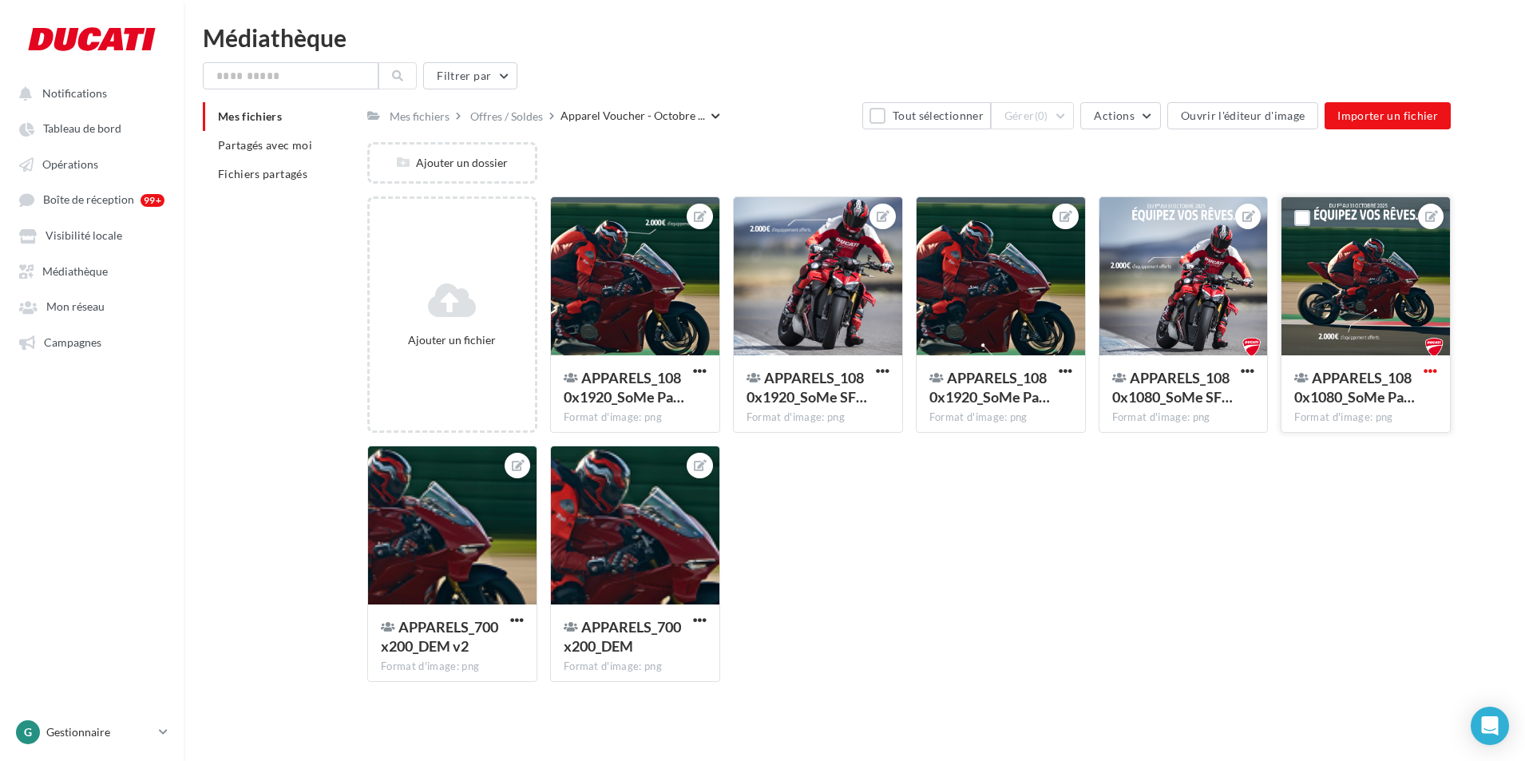
click at [1427, 371] on span "button" at bounding box center [1430, 371] width 14 height 14
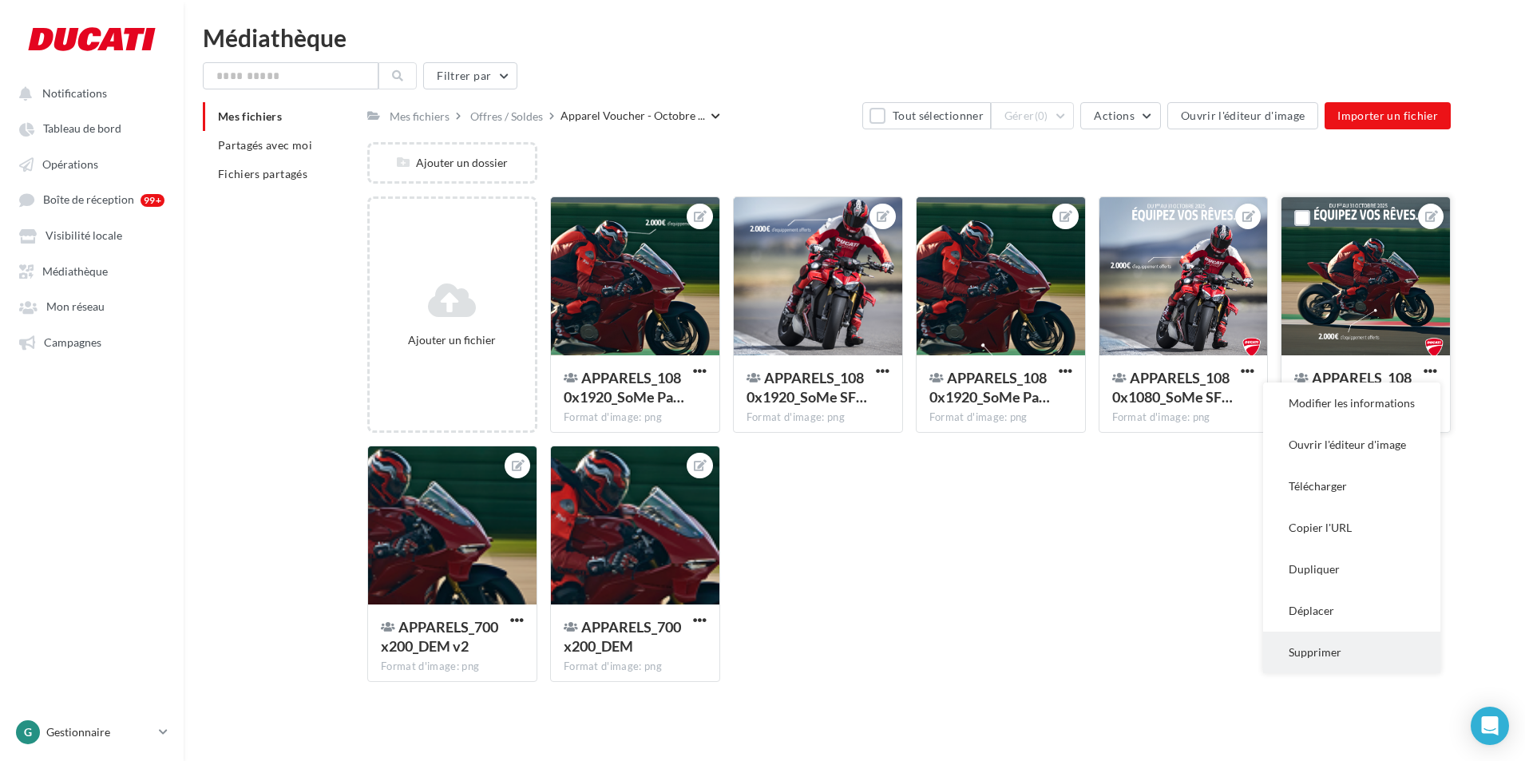
click at [1328, 639] on button "Supprimer" at bounding box center [1351, 652] width 177 height 42
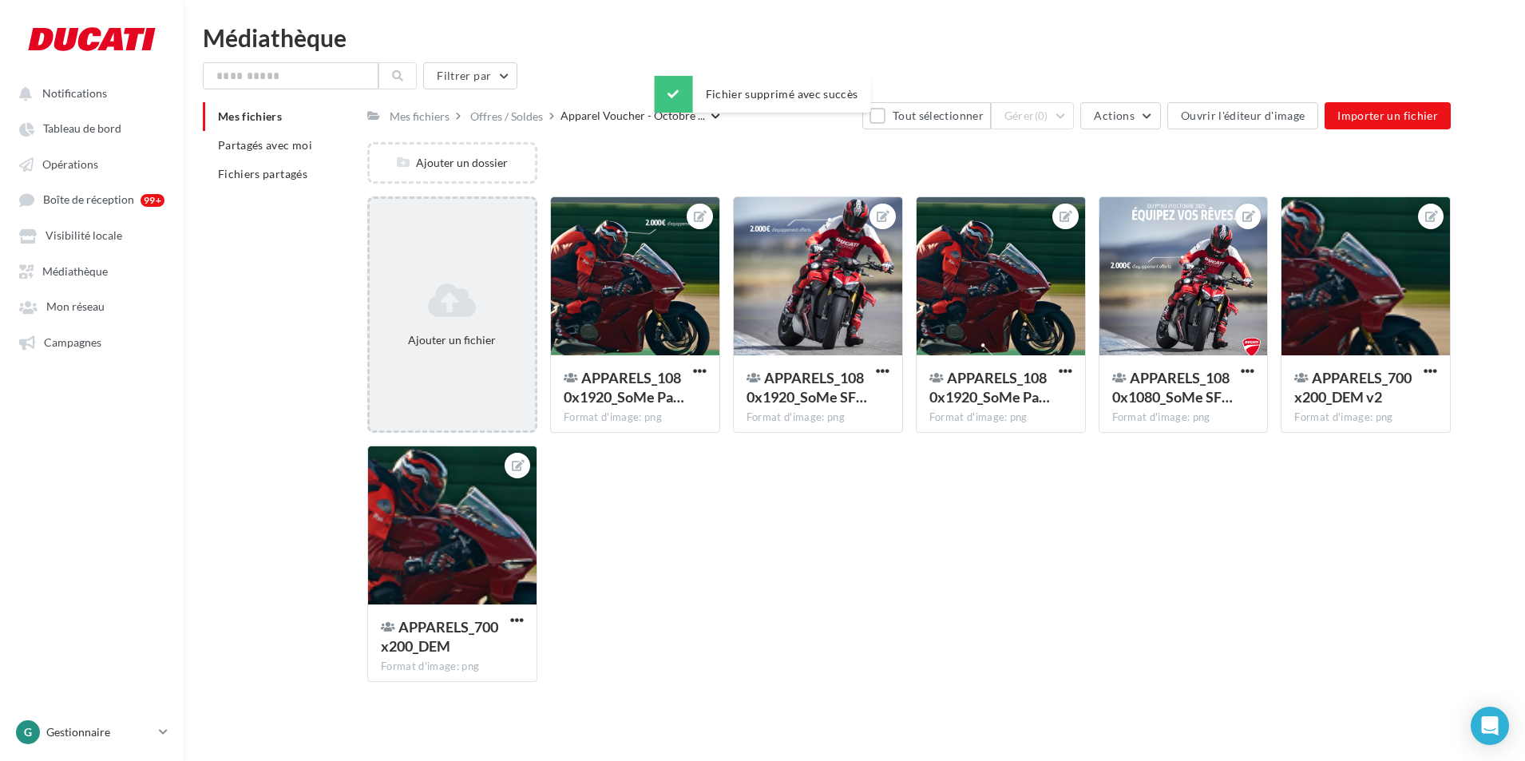
click at [456, 279] on div "Ajouter un fichier" at bounding box center [452, 315] width 165 height 80
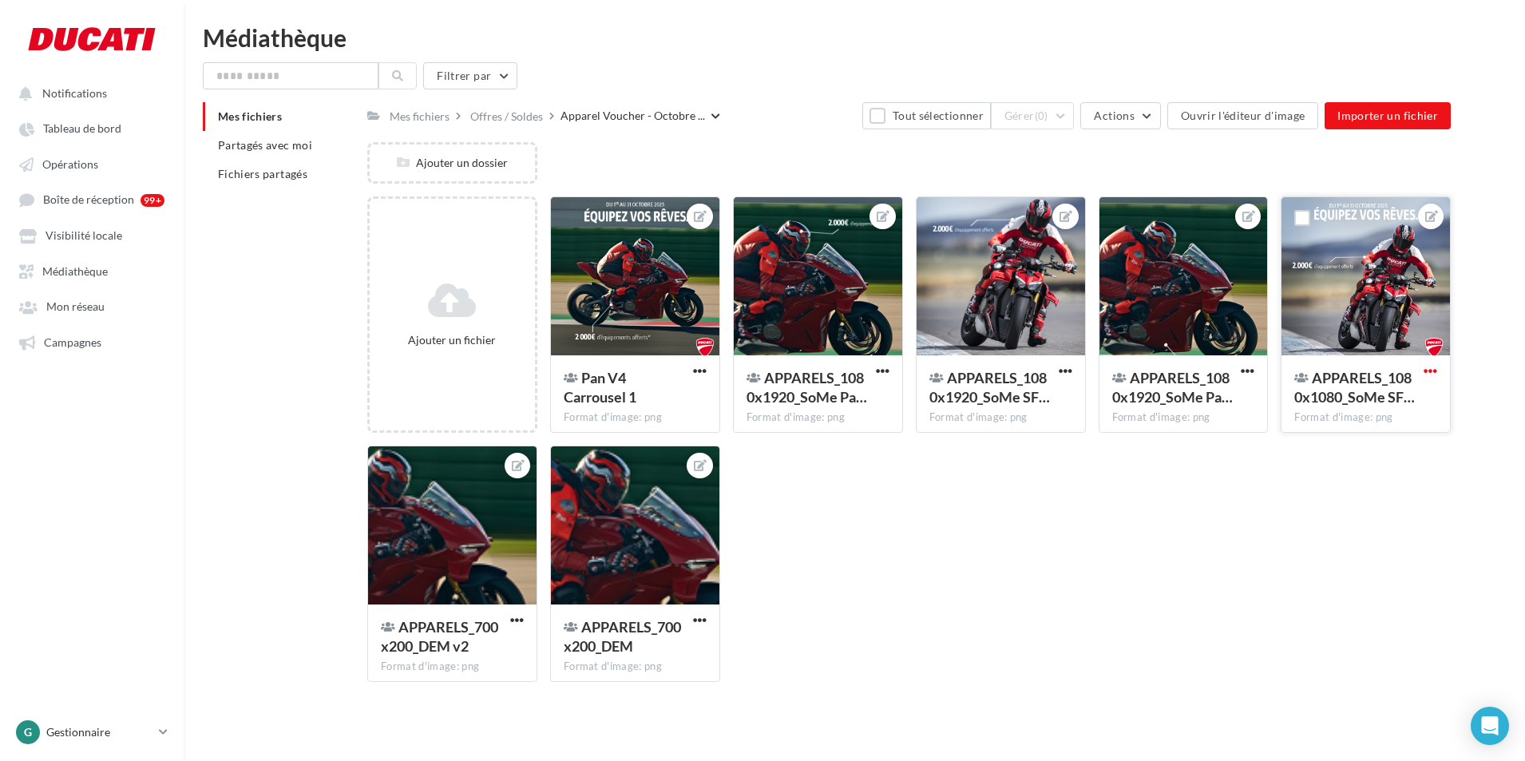
click at [1433, 370] on span "button" at bounding box center [1430, 371] width 14 height 14
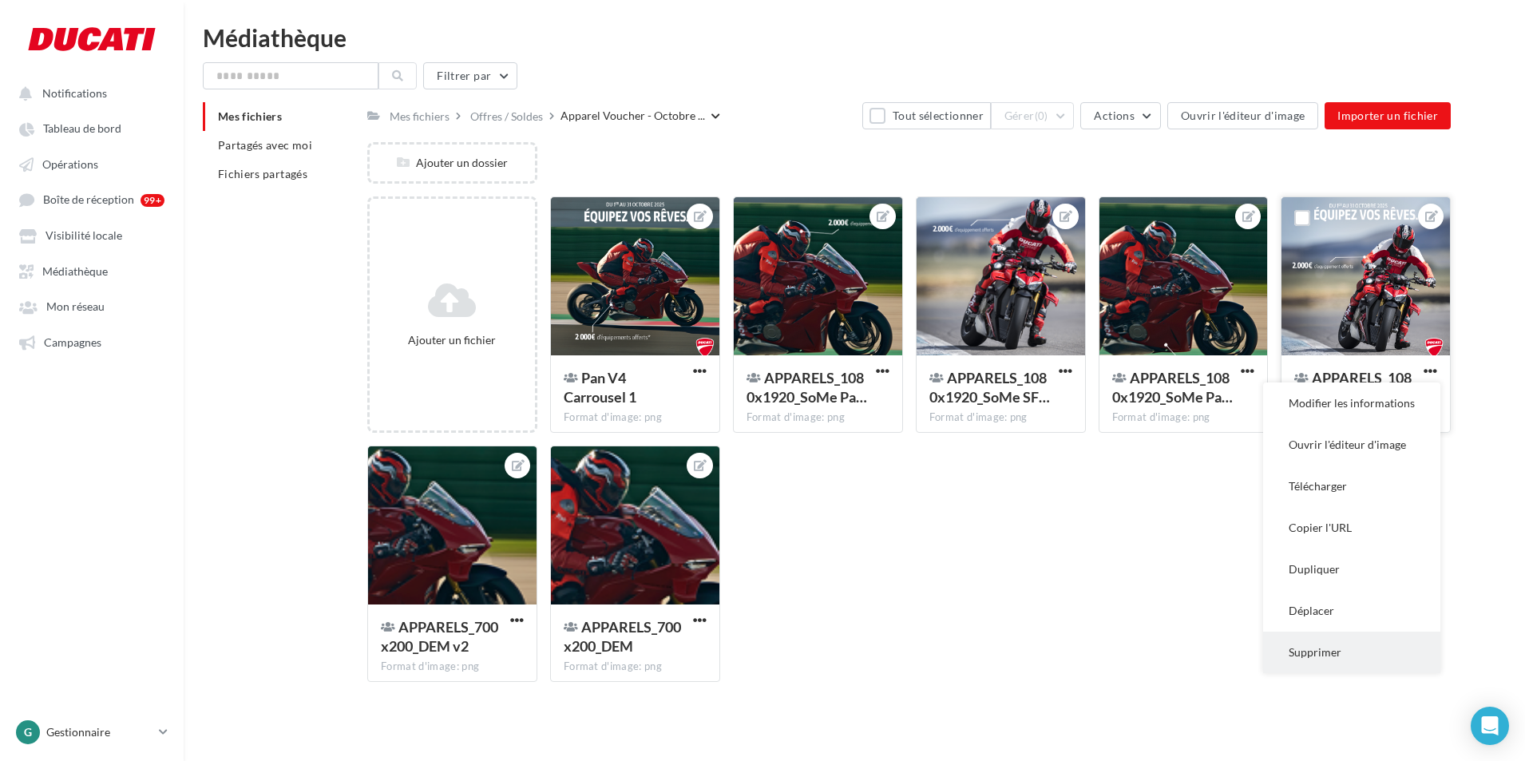
click at [1336, 643] on button "Supprimer" at bounding box center [1351, 652] width 177 height 42
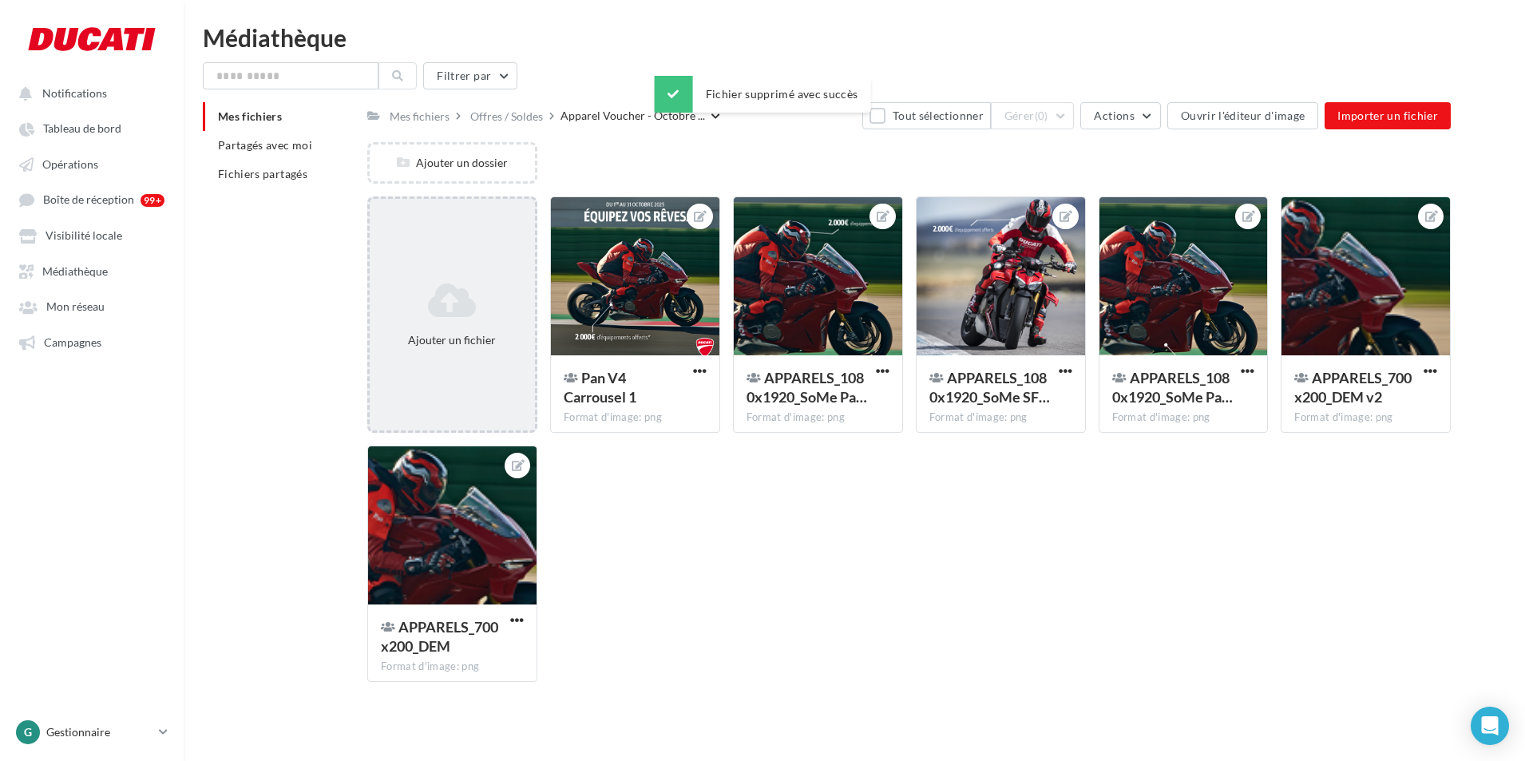
click at [442, 299] on icon at bounding box center [452, 300] width 152 height 38
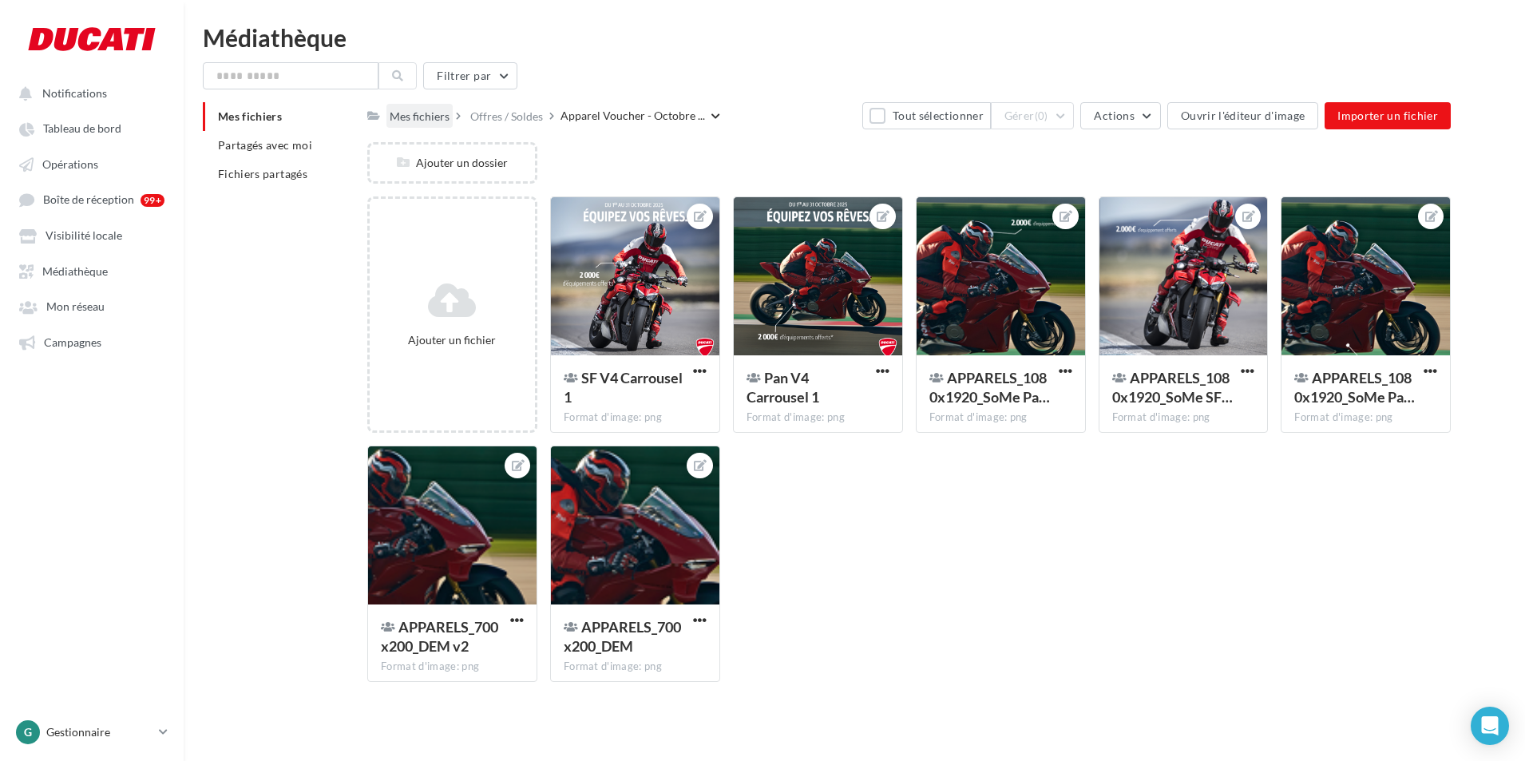
click at [441, 117] on div "Mes fichiers" at bounding box center [420, 117] width 60 height 16
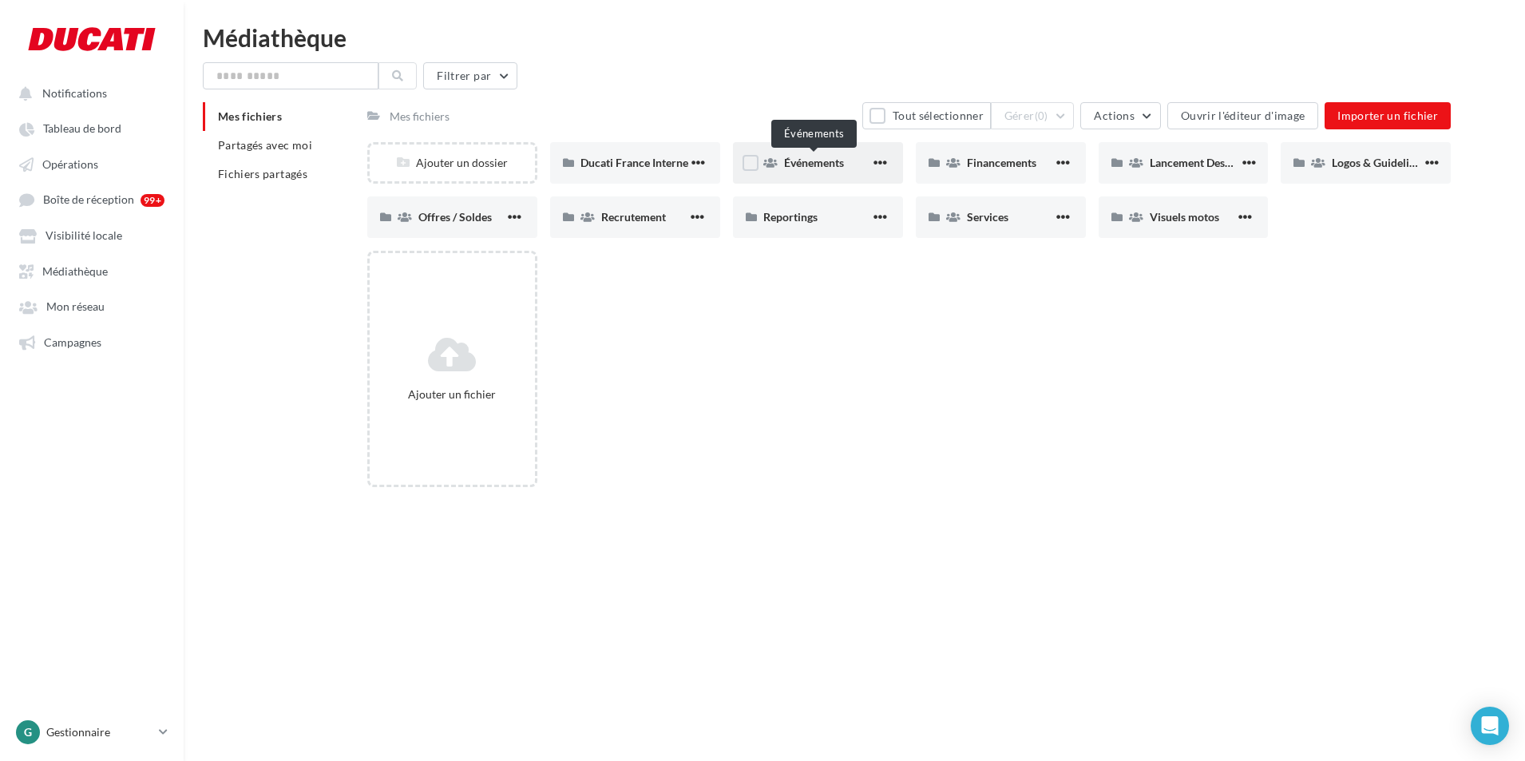
click at [838, 164] on span "Événements" at bounding box center [814, 163] width 60 height 14
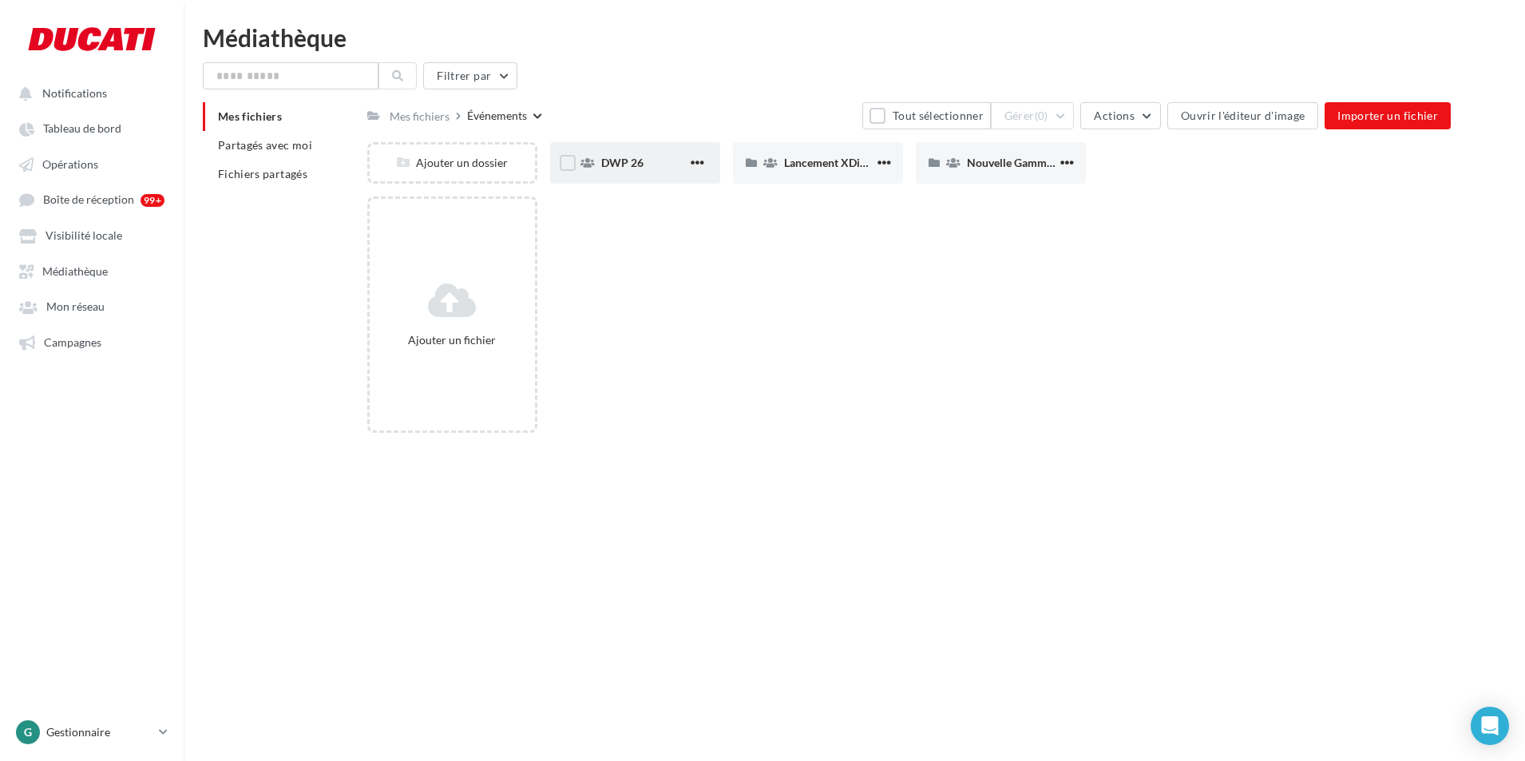
click at [630, 164] on span "DWP 26" at bounding box center [622, 163] width 42 height 14
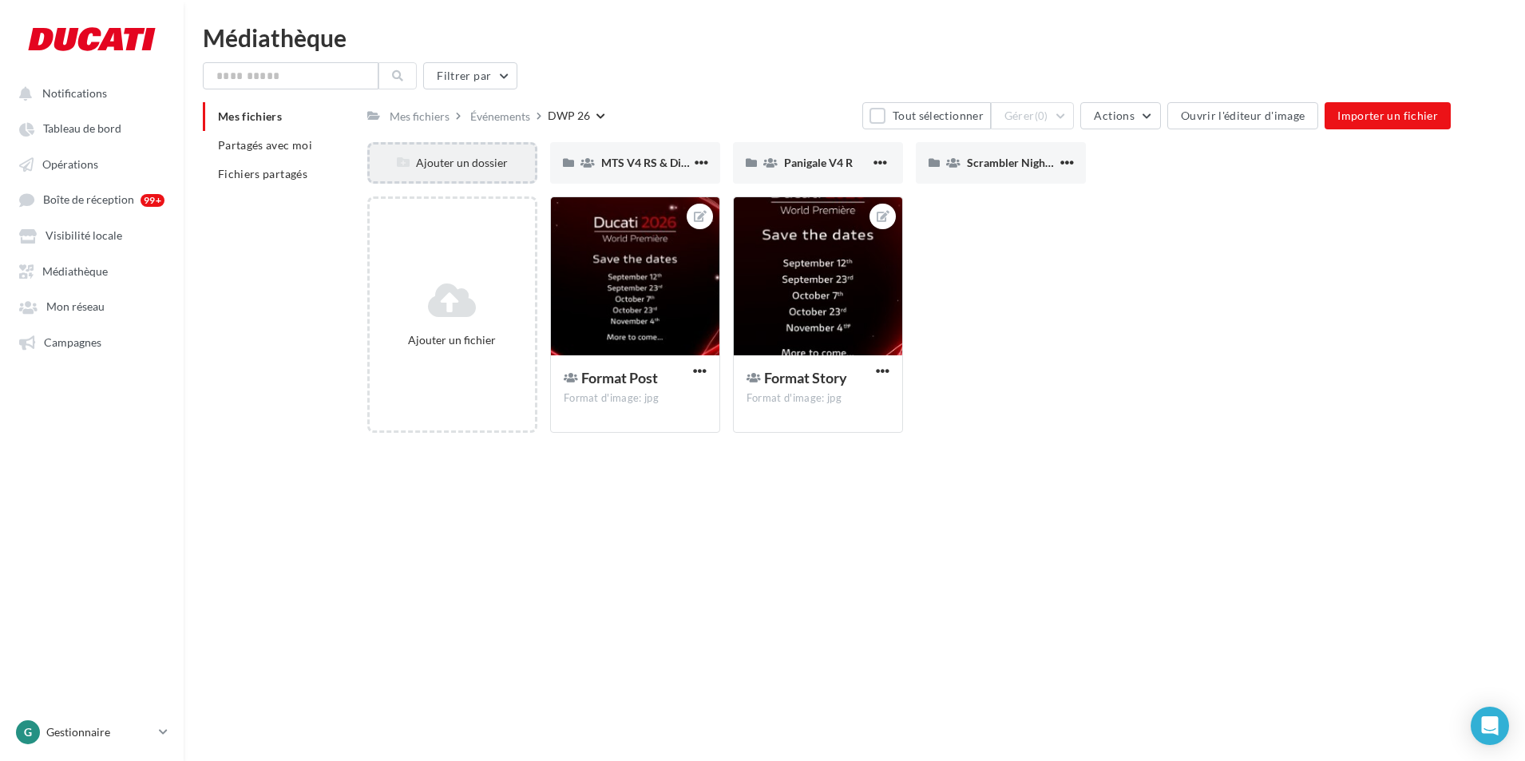
click at [465, 168] on div "Ajouter un dossier" at bounding box center [452, 163] width 165 height 16
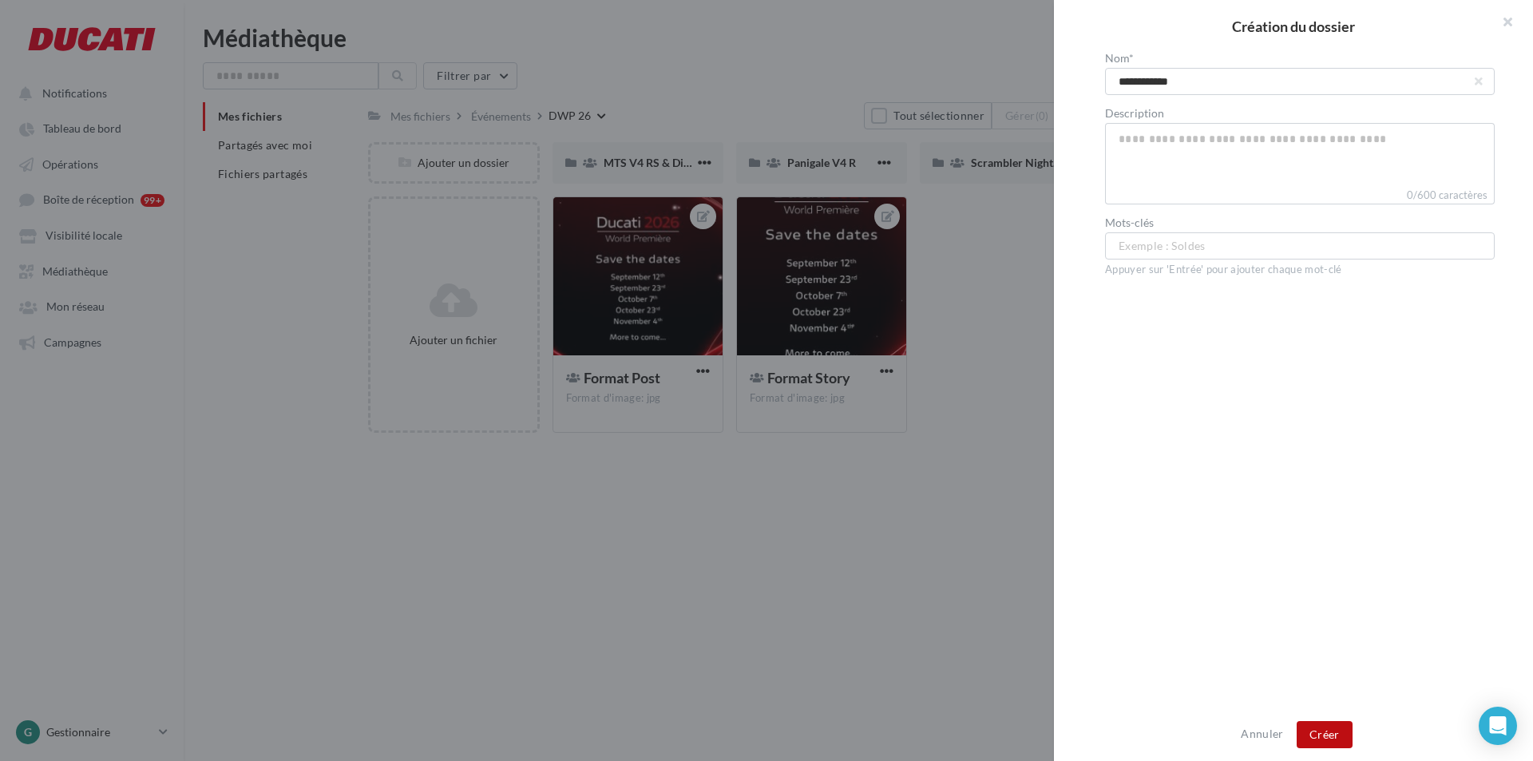
type input "**********"
click at [1319, 732] on button "Créer" at bounding box center [1324, 734] width 56 height 27
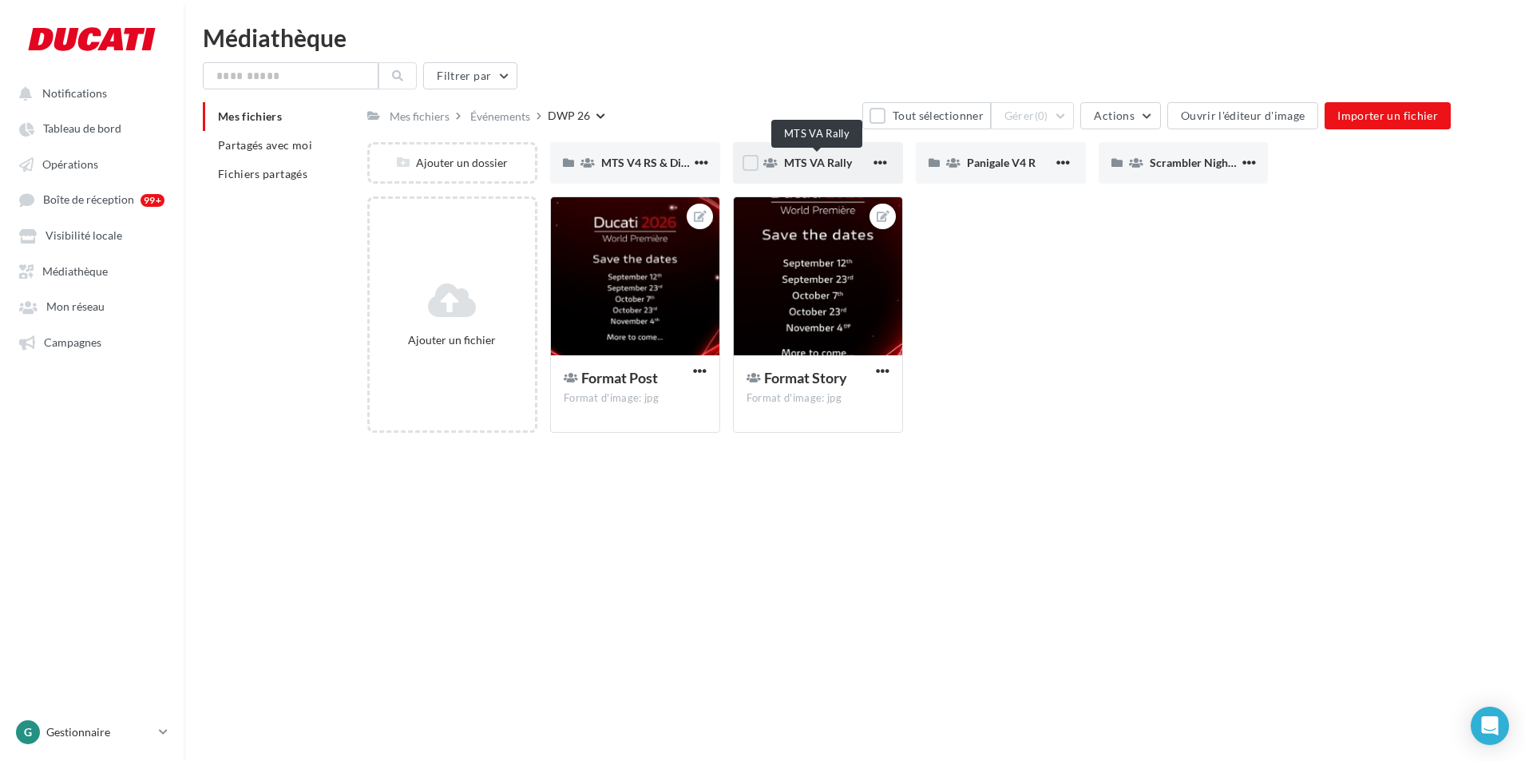
click at [811, 163] on span "MTS VA Rally" at bounding box center [818, 163] width 68 height 14
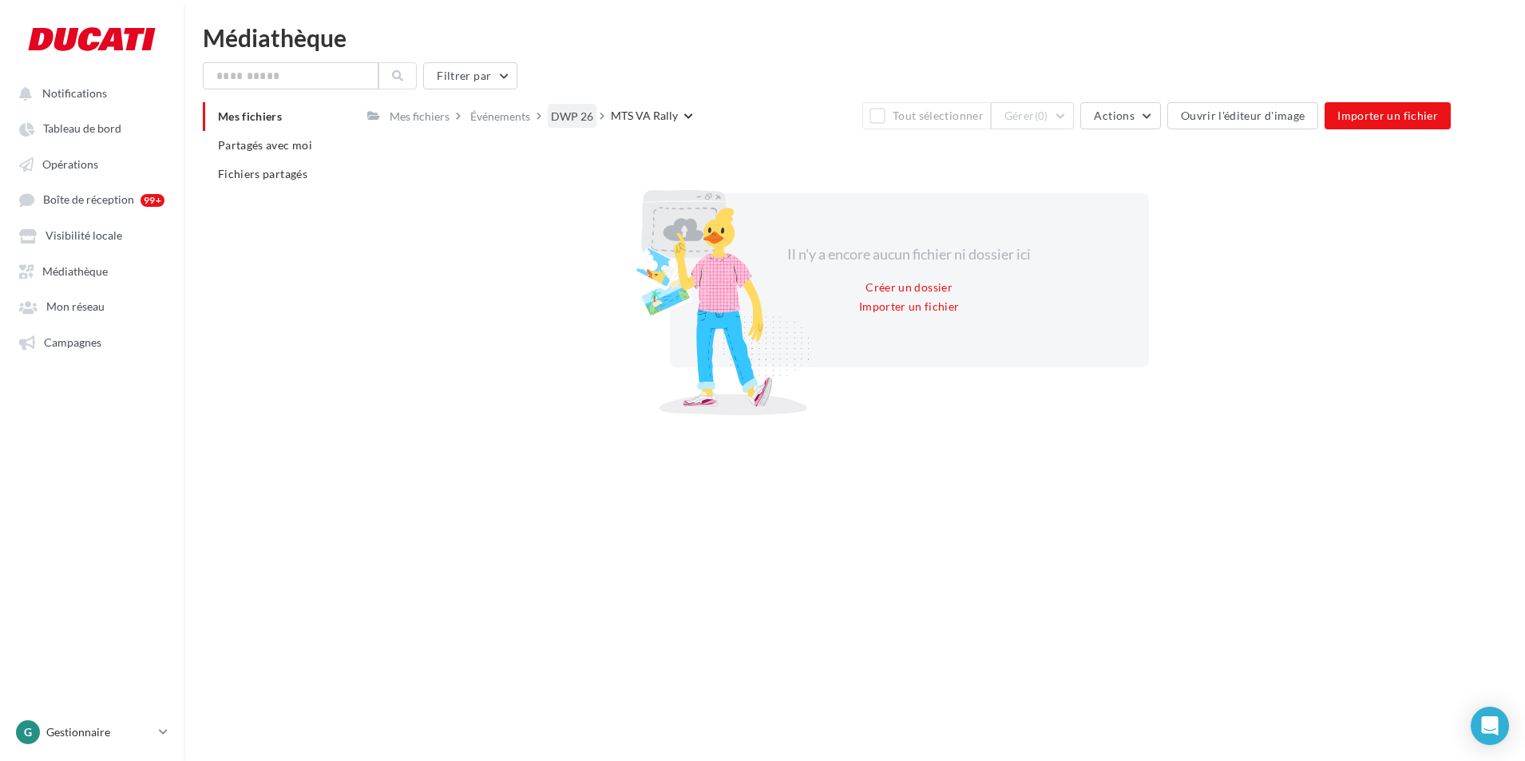
click at [562, 118] on div "DWP 26" at bounding box center [572, 117] width 42 height 16
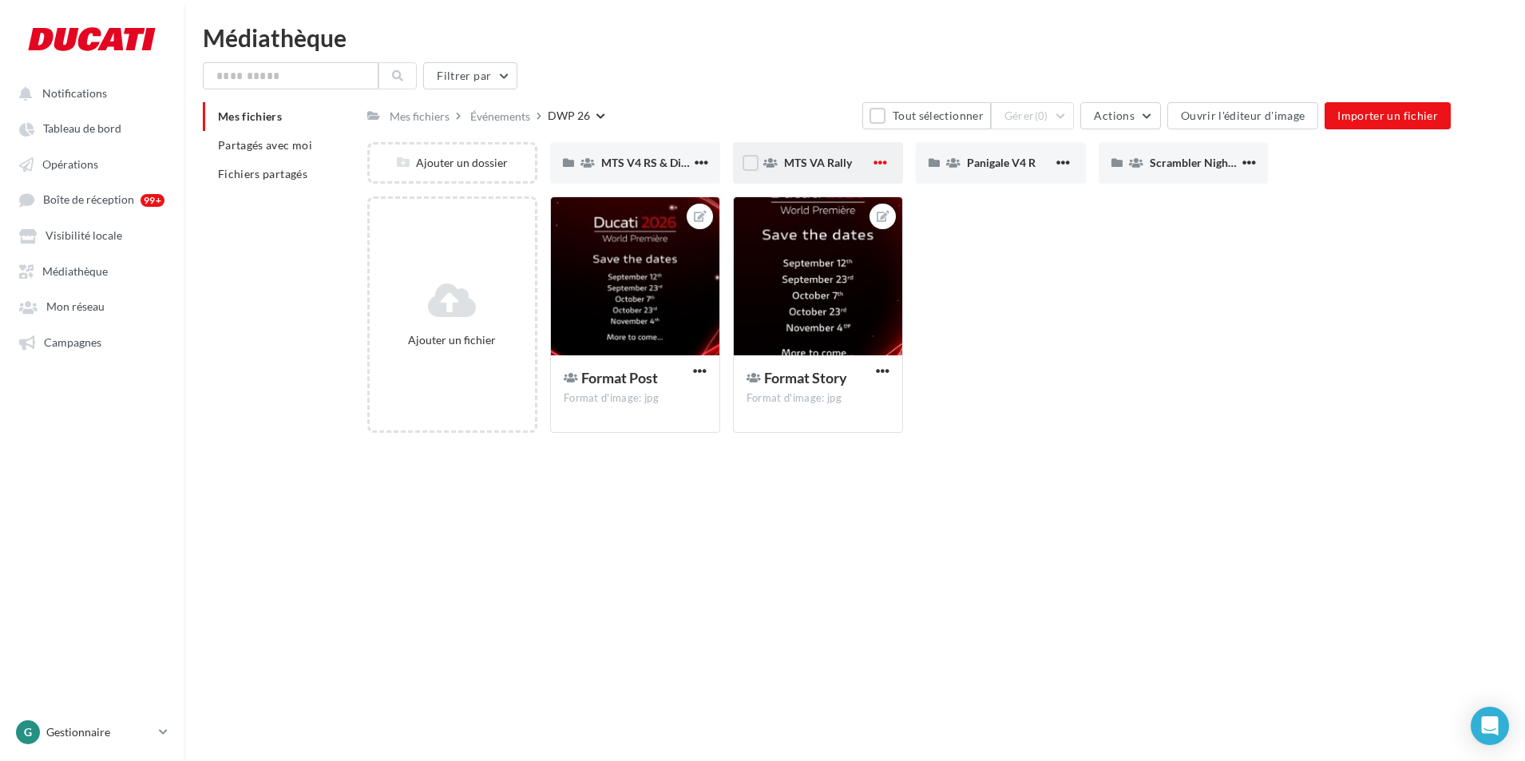
click at [884, 162] on span "button" at bounding box center [880, 163] width 14 height 14
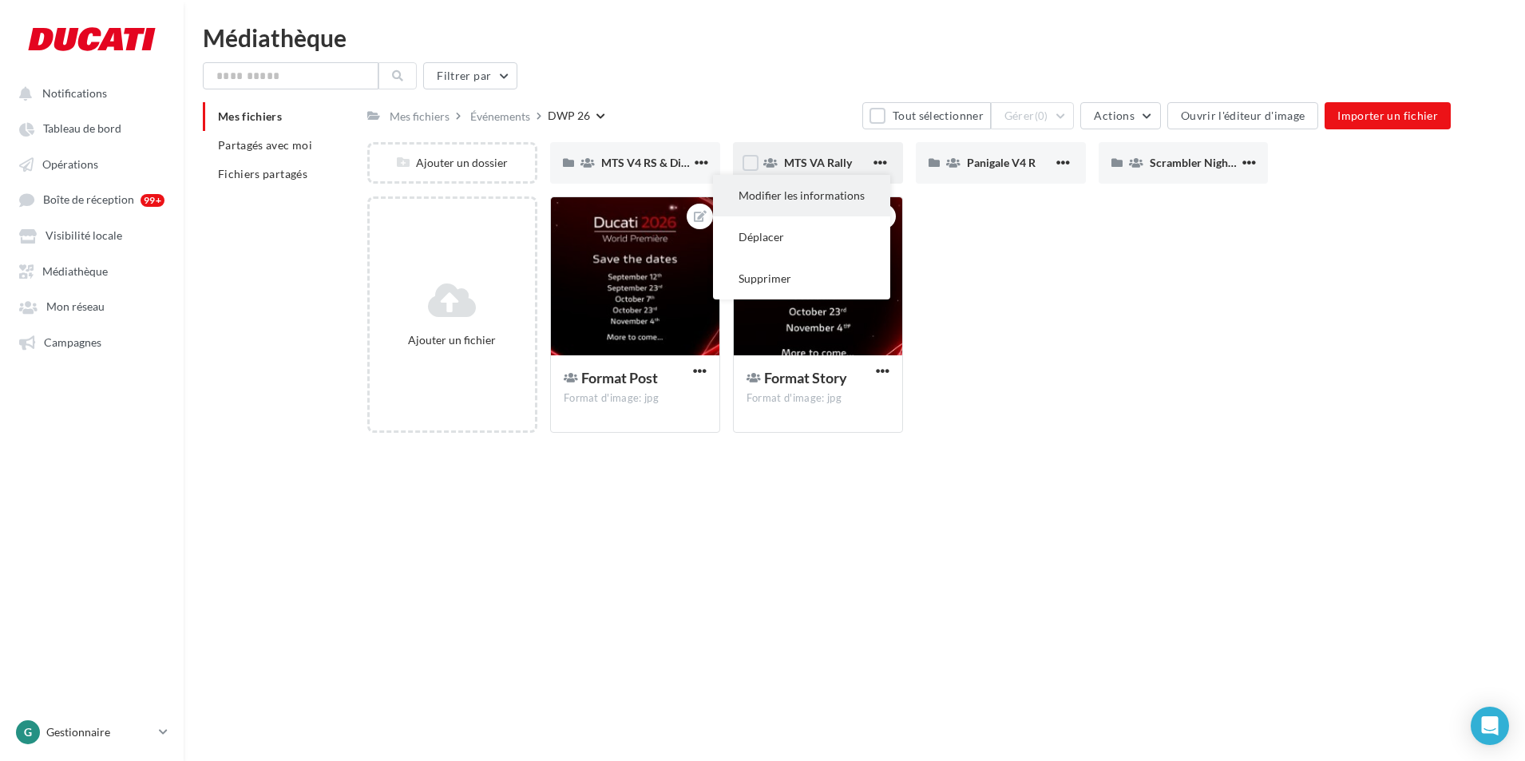
click at [834, 193] on button "Modifier les informations" at bounding box center [801, 196] width 177 height 42
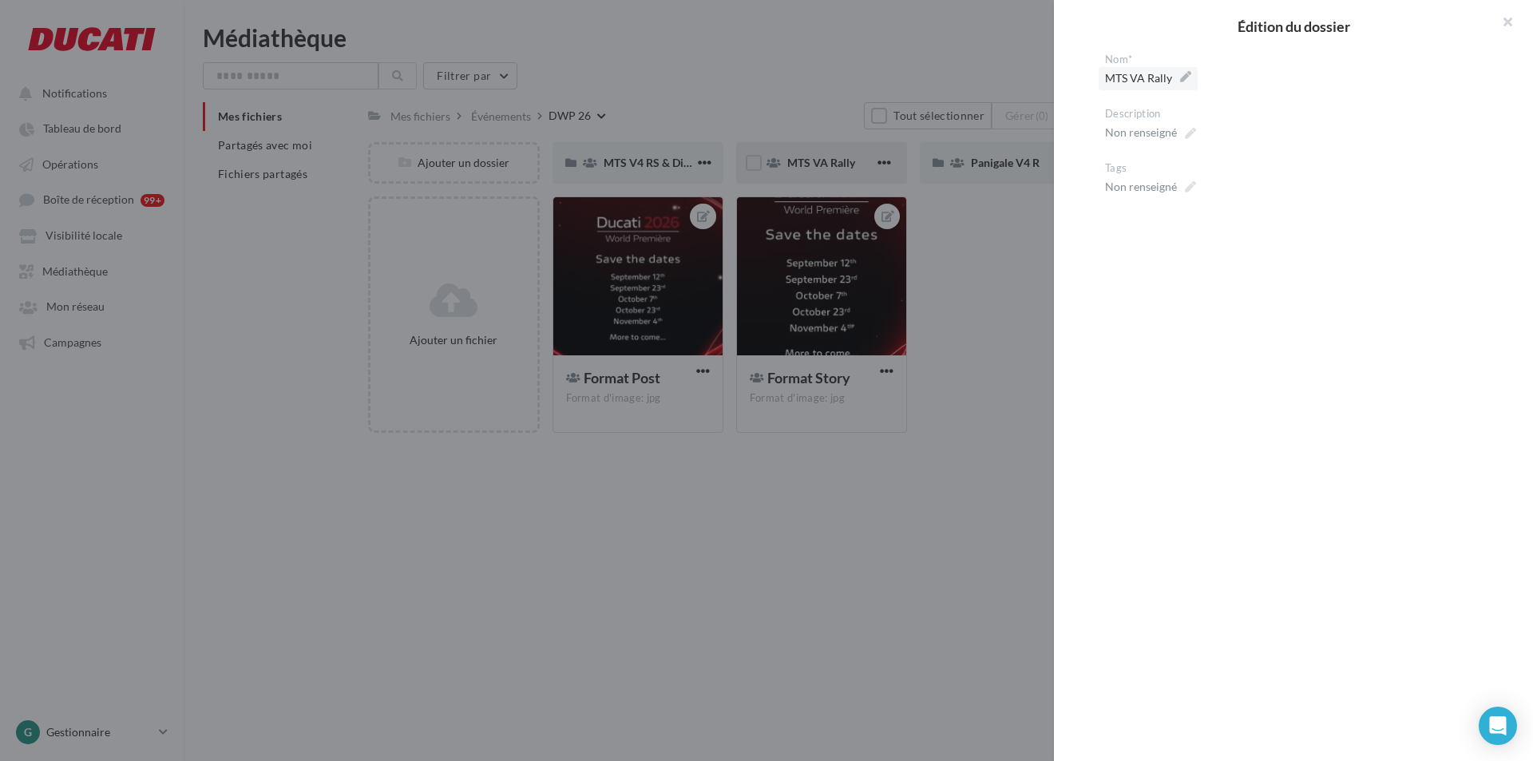
click at [1143, 84] on span "MTS VA Rally" at bounding box center [1148, 78] width 86 height 22
click at [0, 0] on textarea "**********" at bounding box center [0, 0] width 0 height 0
click at [1157, 81] on textarea "**********" at bounding box center [1300, 80] width 390 height 27
type textarea "**********"
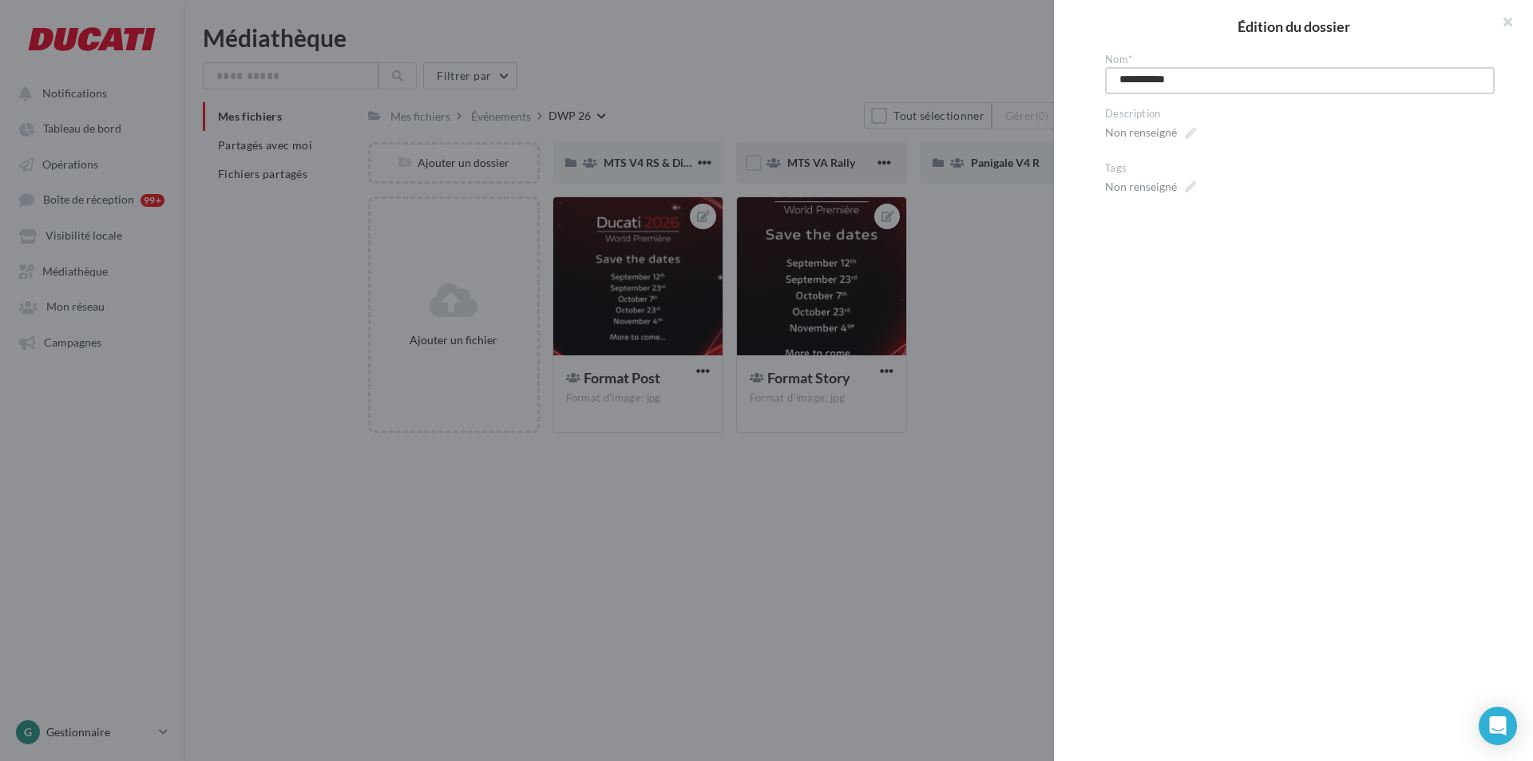
type textarea "**********"
click at [994, 263] on div at bounding box center [766, 380] width 1533 height 761
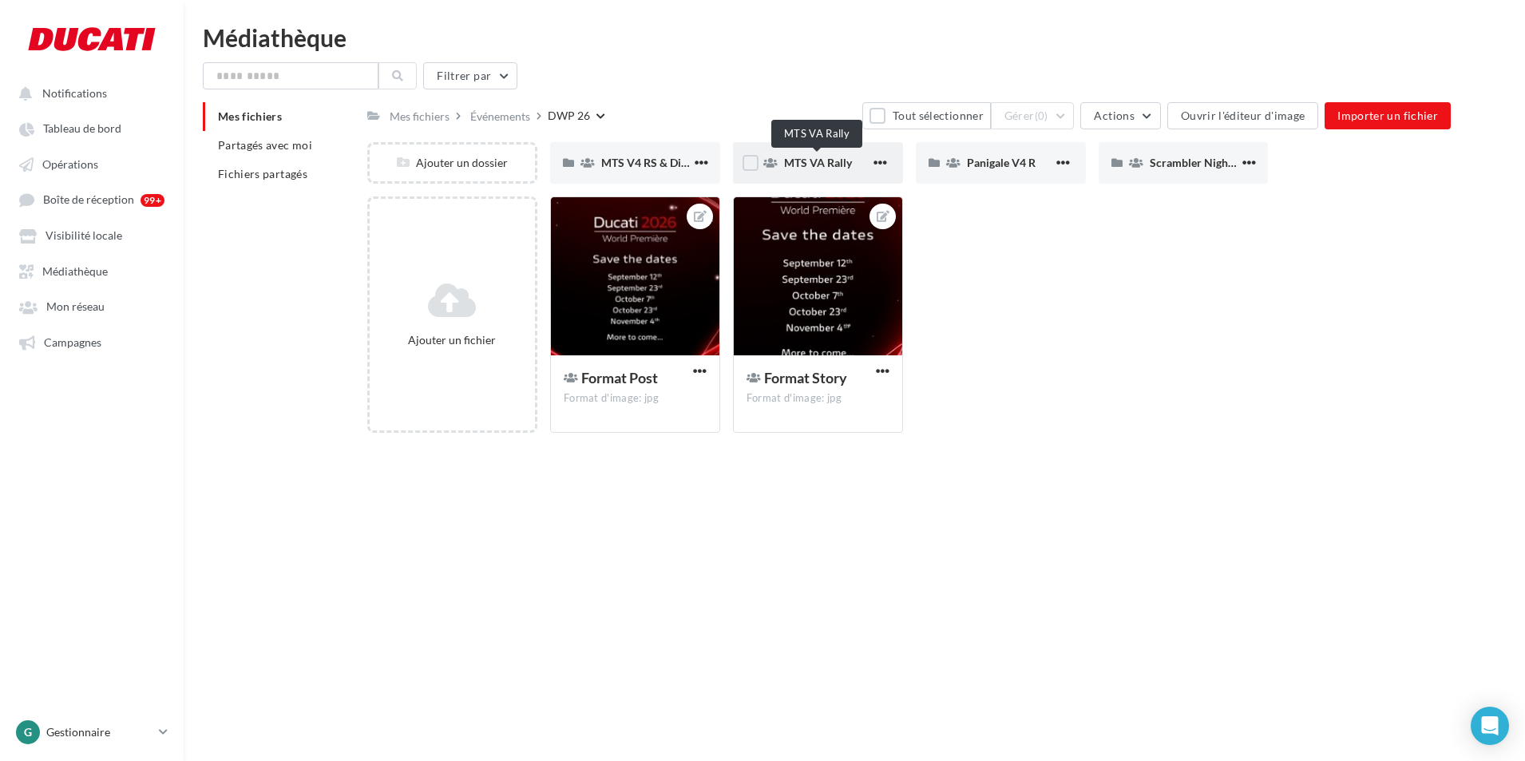
click at [825, 168] on span "MTS VA Rally" at bounding box center [818, 163] width 68 height 14
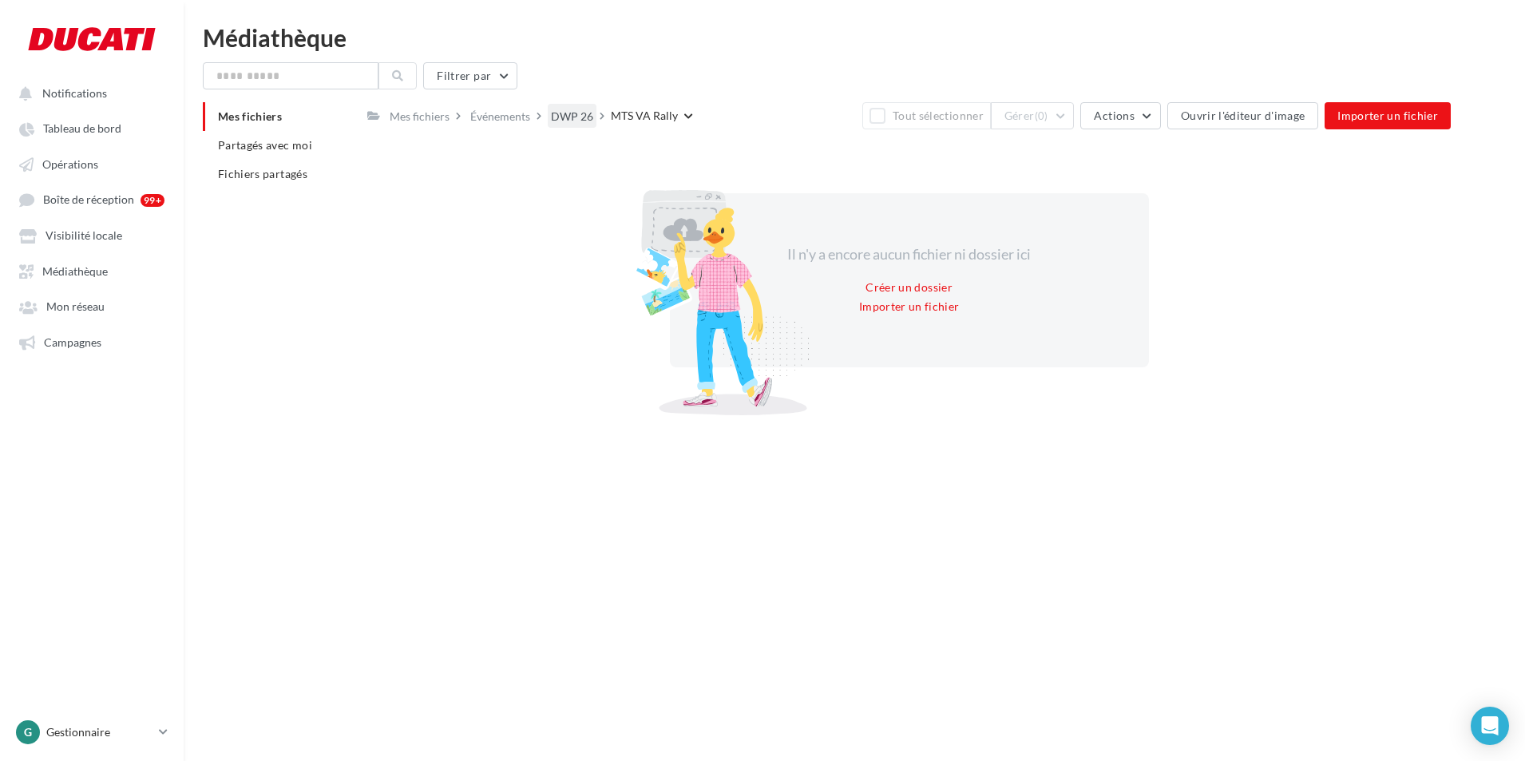
click at [557, 109] on div "DWP 26" at bounding box center [572, 117] width 42 height 16
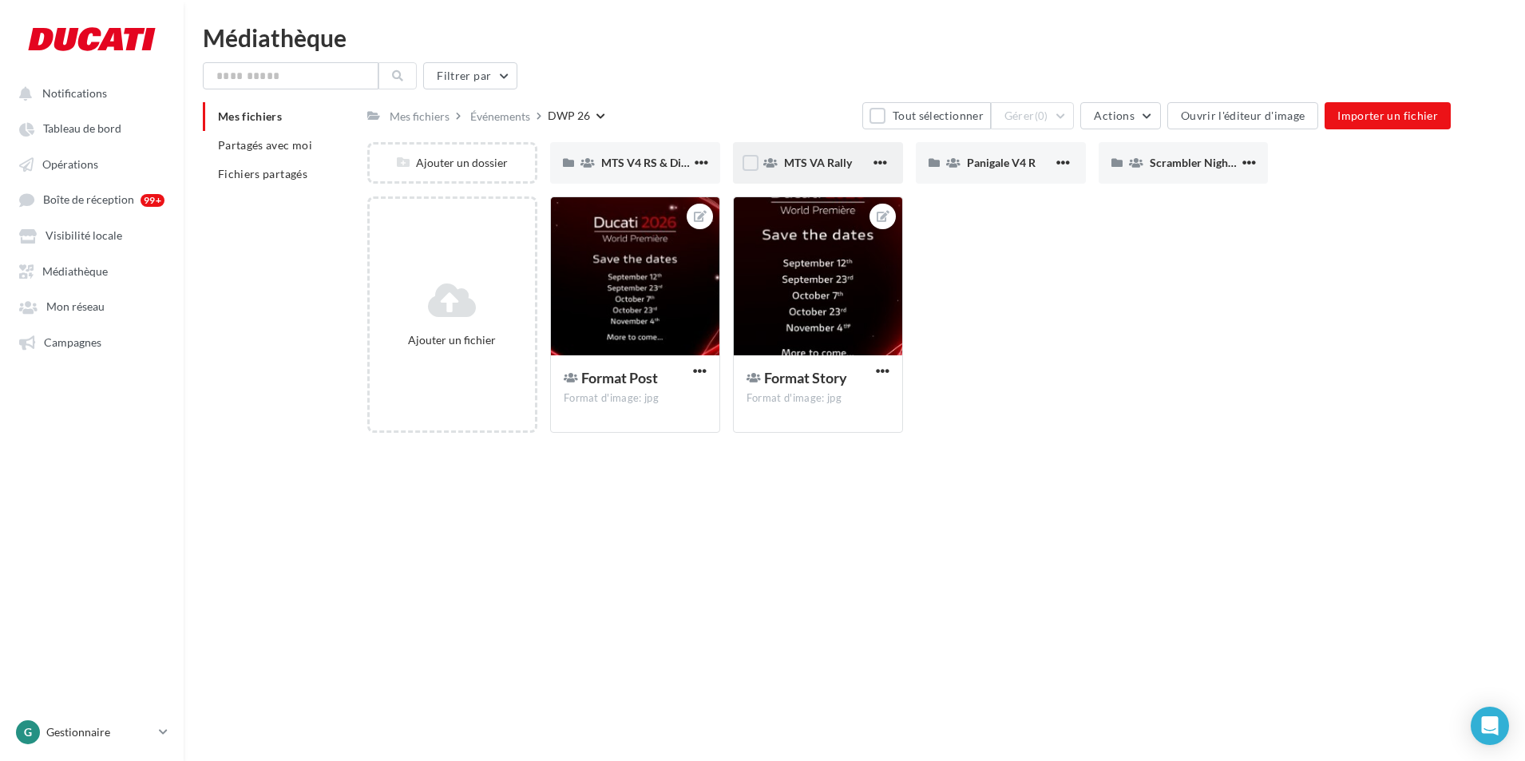
click at [862, 160] on div "MTS VA Rally" at bounding box center [827, 163] width 86 height 16
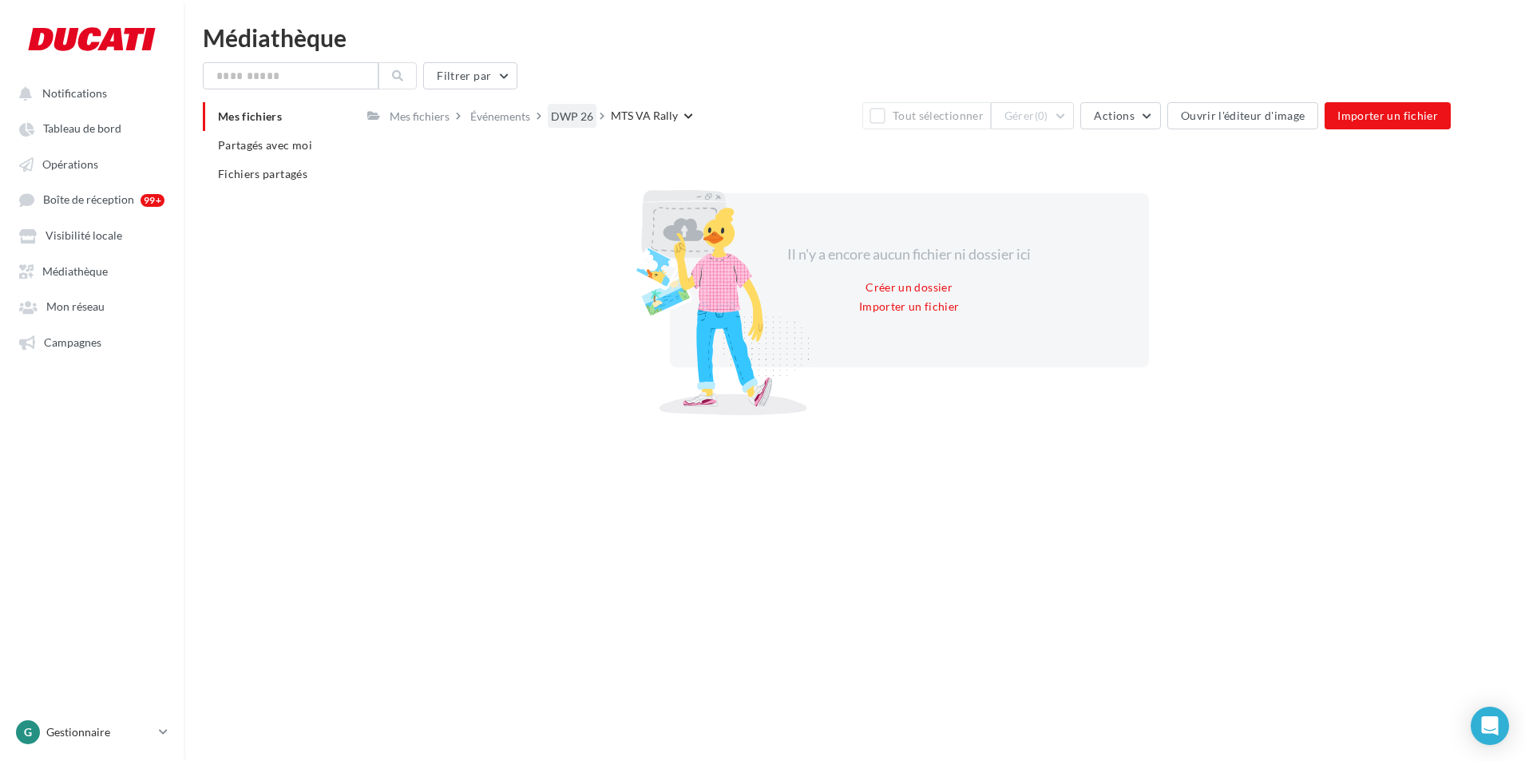
click at [592, 124] on div "DWP 26" at bounding box center [572, 115] width 49 height 23
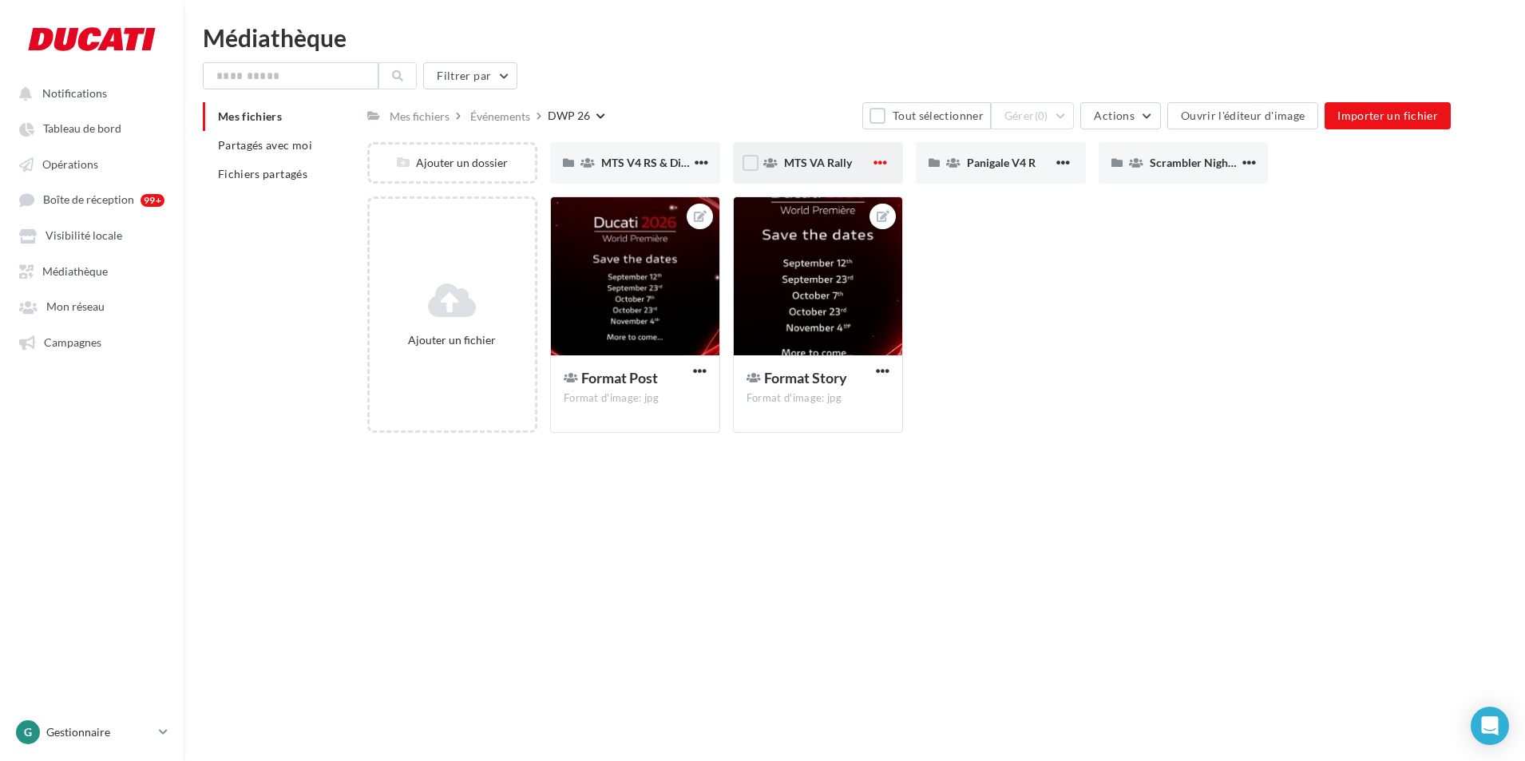
click at [884, 162] on span "button" at bounding box center [880, 163] width 14 height 14
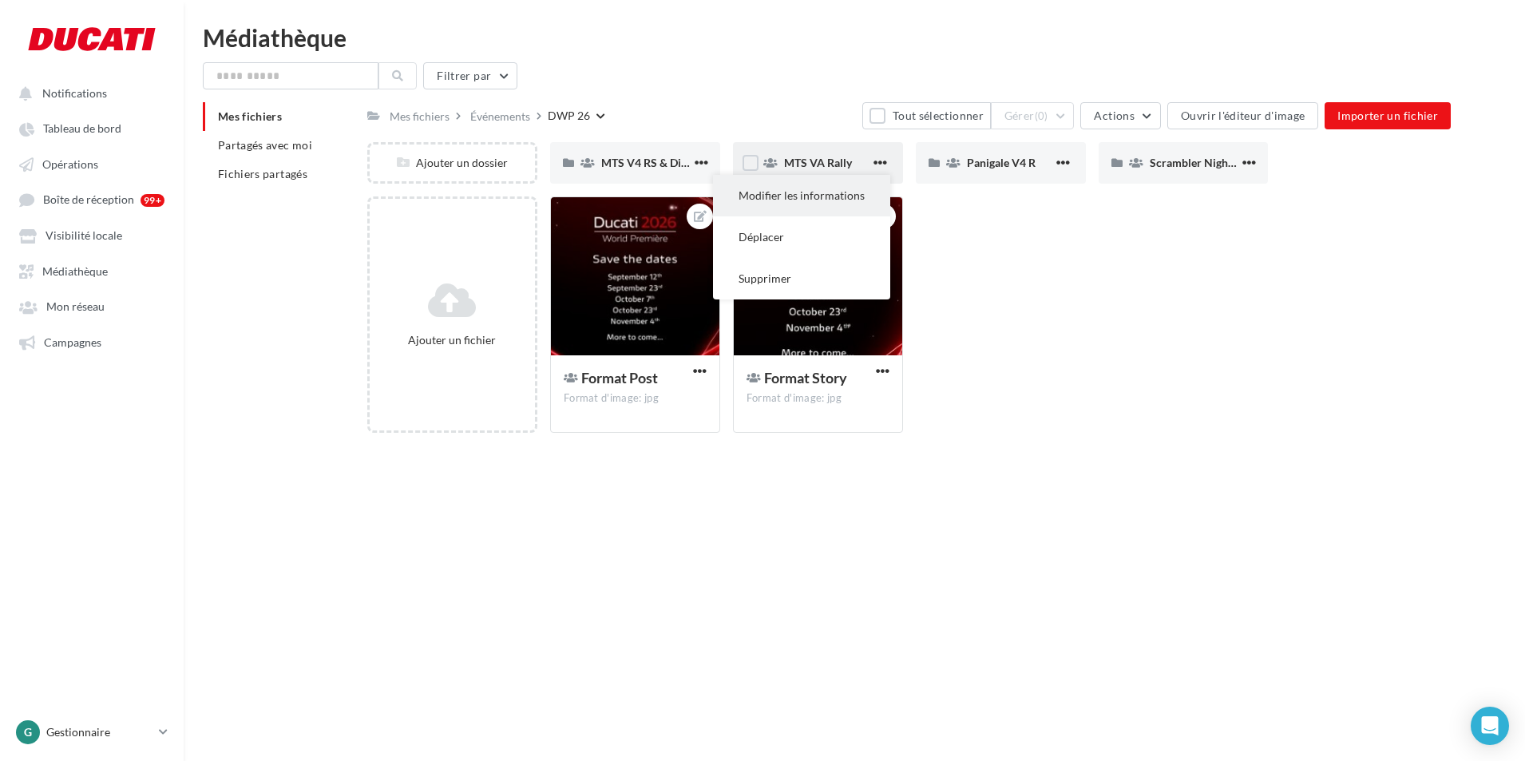
click at [811, 203] on button "Modifier les informations" at bounding box center [801, 196] width 177 height 42
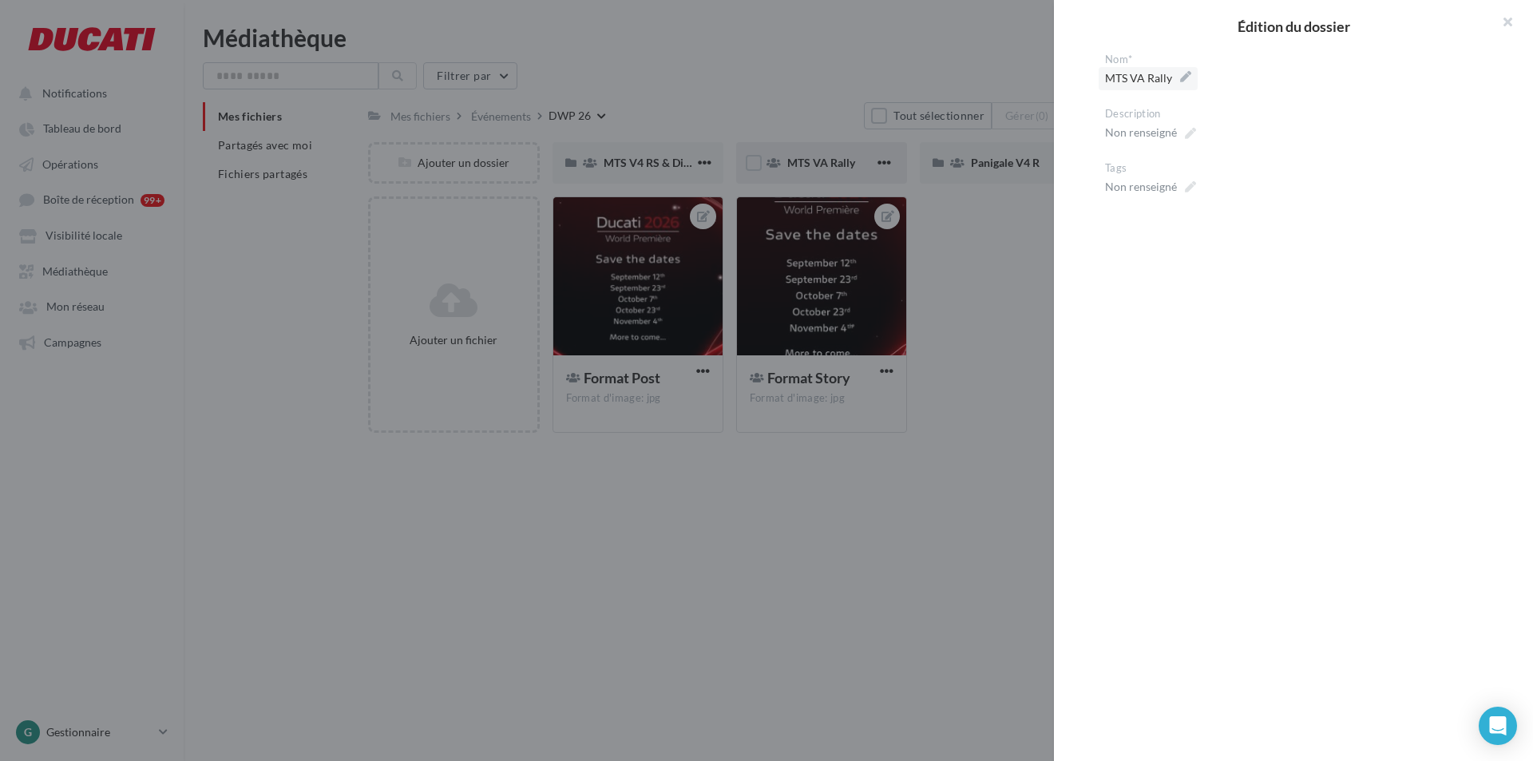
click at [1144, 80] on span "MTS VA Rally" at bounding box center [1148, 78] width 86 height 22
click at [0, 0] on textarea "**********" at bounding box center [0, 0] width 0 height 0
click at [1159, 81] on textarea "**********" at bounding box center [1300, 80] width 390 height 27
type textarea "**********"
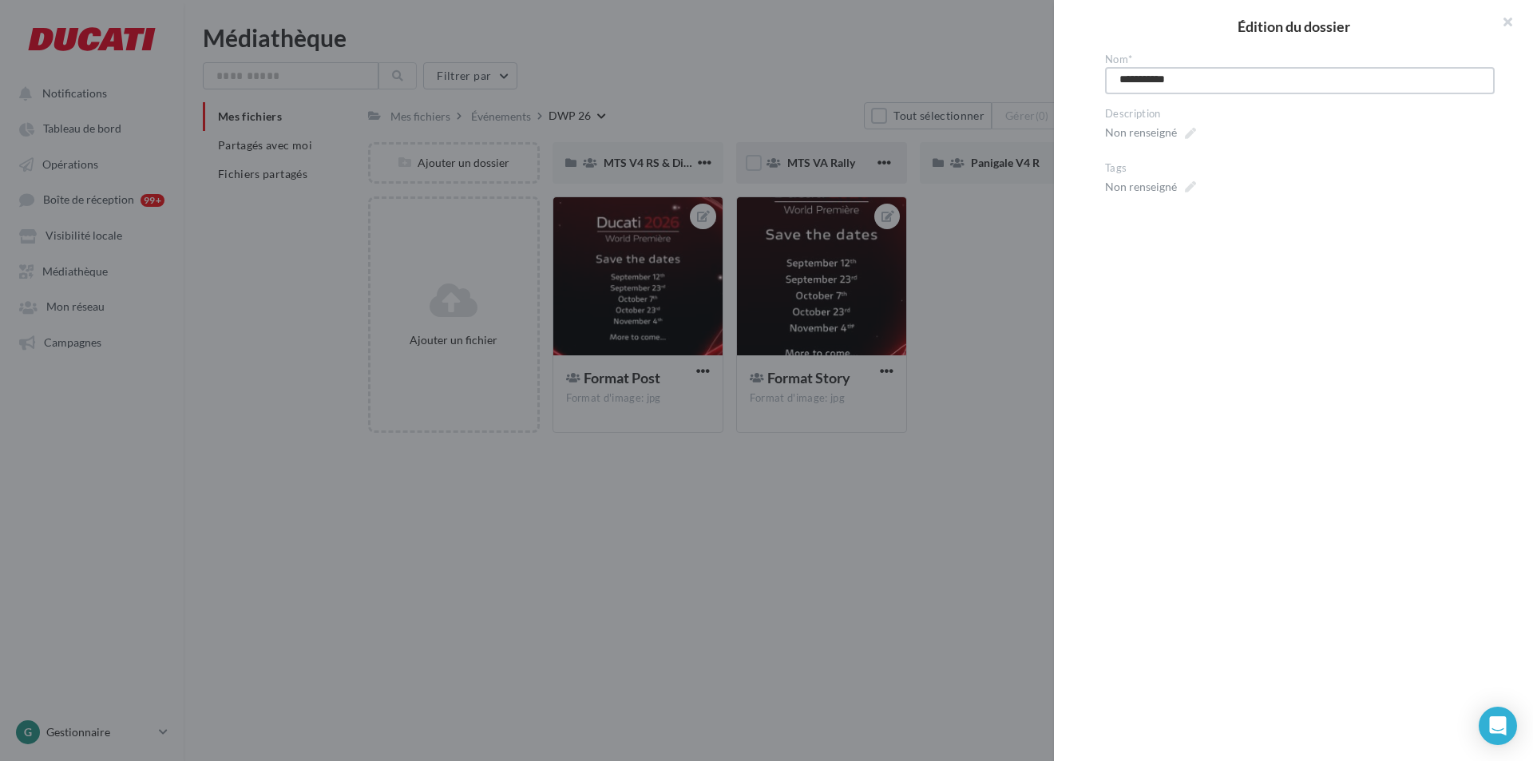
type textarea "**********"
click at [1250, 110] on div "Description" at bounding box center [1300, 114] width 390 height 14
click at [907, 303] on div at bounding box center [766, 380] width 1533 height 761
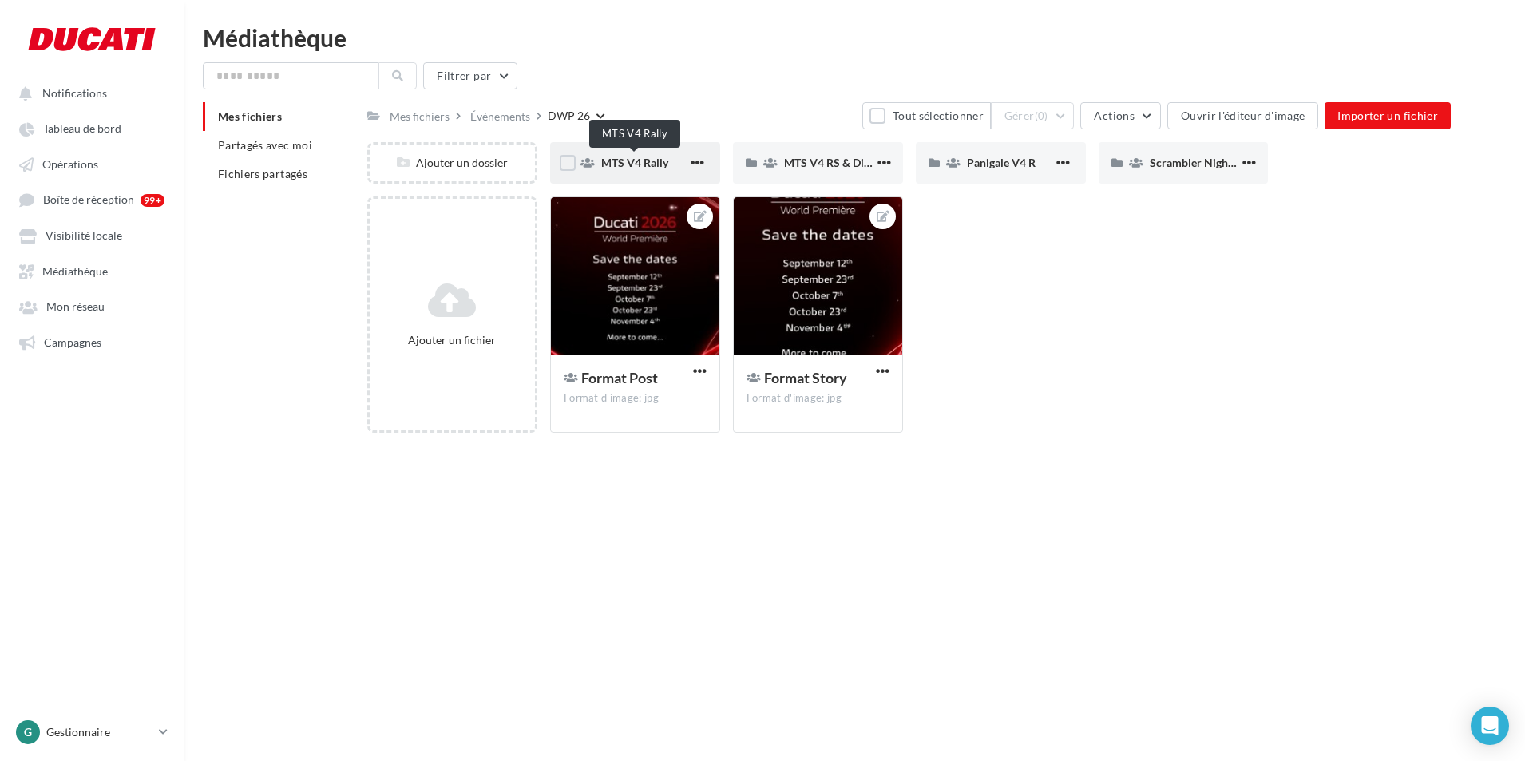
click at [636, 162] on span "MTS V4 Rally" at bounding box center [634, 163] width 67 height 14
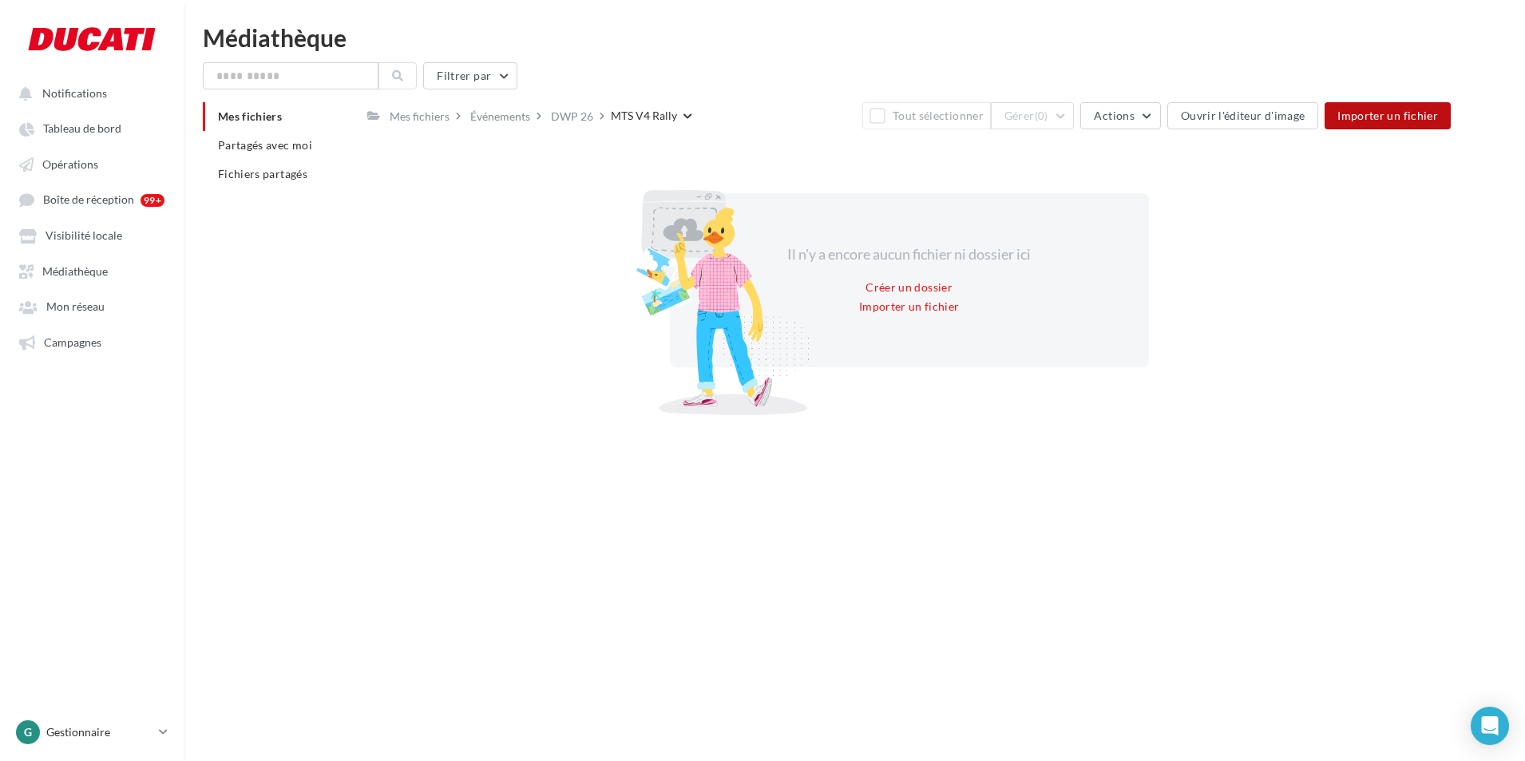
click at [1391, 115] on span "Importer un fichier" at bounding box center [1387, 116] width 101 height 14
